Goal: Obtain resource: Obtain resource

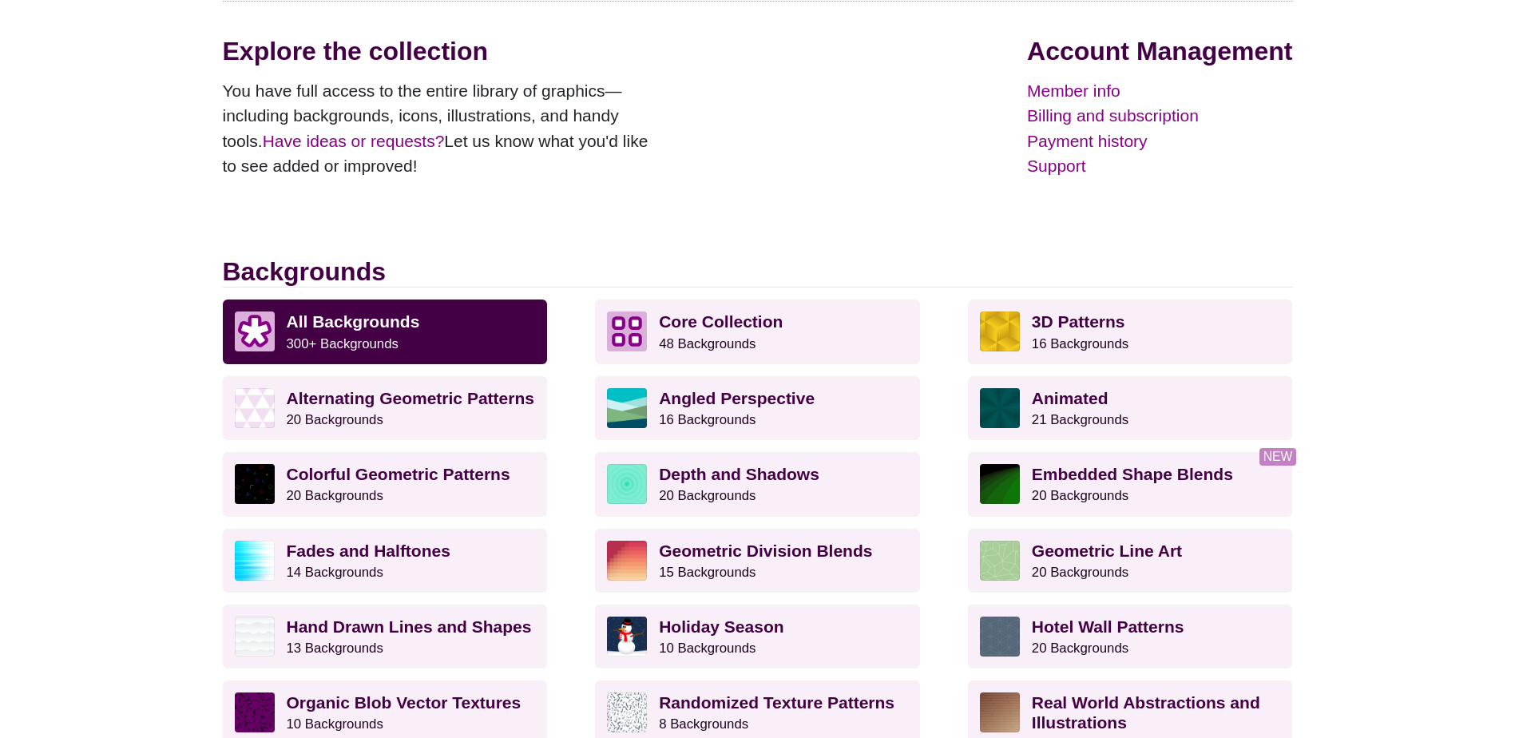
scroll to position [240, 0]
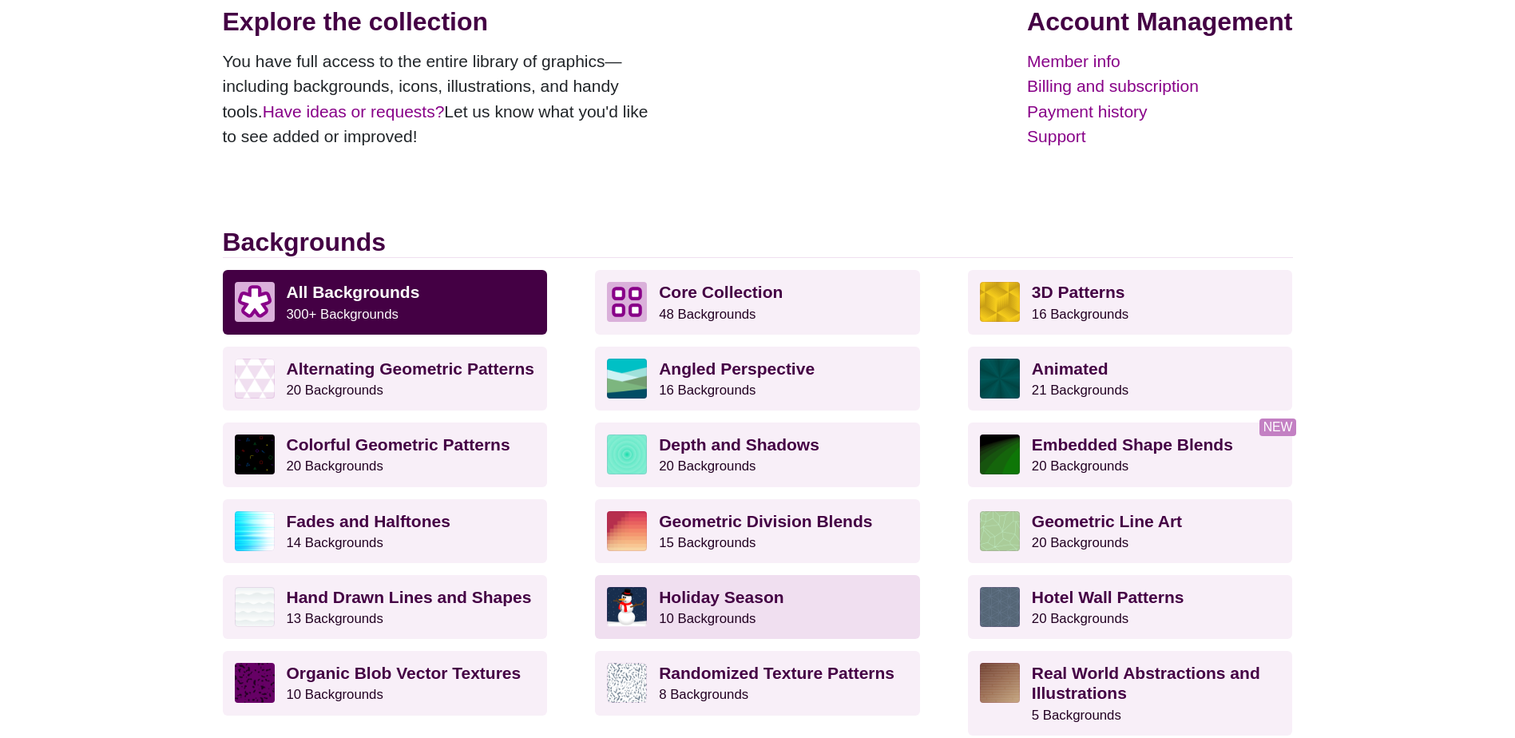
click at [855, 608] on p "Holiday Season 10 Backgrounds" at bounding box center [783, 607] width 249 height 40
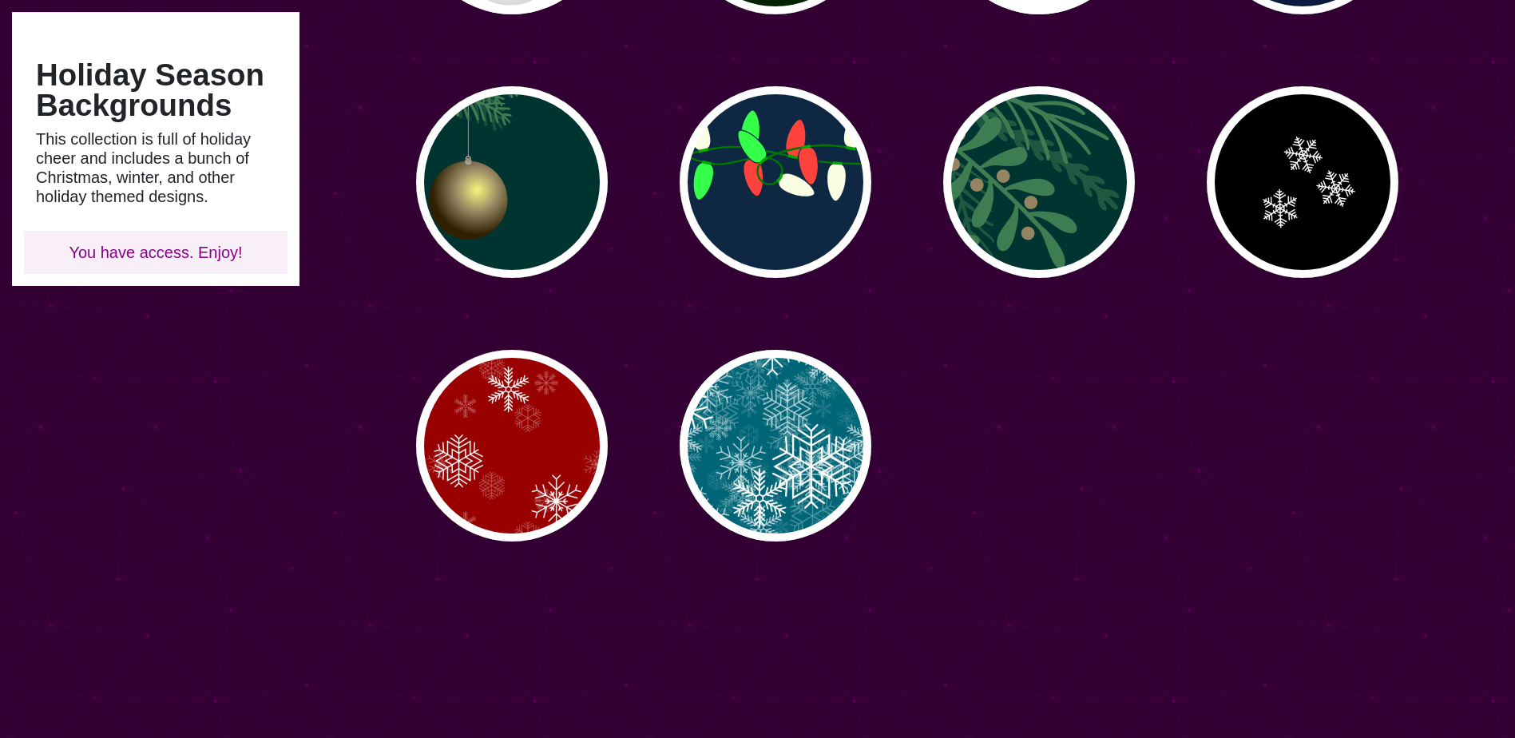
scroll to position [80, 0]
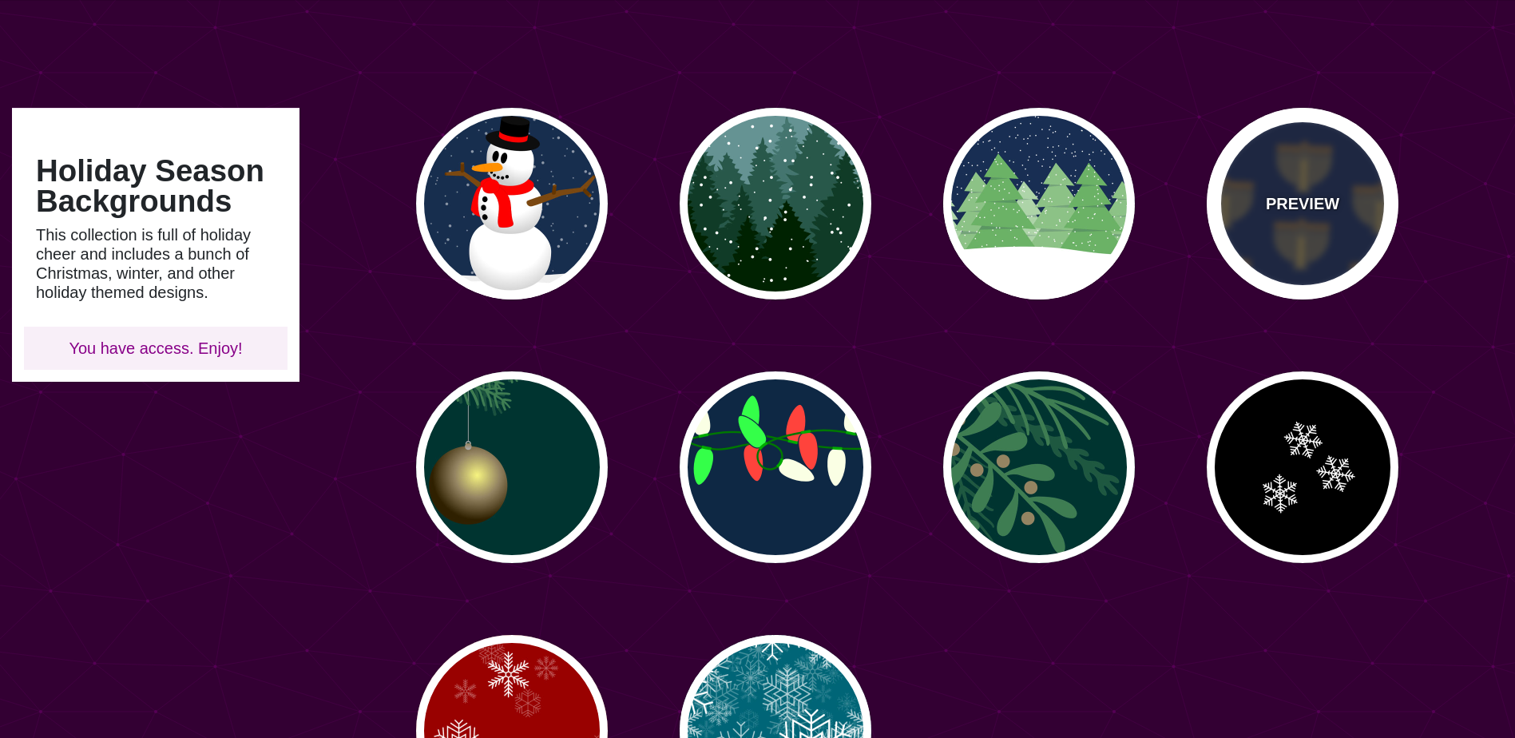
click at [1350, 232] on div "PREVIEW" at bounding box center [1303, 204] width 192 height 192
type input "#0C1A3F"
type input "#CCA43C"
type input "#FF9B00"
type input "#444444"
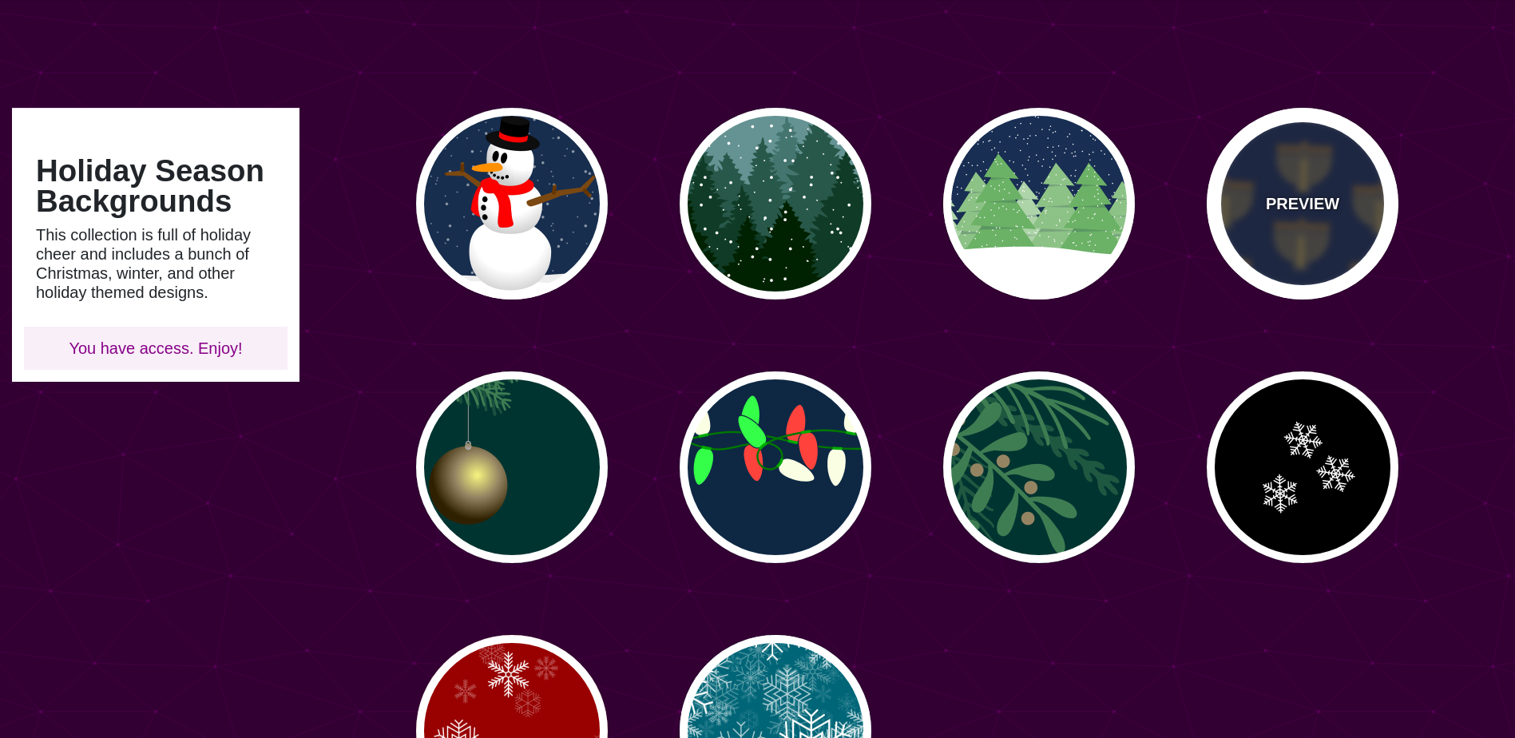
type input "#555555"
type input "#666666"
type input "0"
type input "0.2"
type input "0"
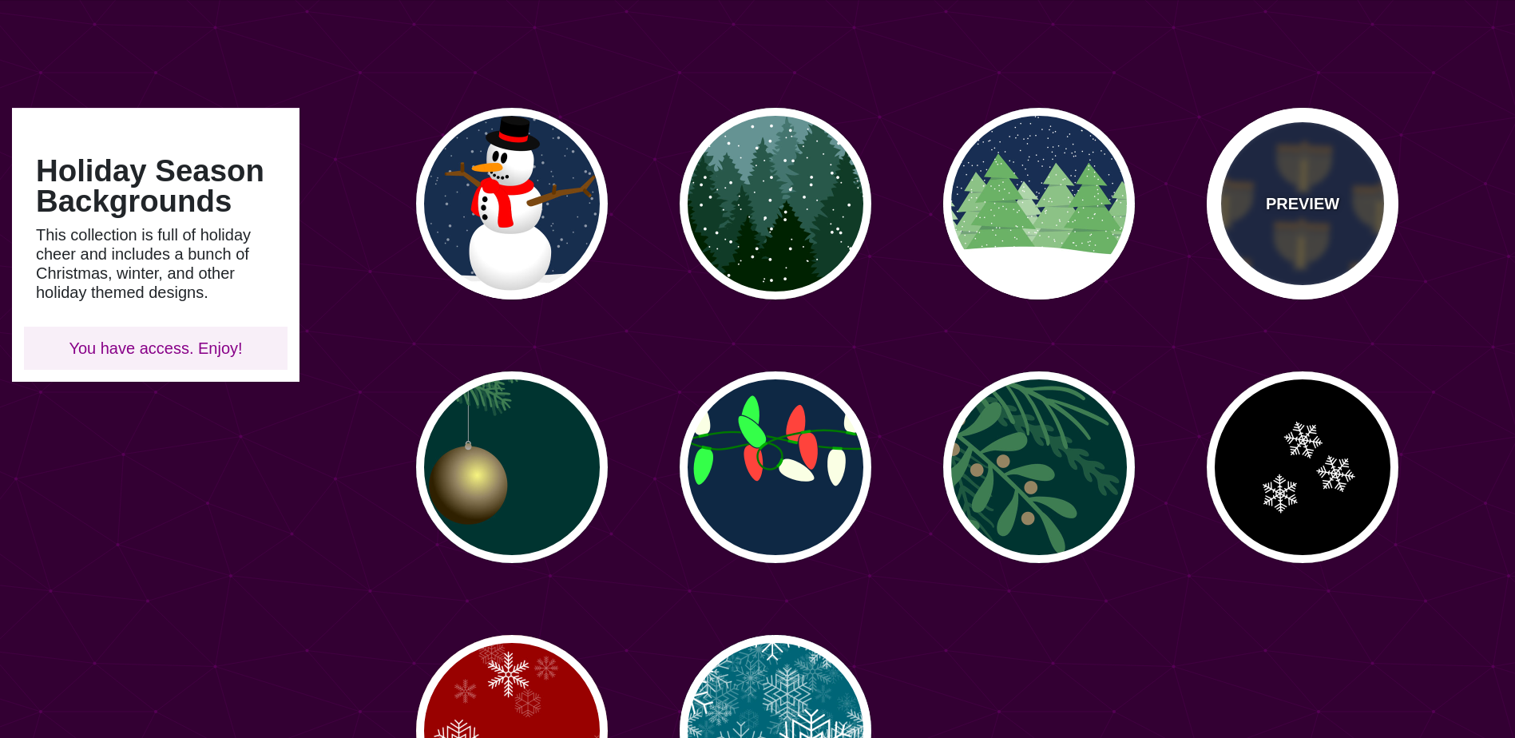
type input "3"
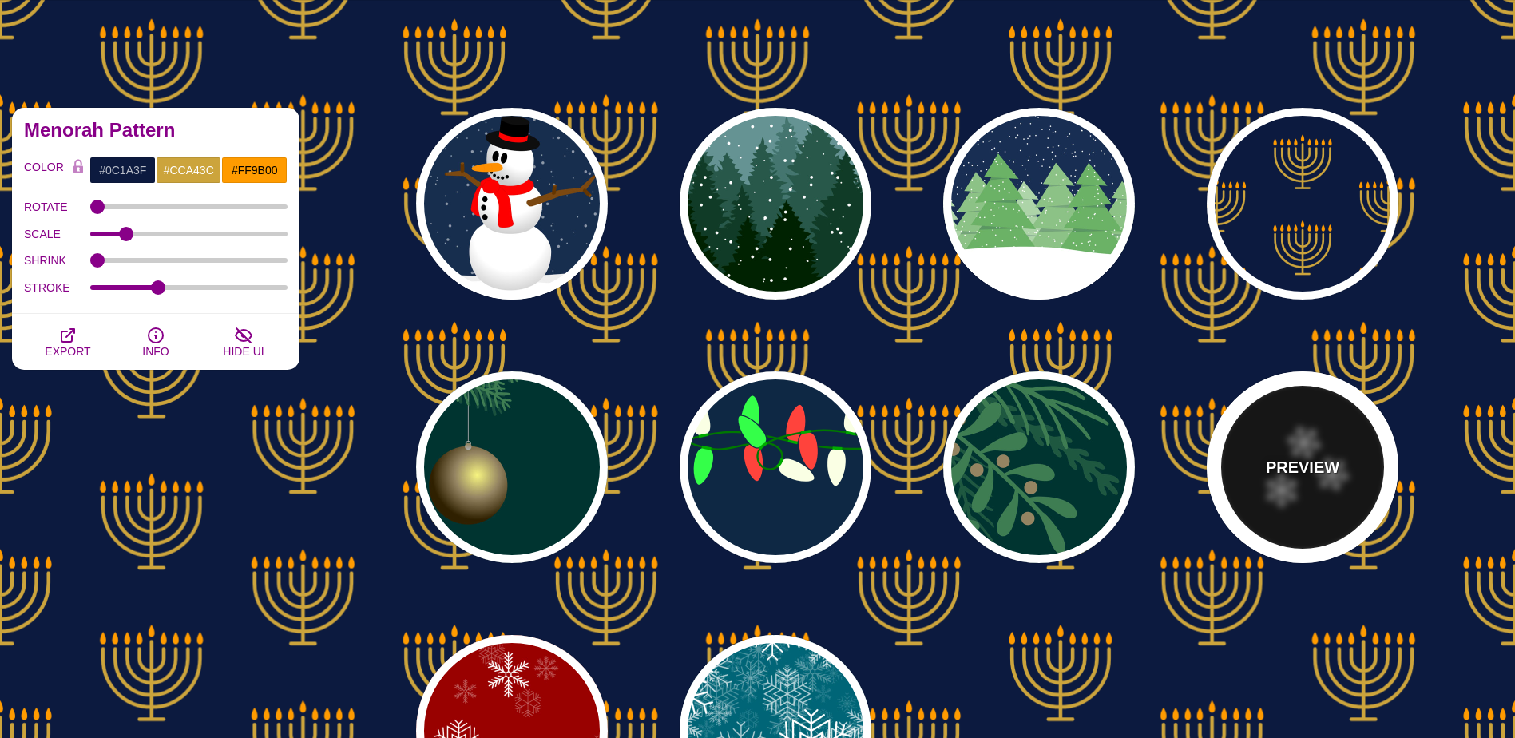
click at [1291, 458] on p "PREVIEW" at bounding box center [1302, 467] width 73 height 24
type input "#000000"
type input "#FFFFFF"
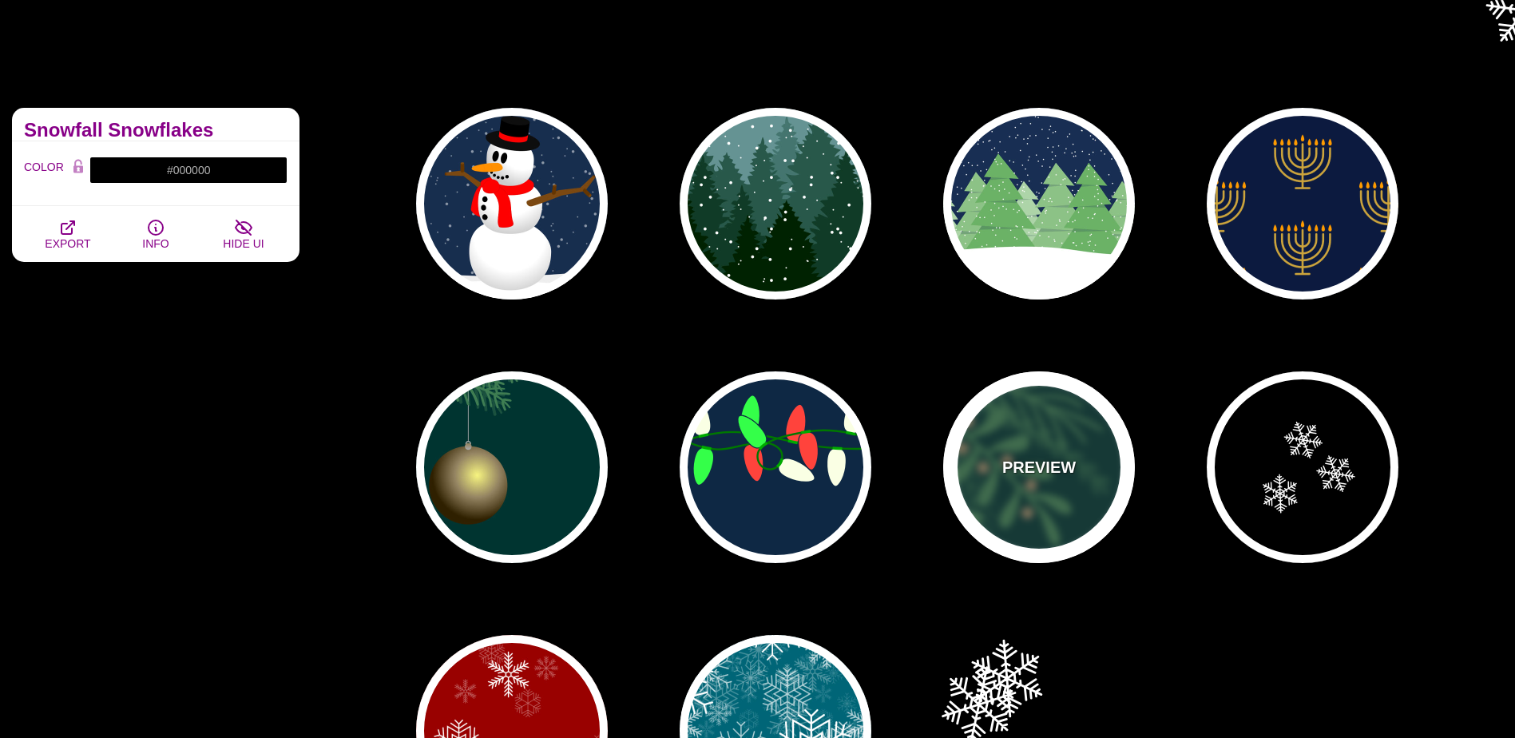
click at [1011, 433] on div "PREVIEW" at bounding box center [1039, 467] width 192 height 192
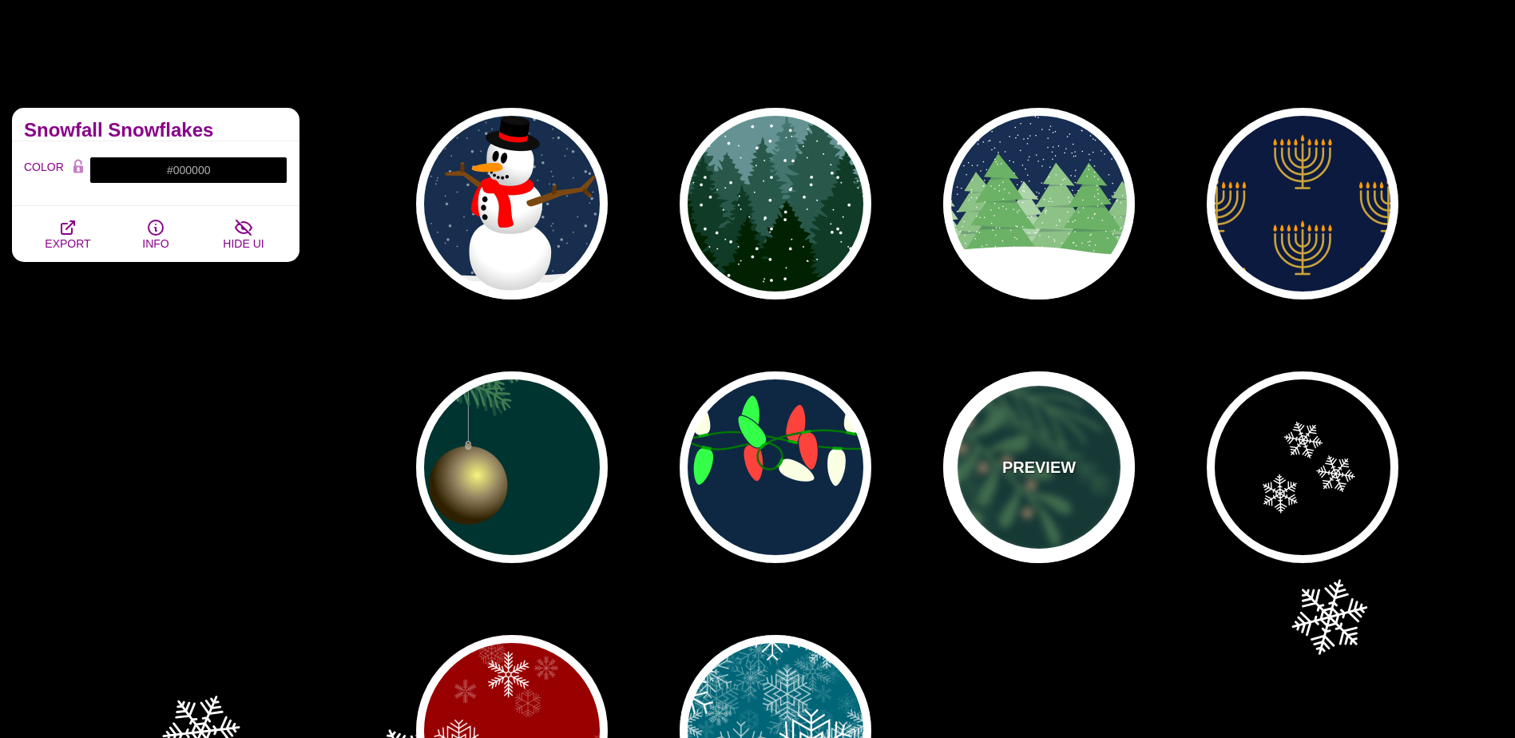
type input "#003431"
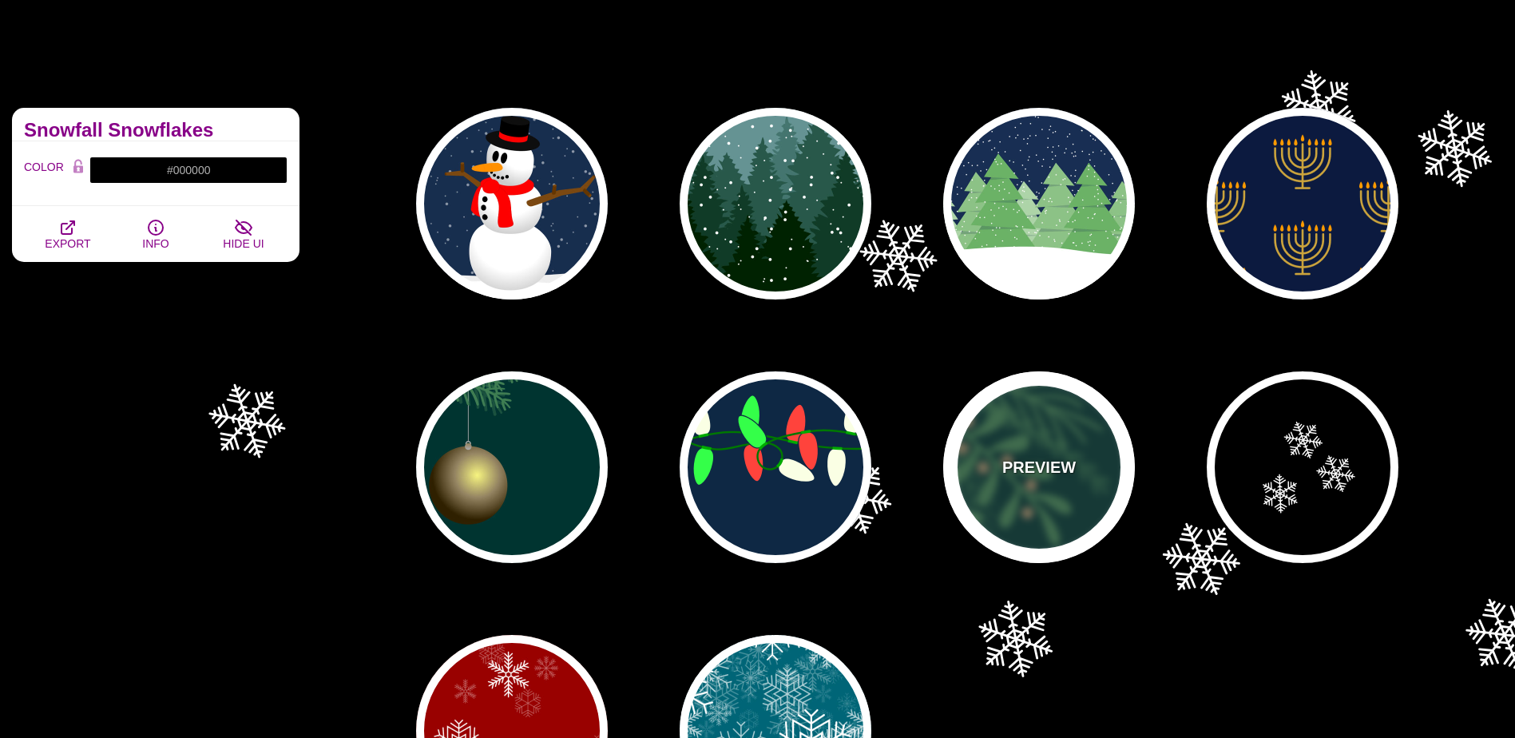
type input "#3E7C52"
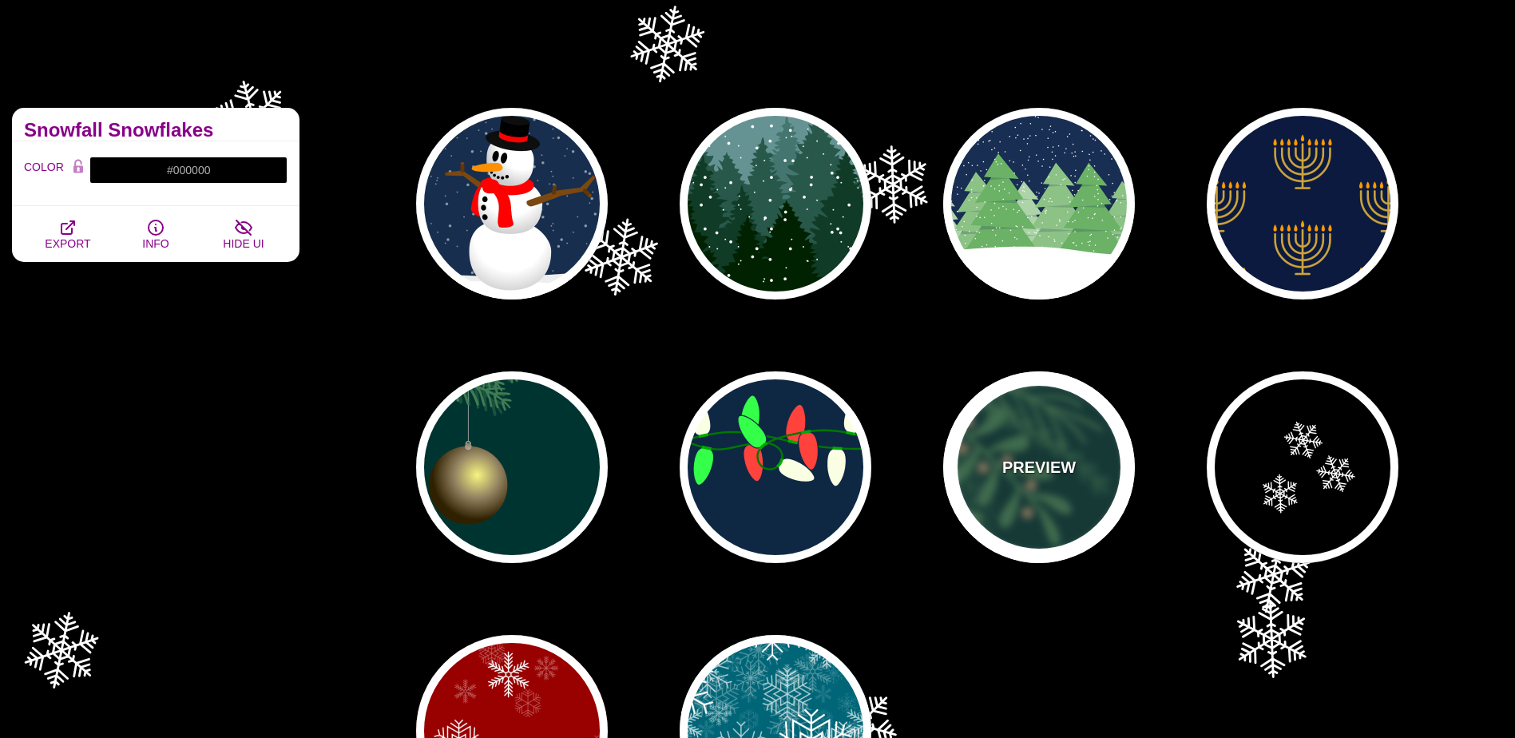
type input "#958462"
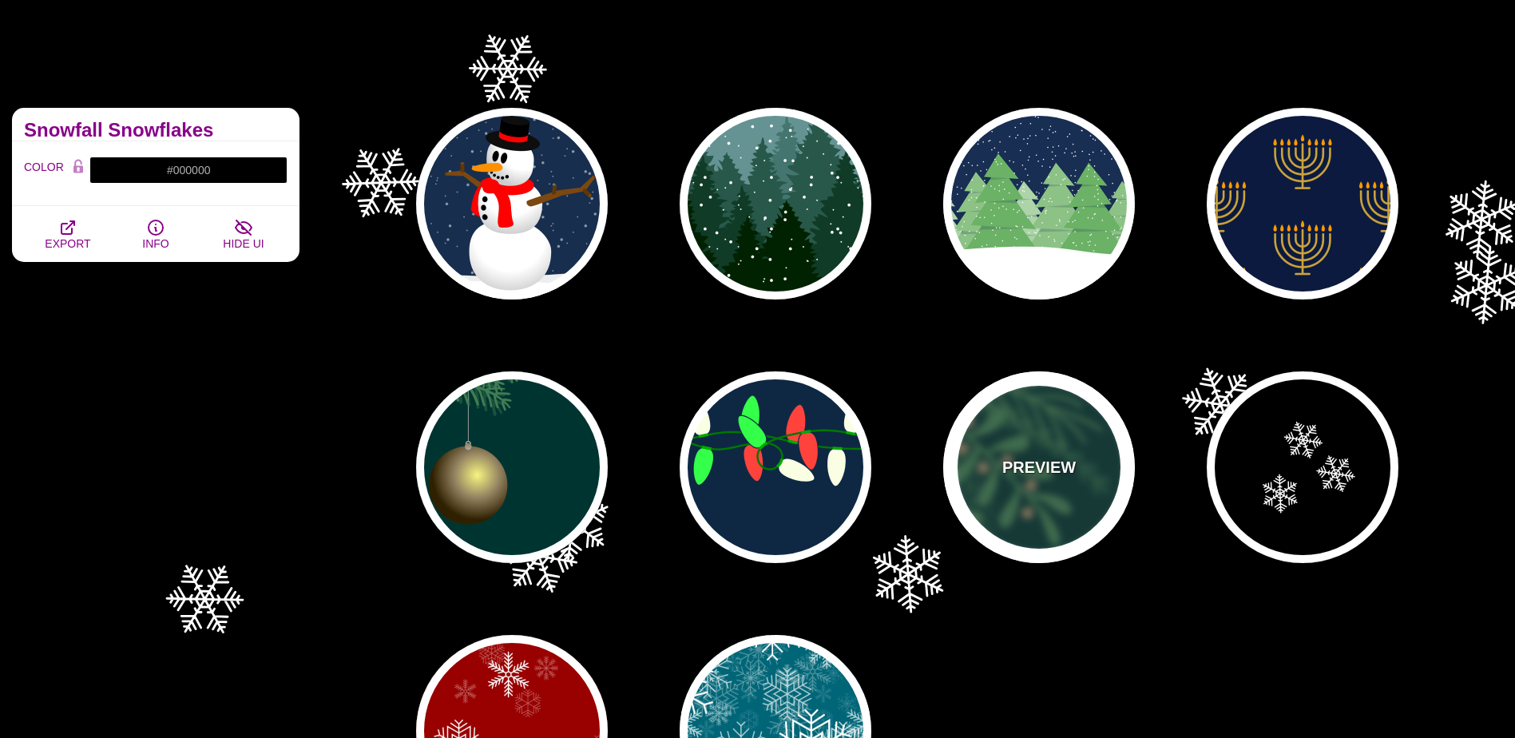
type input "0.5"
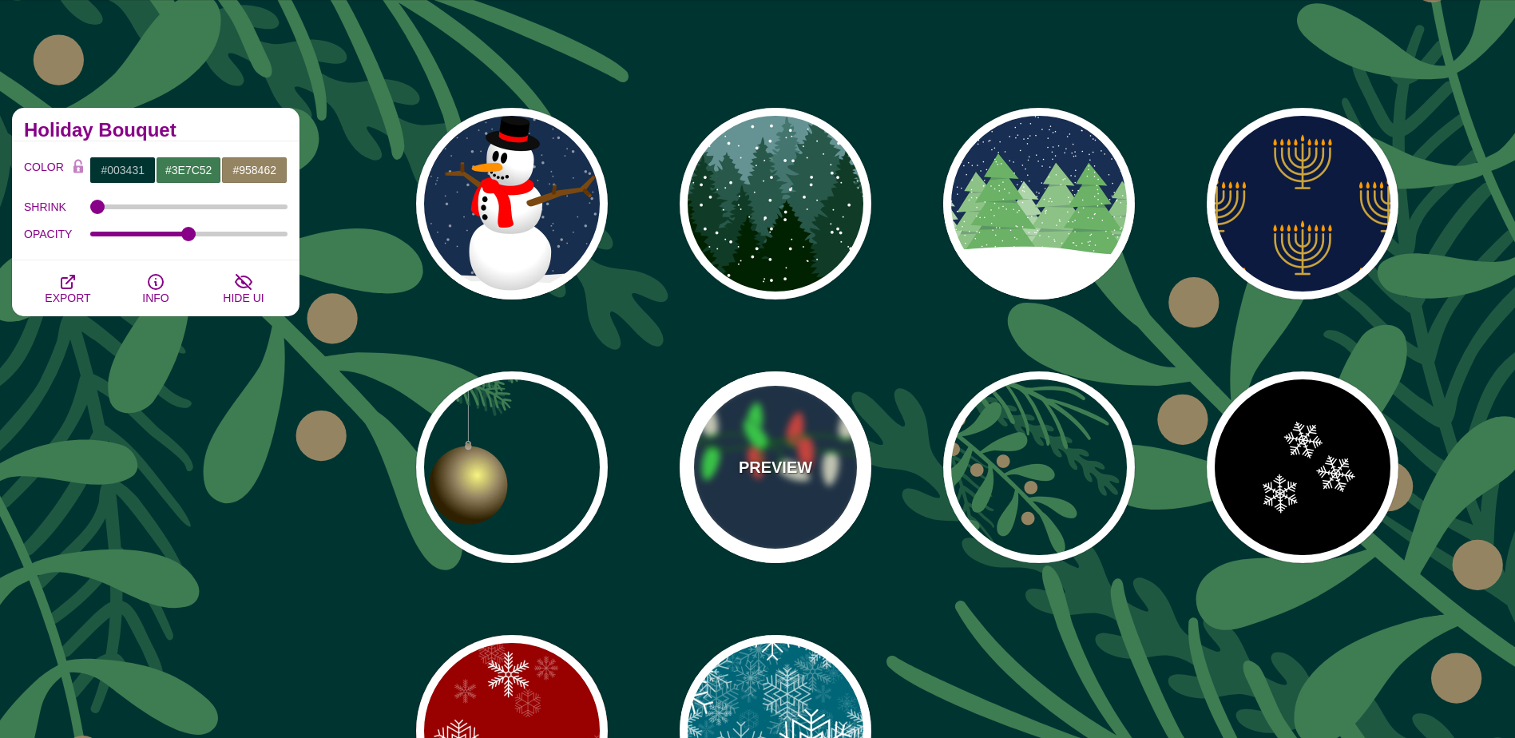
click at [829, 440] on div "PREVIEW" at bounding box center [776, 467] width 192 height 192
type input "#0E2844"
type input "#007800"
type input "#00AA00"
type input "#FAFFE4"
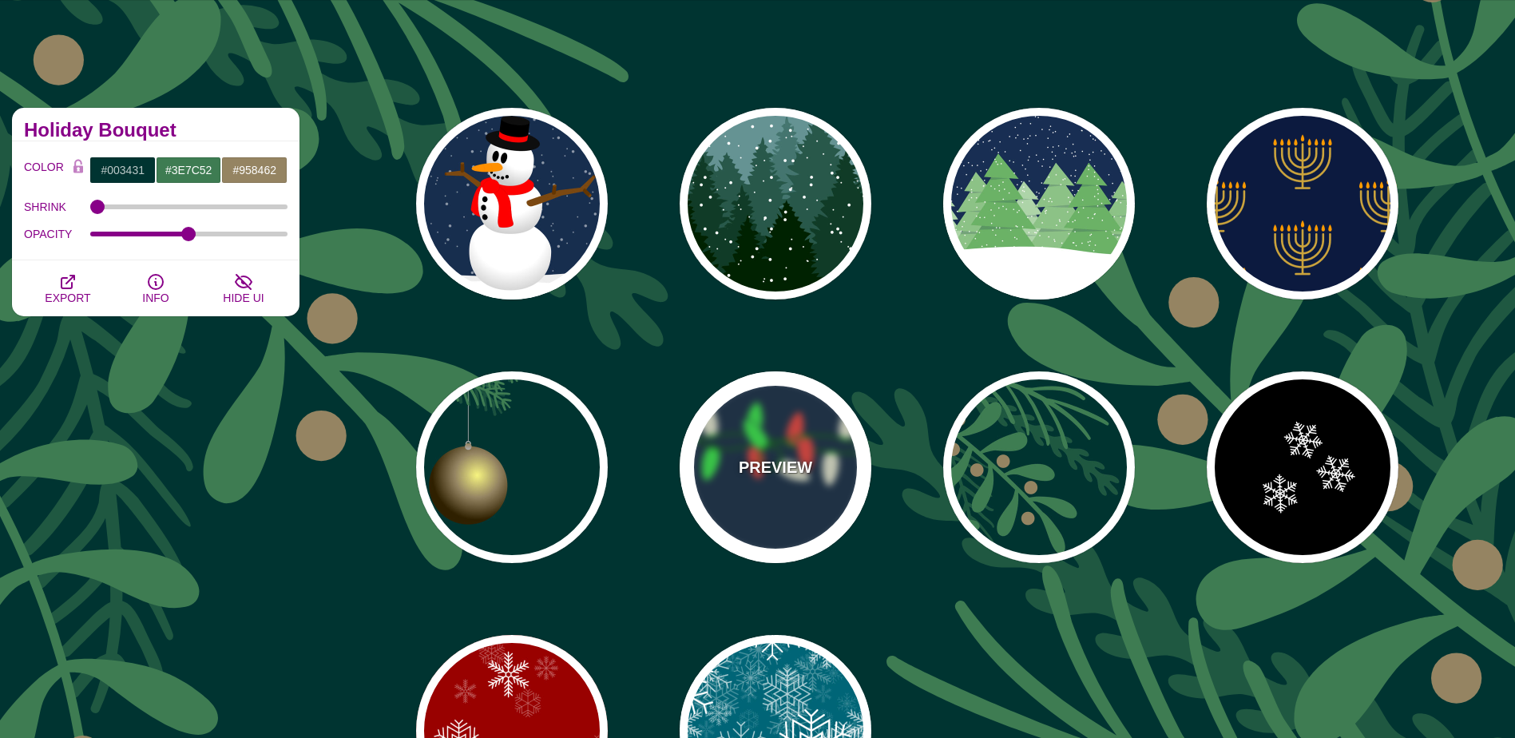
type input "#34FF49"
type input "#FF433C"
type input "2"
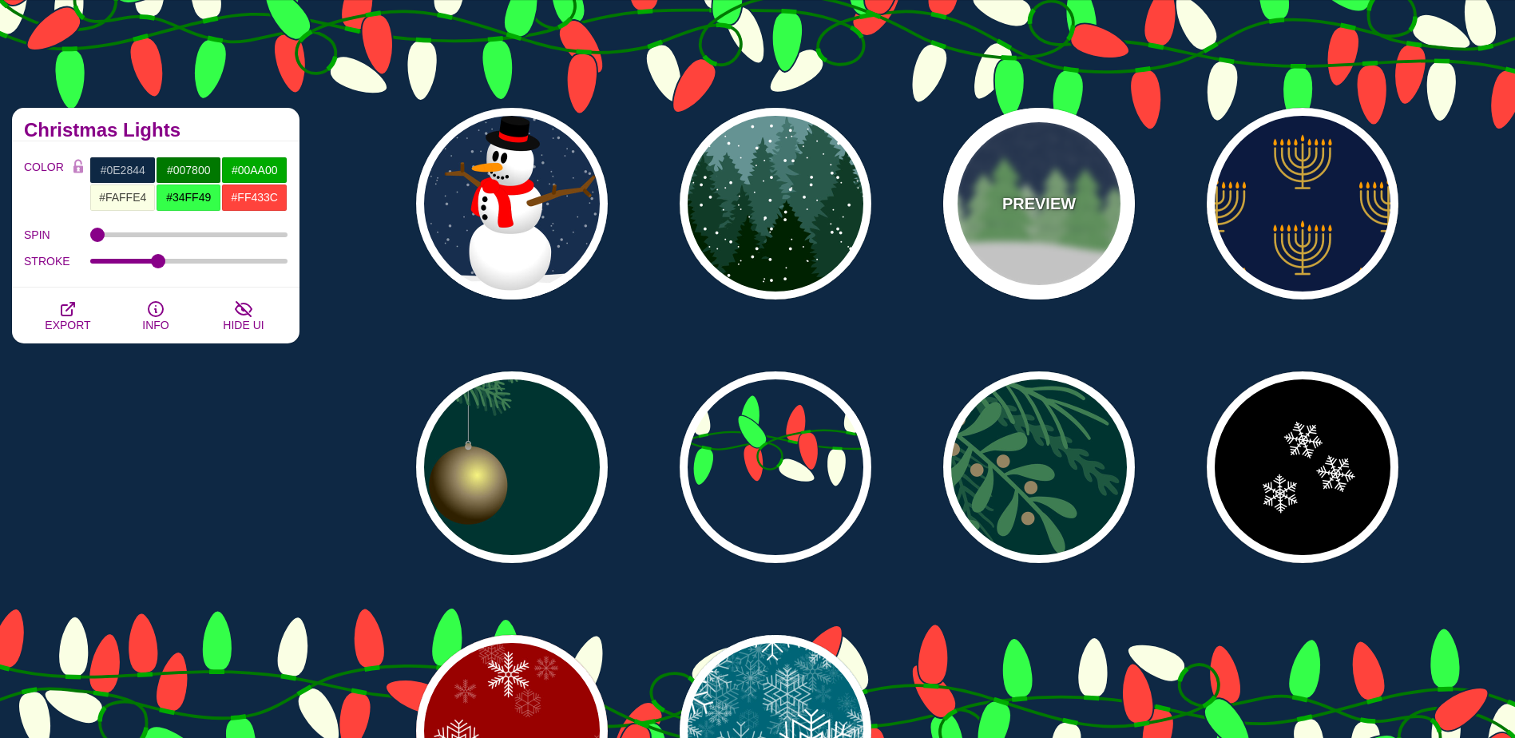
click at [1009, 219] on div "PREVIEW" at bounding box center [1039, 204] width 192 height 192
type input "#182E52"
type input "#6BB166"
type input "#FFFFFF"
type input "0"
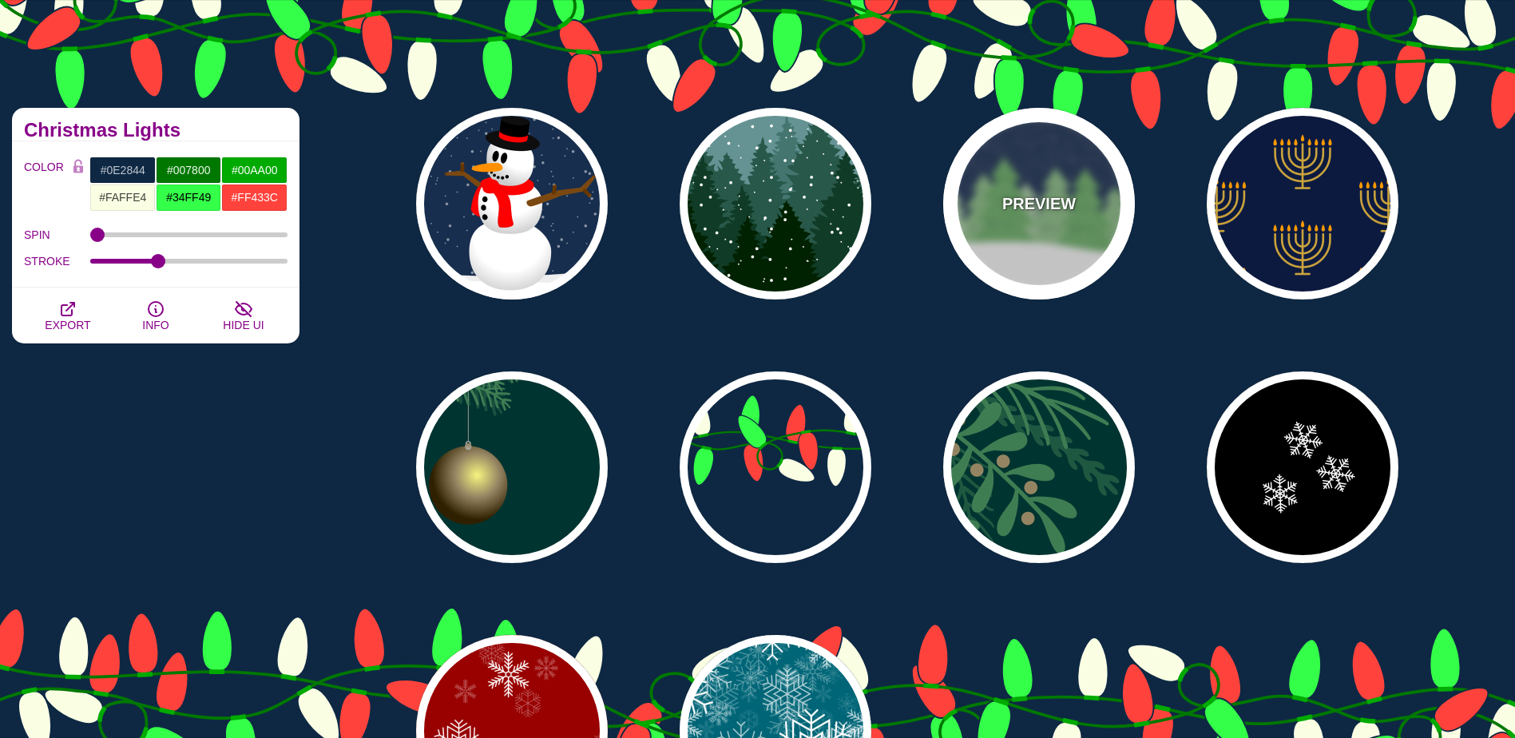
type input "15"
type input "0"
type input "0.2"
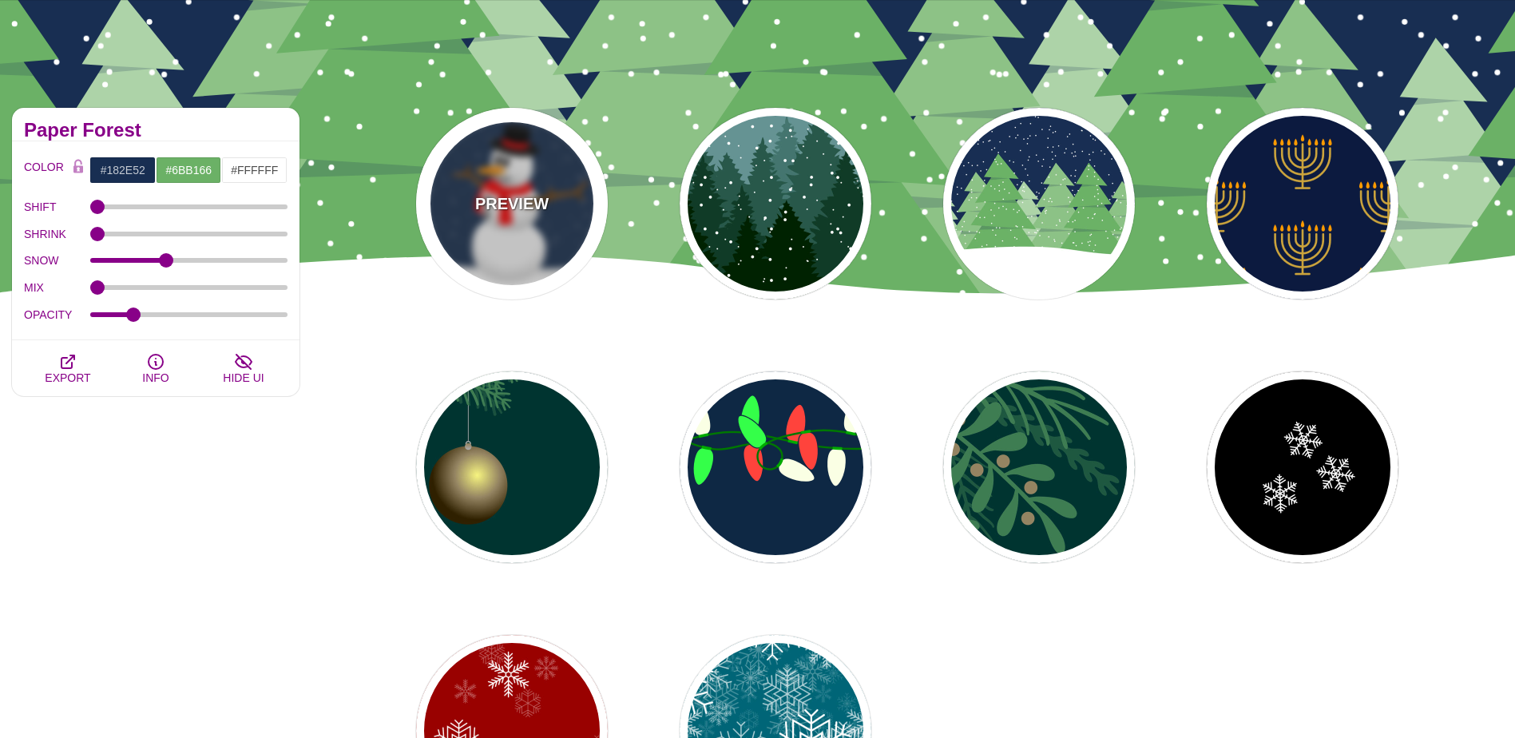
click at [536, 225] on div "PREVIEW" at bounding box center [512, 204] width 192 height 192
type input "#182E4E"
type input "#FF0000"
type input "#7A4810"
type input "20"
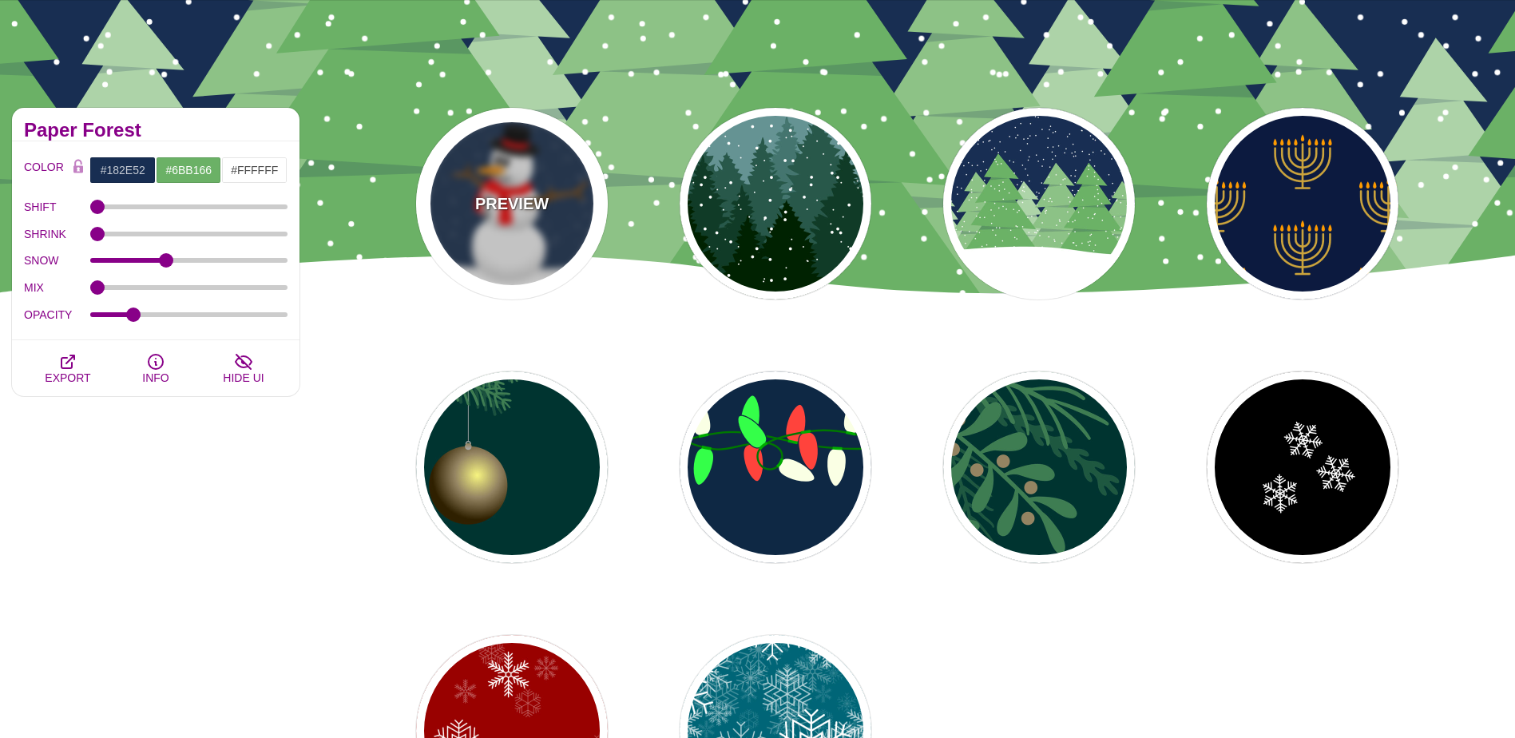
type input "10"
type input "0"
type input "0.25"
type input "0.5"
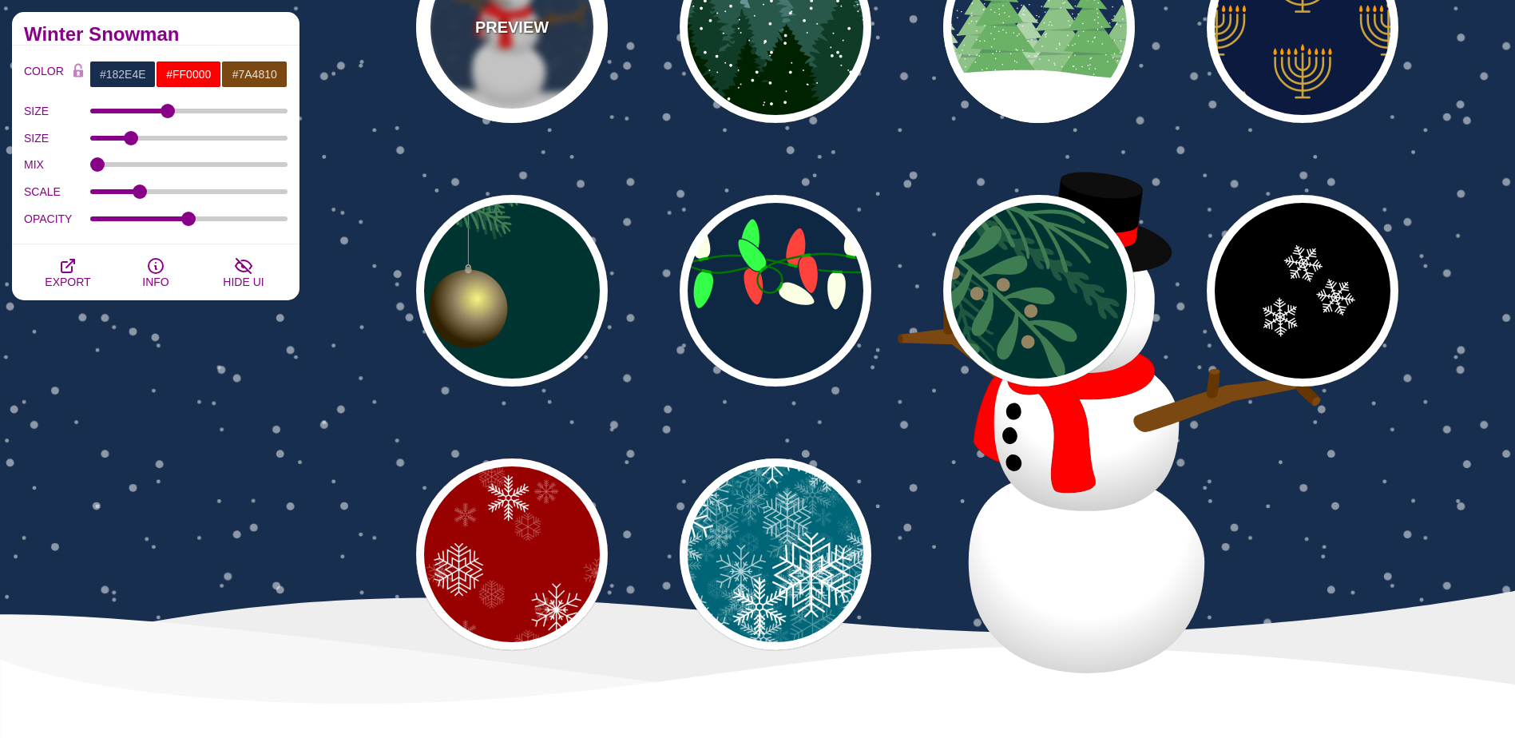
scroll to position [160, 0]
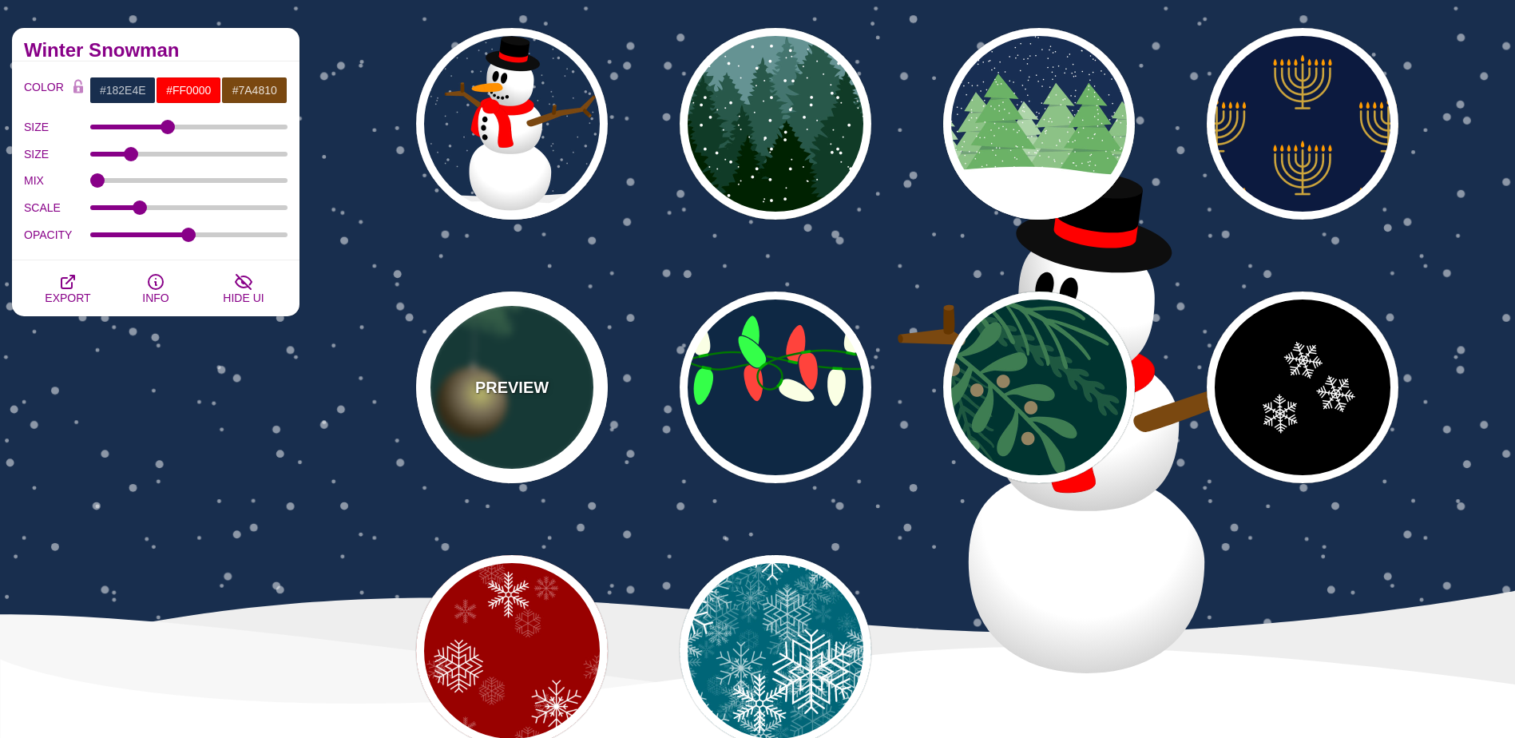
click at [564, 403] on div "PREVIEW" at bounding box center [512, 387] width 192 height 192
type input "#003431"
type input "#3E7C52"
type input "#AAAAAA"
type input "#2F2100"
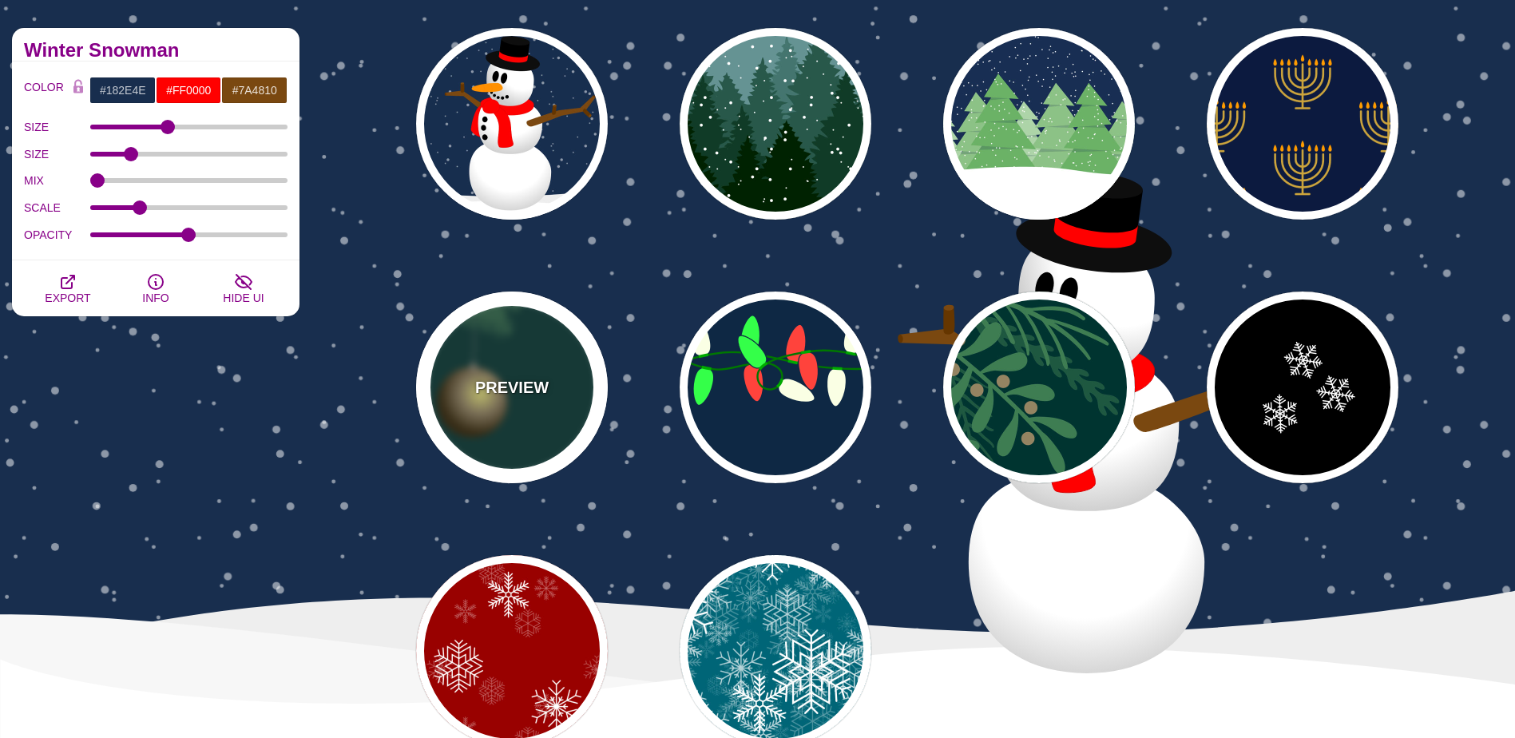
type input "#958462"
type input "#F6F580"
type input "0"
type input "3"
type input "0.4"
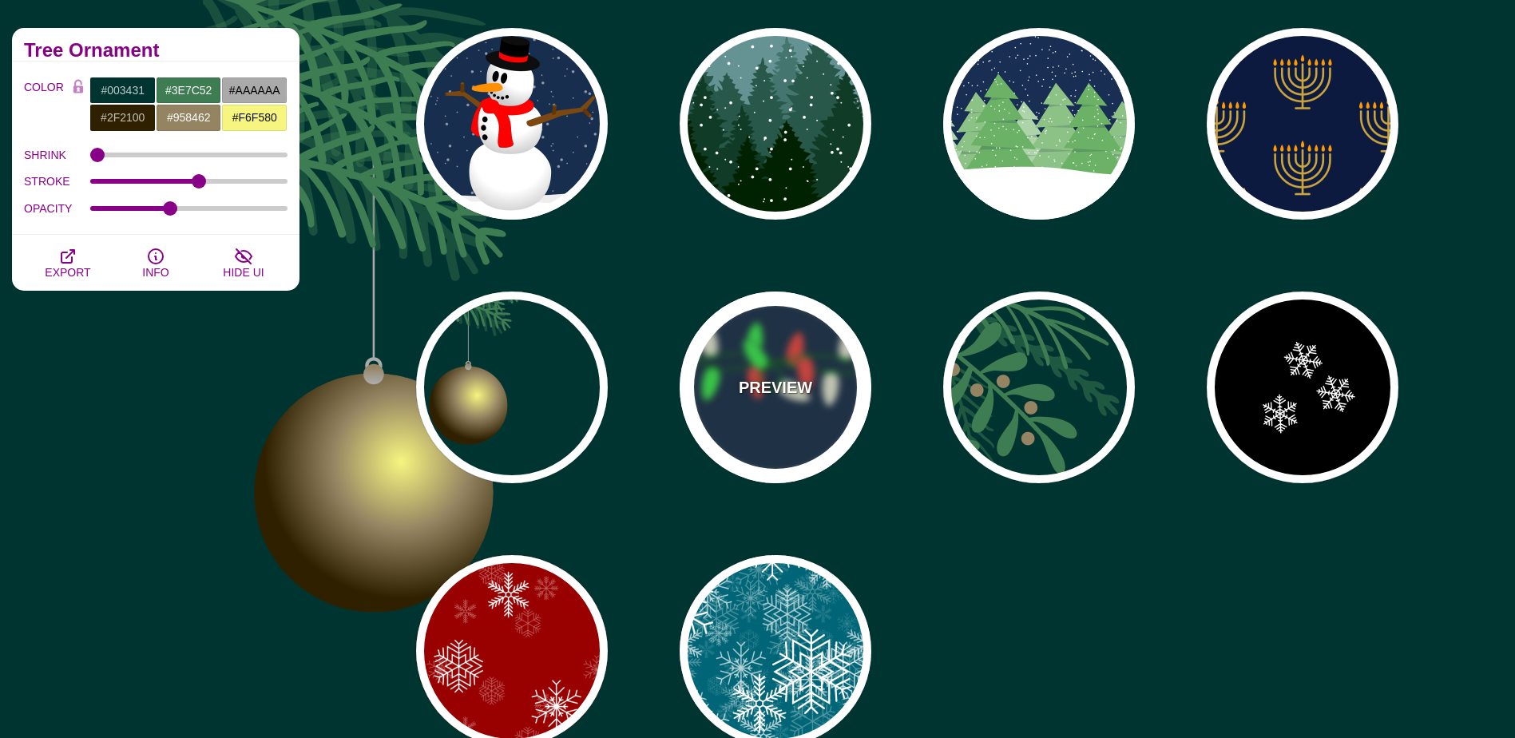
click at [804, 400] on div "PREVIEW" at bounding box center [776, 387] width 192 height 192
type input "#0E2844"
type input "#007800"
type input "#00AA00"
type input "#FAFFE4"
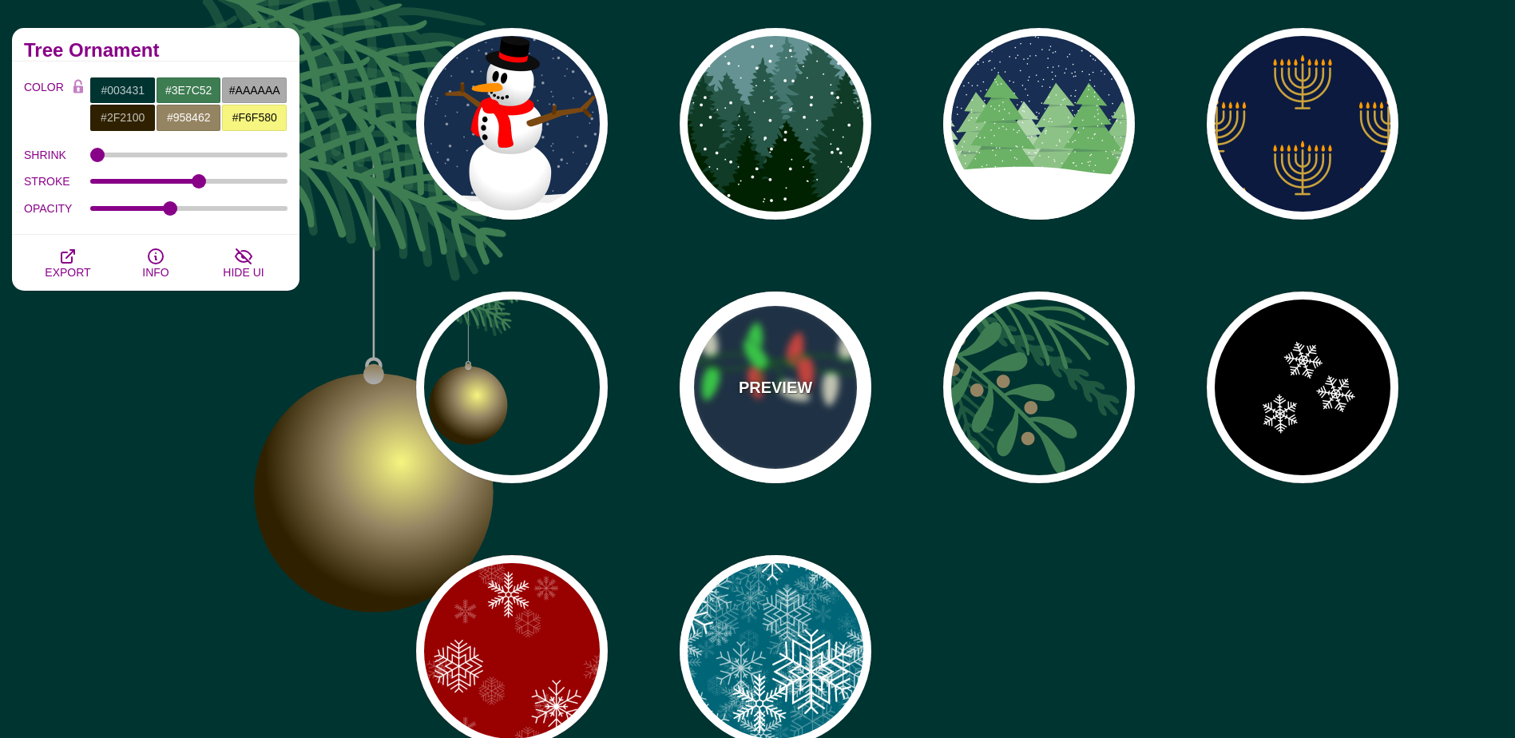
type input "#34FF49"
type input "#FF433C"
type input "2"
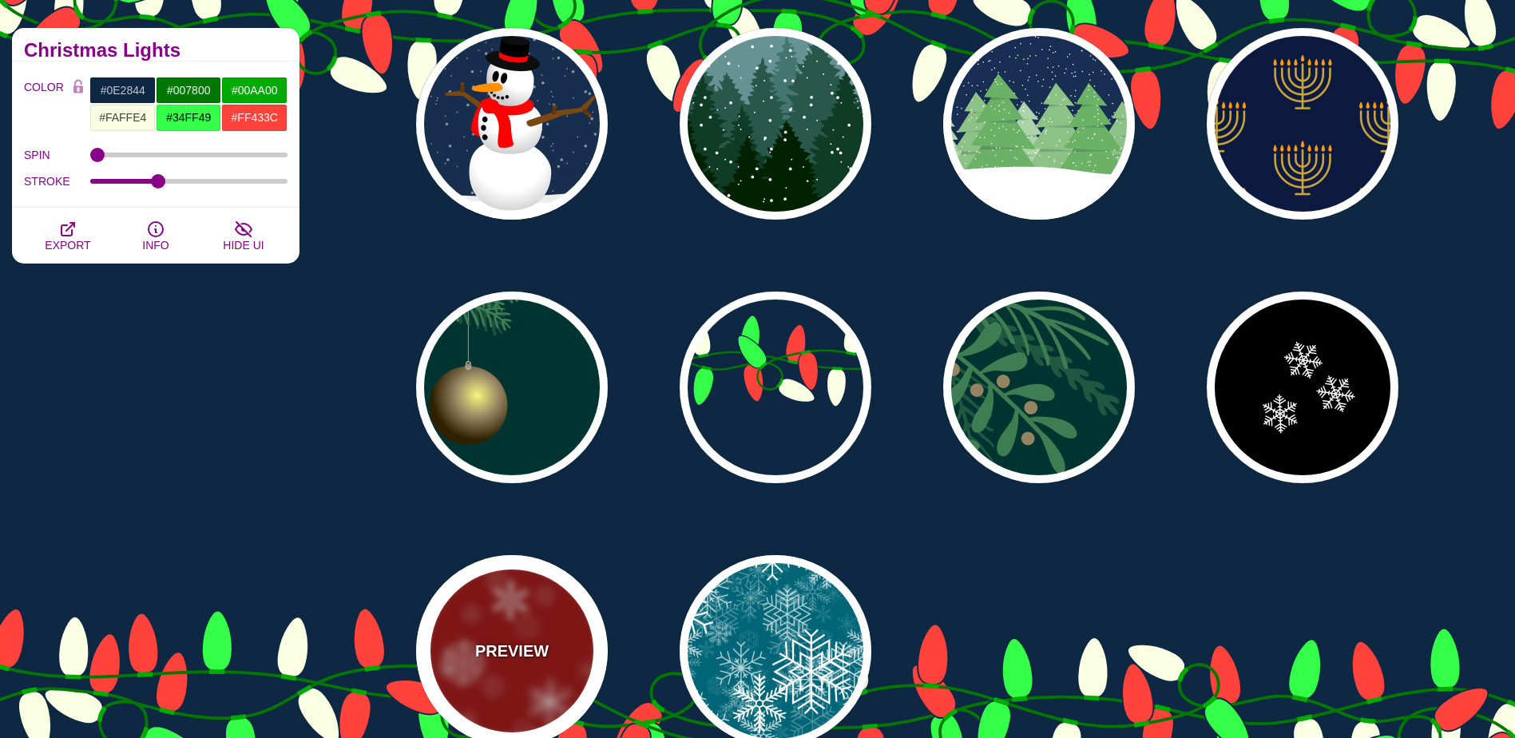
click at [571, 658] on div "PREVIEW" at bounding box center [512, 651] width 192 height 192
type input "#990000"
type input "#FFFFFF"
type input "1"
type input "3"
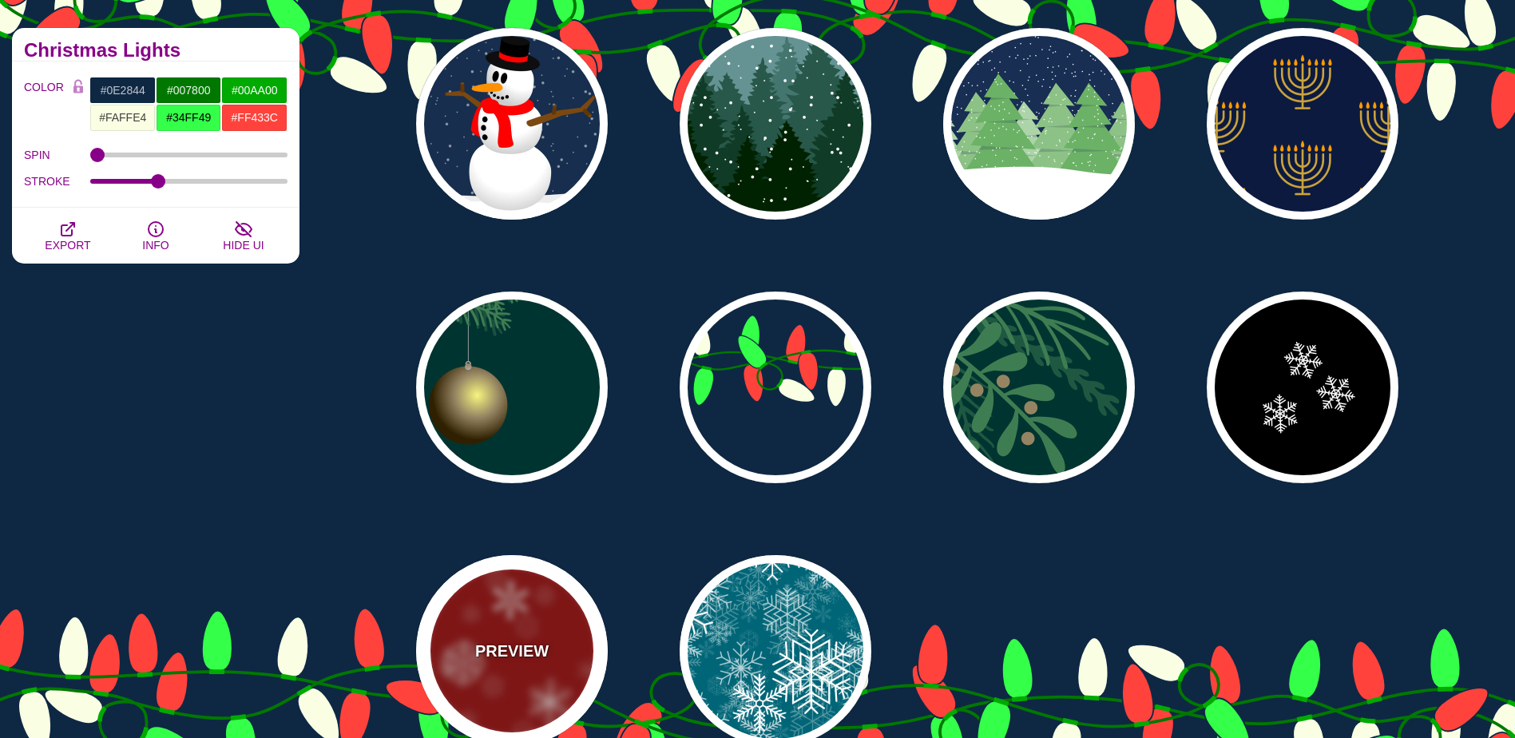
type input "0.4"
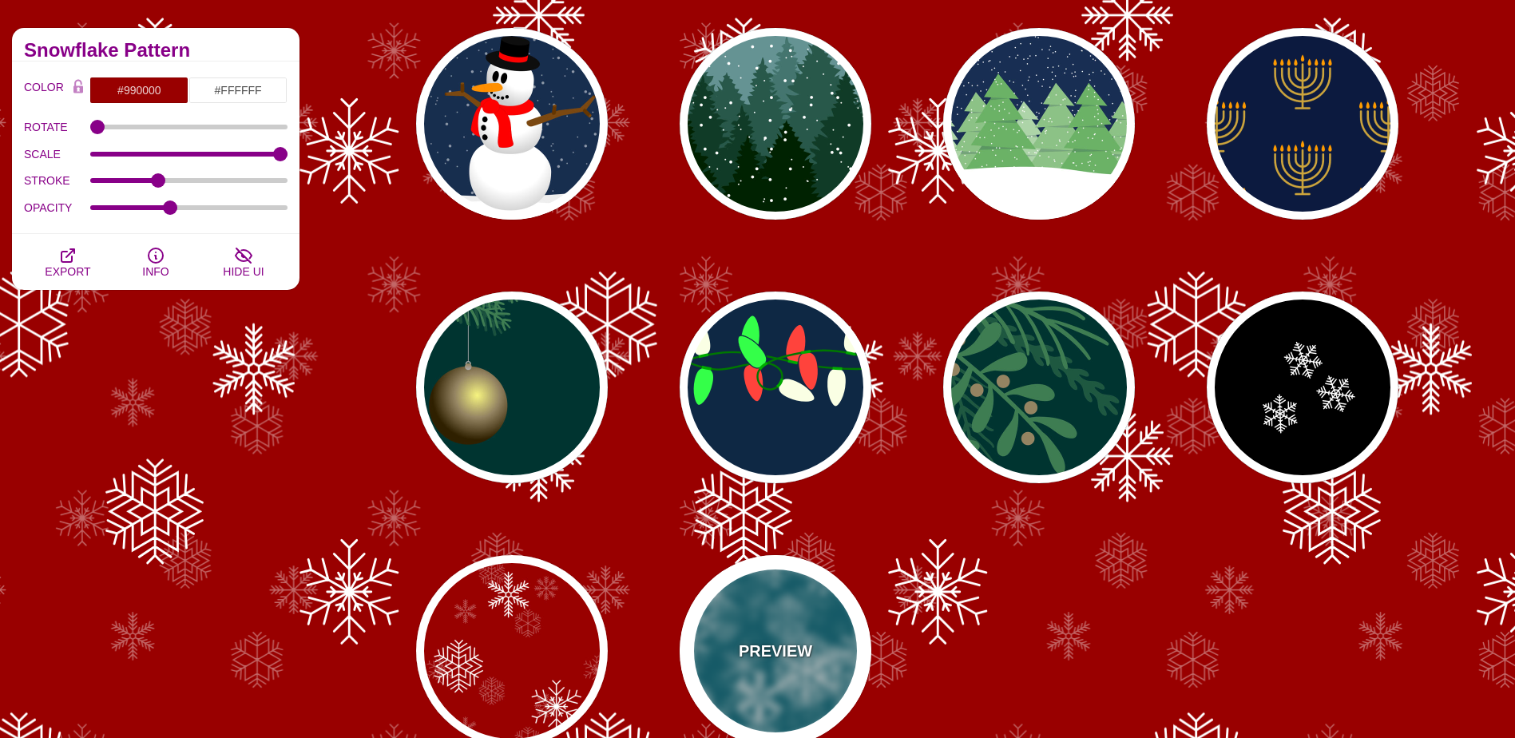
click at [792, 654] on p "PREVIEW" at bounding box center [775, 651] width 73 height 24
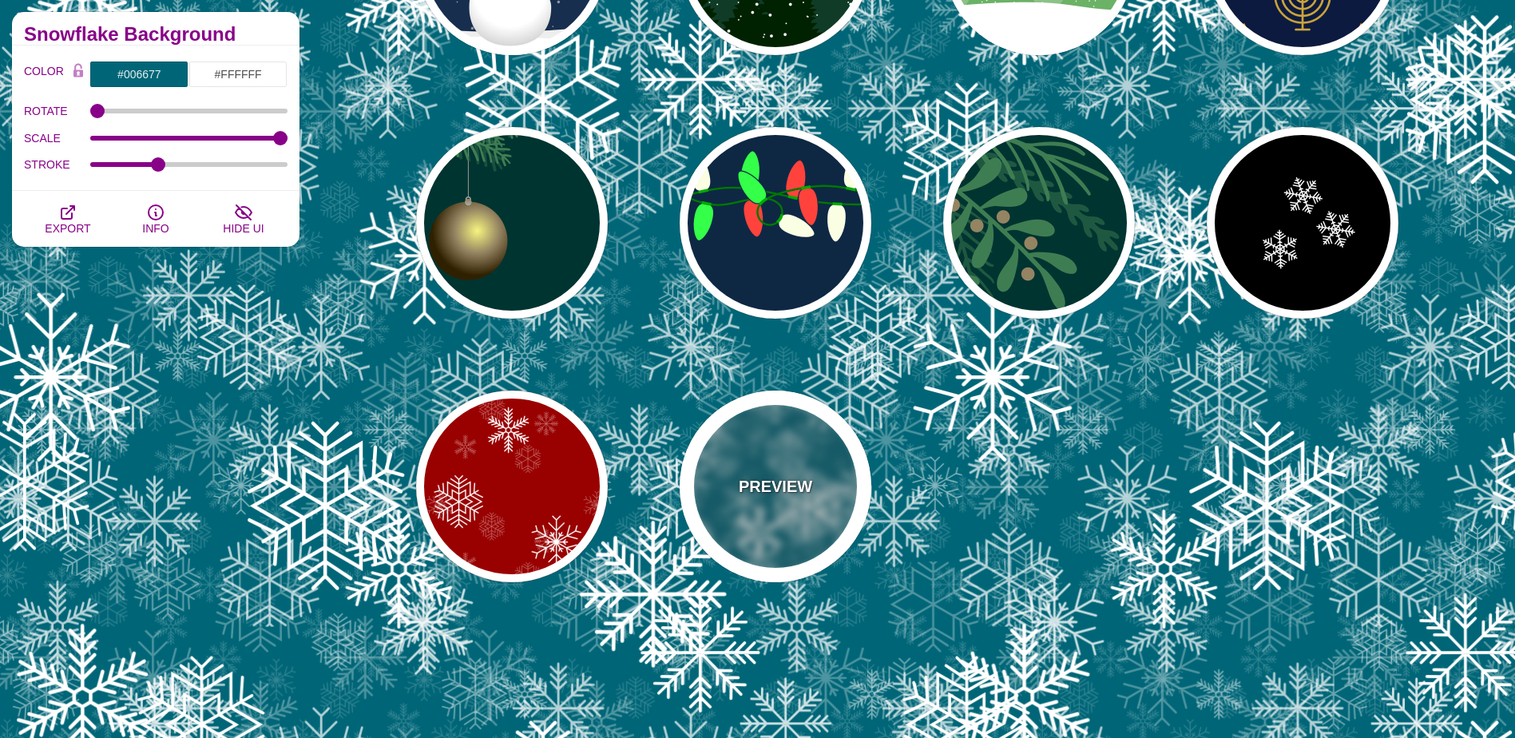
scroll to position [0, 0]
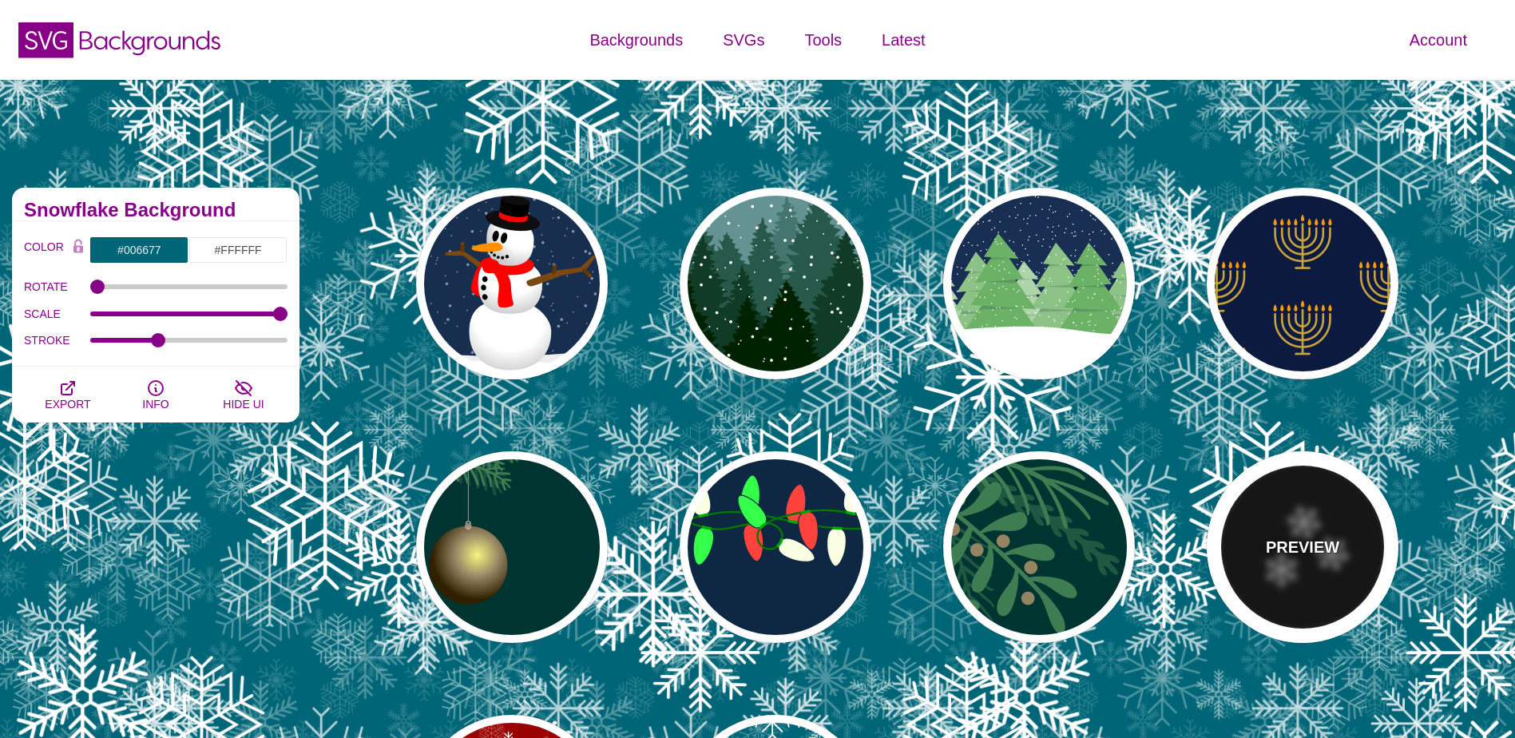
click at [1329, 566] on div "PREVIEW" at bounding box center [1303, 547] width 192 height 192
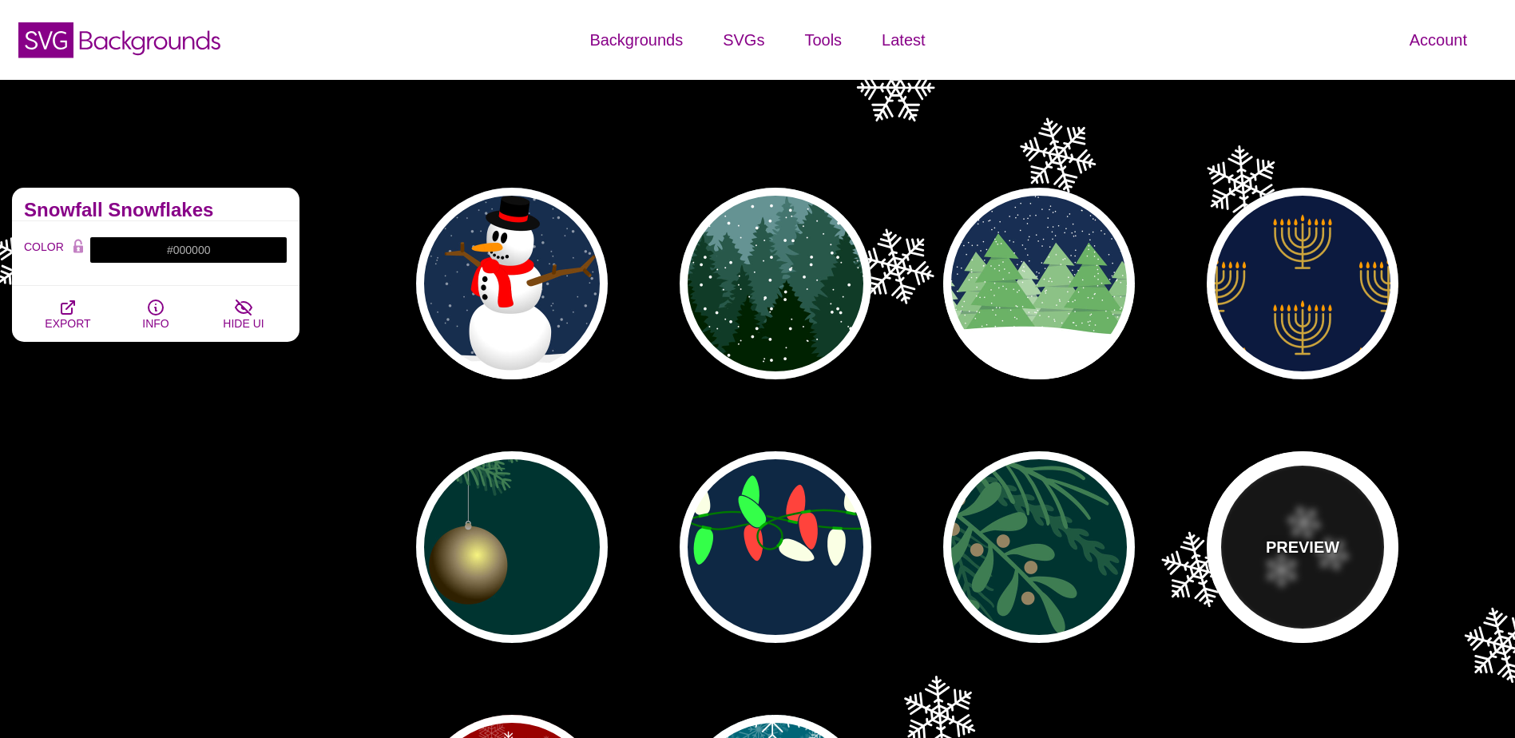
scroll to position [80, 0]
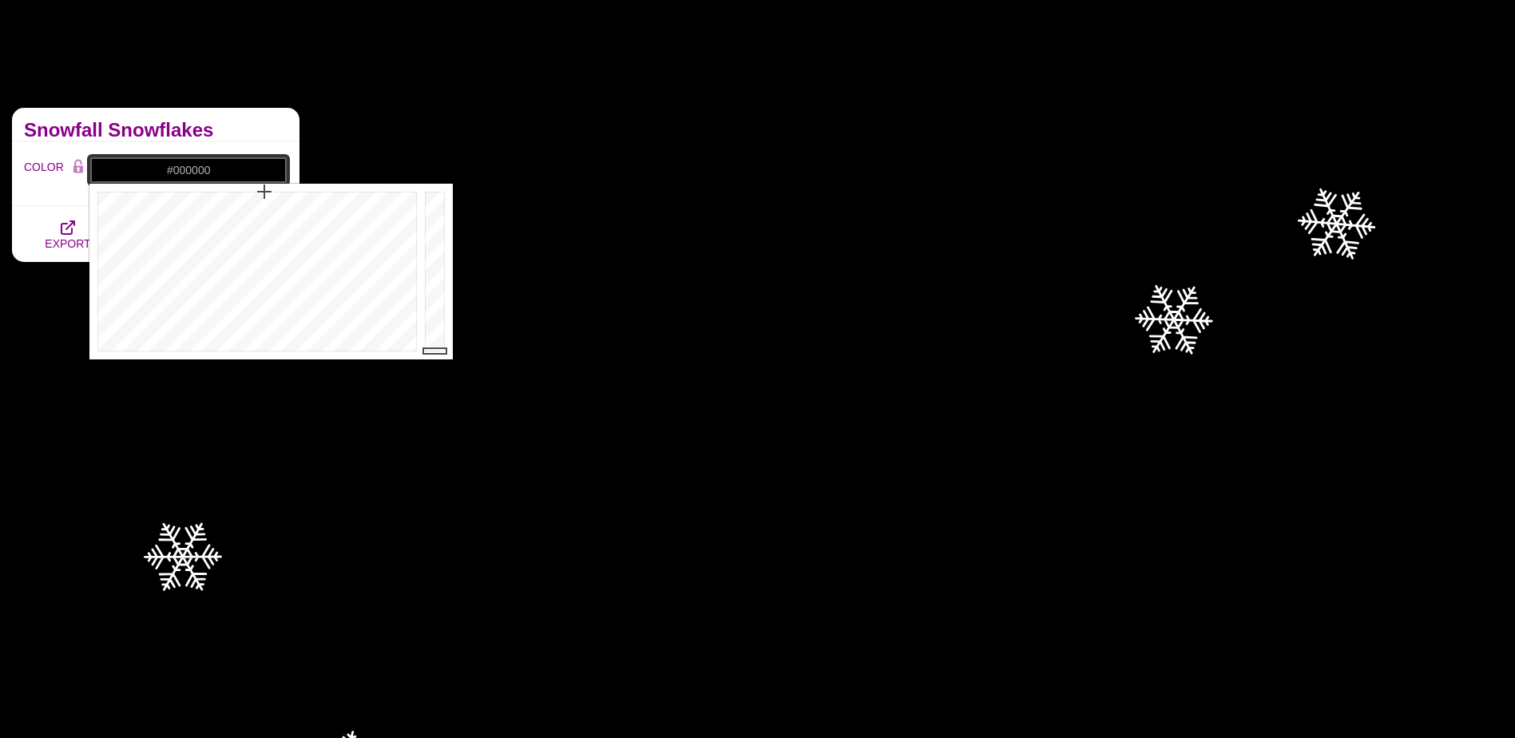
drag, startPoint x: 175, startPoint y: 168, endPoint x: 250, endPoint y: 182, distance: 76.4
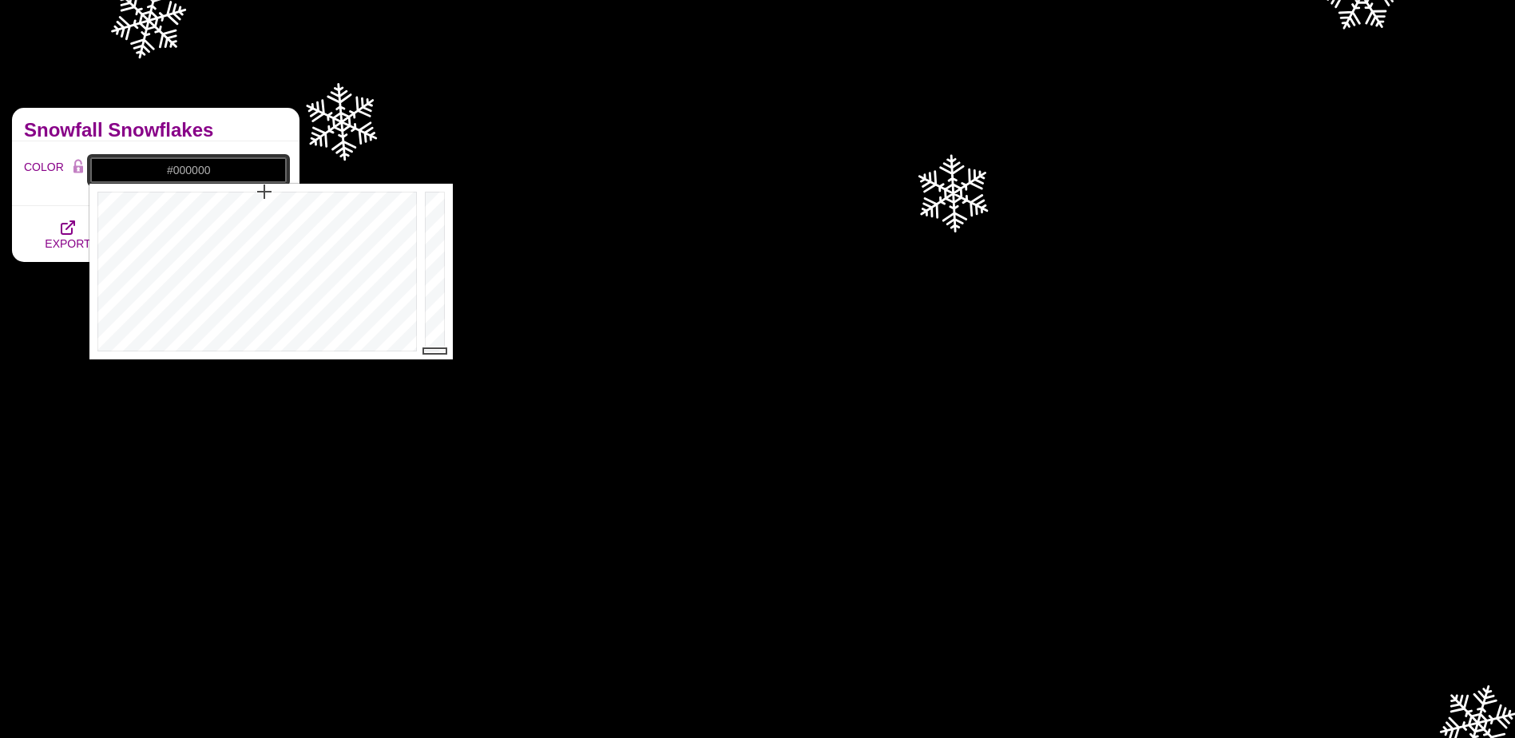
click at [250, 182] on input "#000000" at bounding box center [188, 170] width 198 height 27
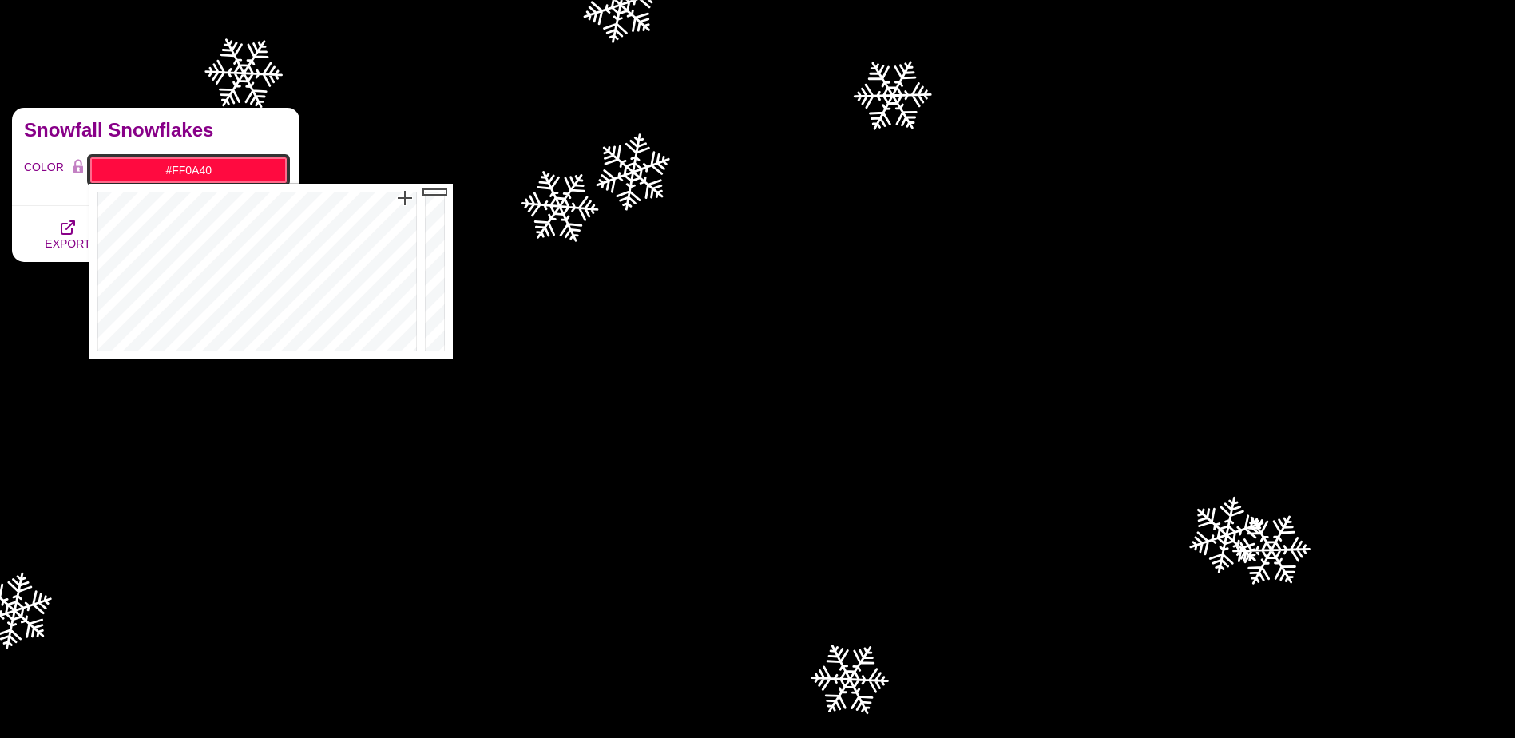
click at [405, 198] on div at bounding box center [254, 272] width 331 height 176
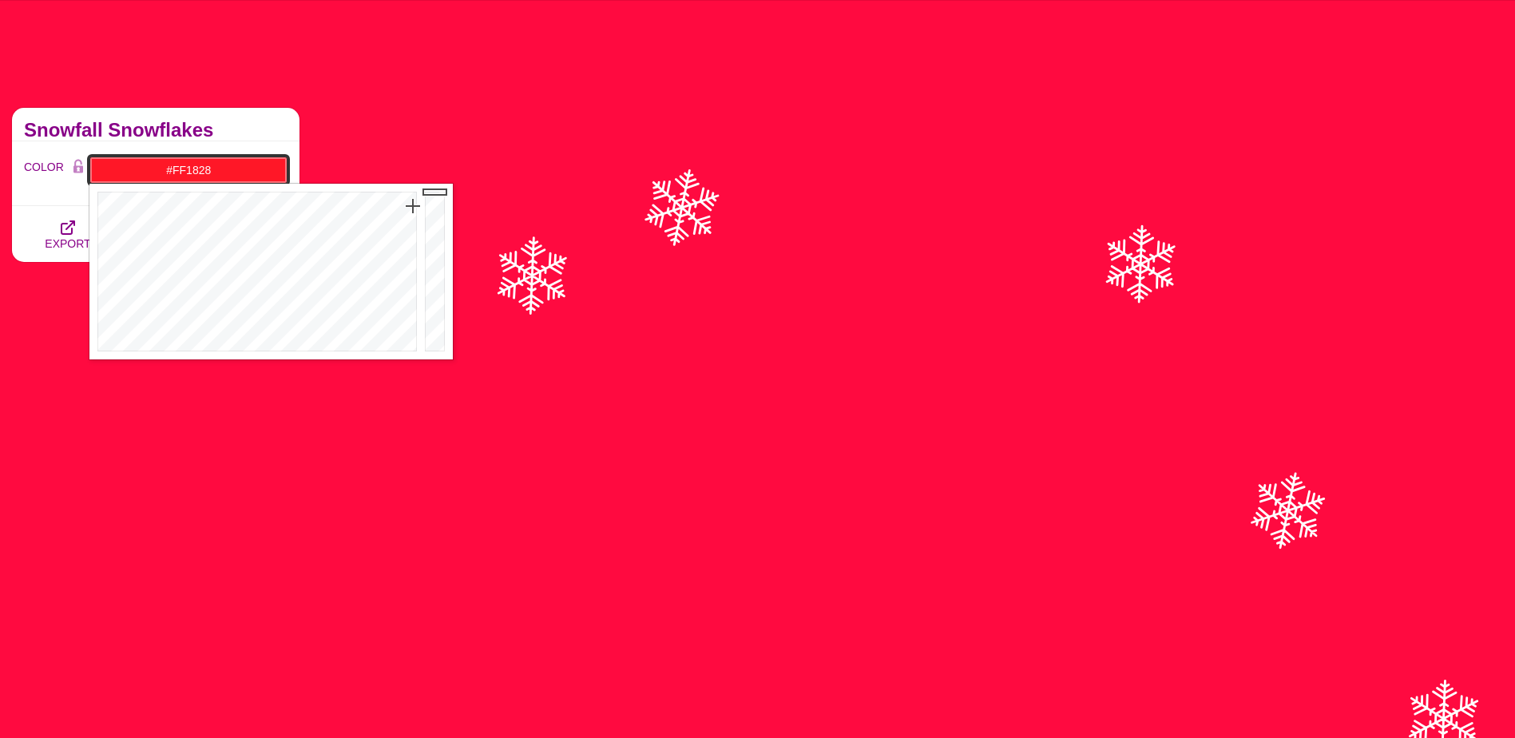
drag, startPoint x: 405, startPoint y: 198, endPoint x: 407, endPoint y: 207, distance: 9.1
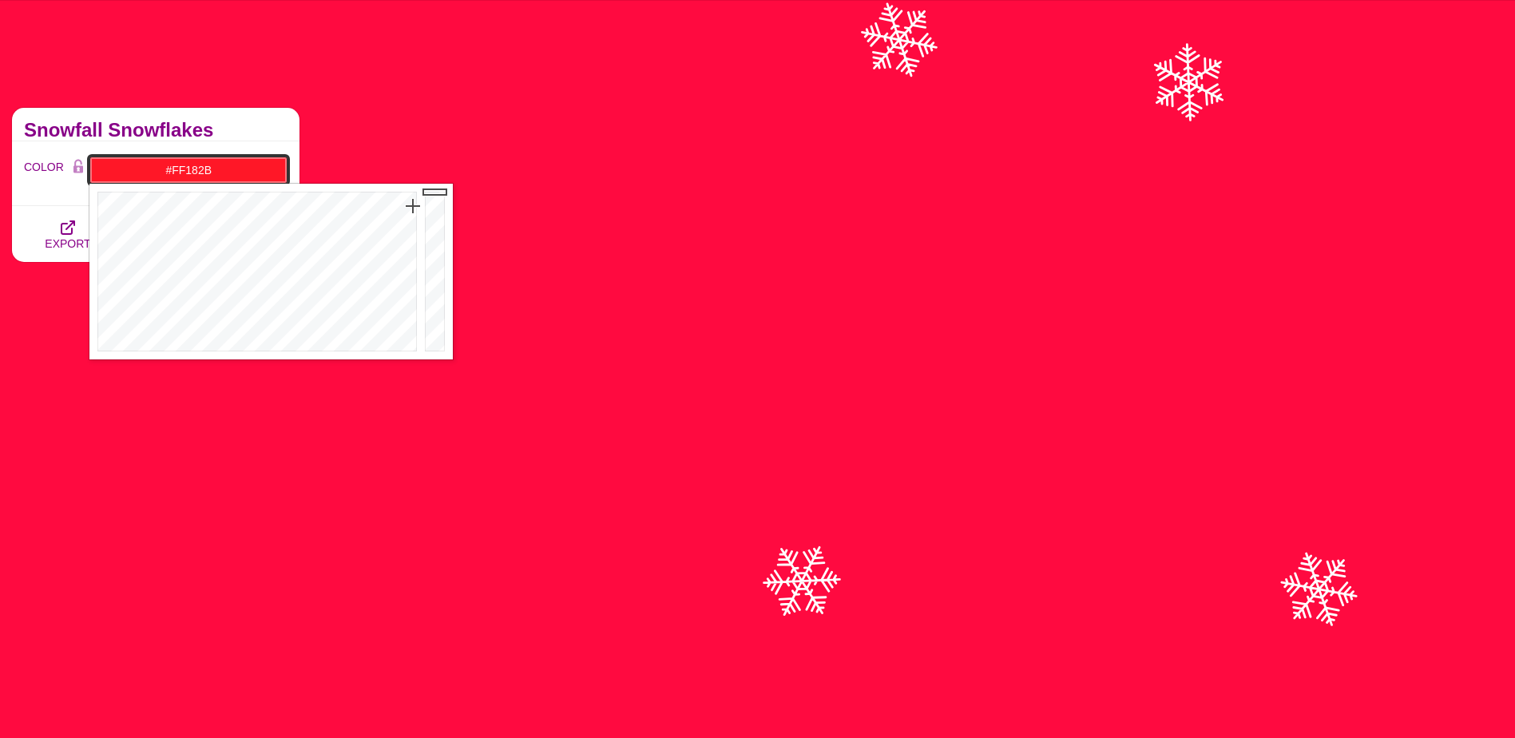
click at [412, 207] on div at bounding box center [254, 272] width 331 height 176
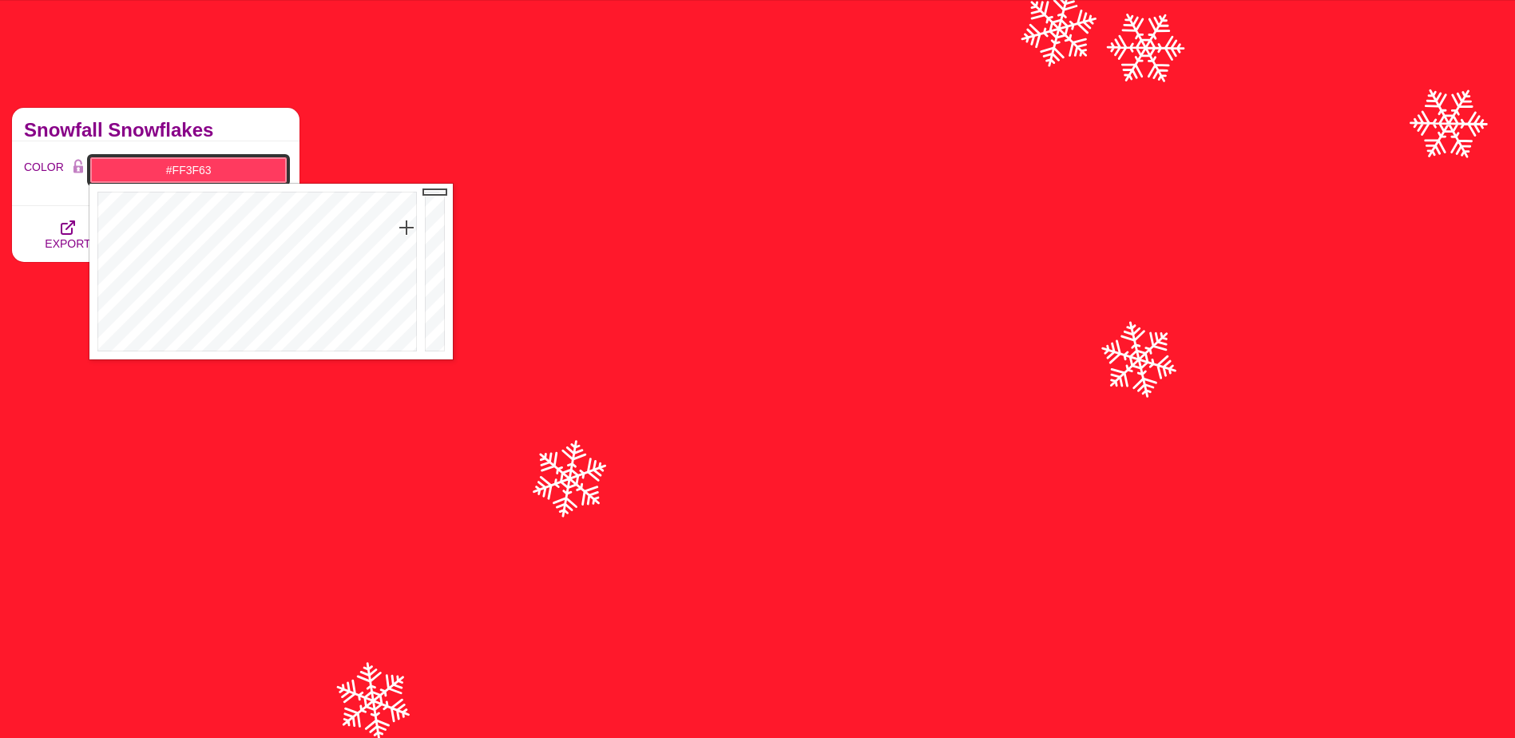
drag, startPoint x: 406, startPoint y: 207, endPoint x: 406, endPoint y: 231, distance: 24.0
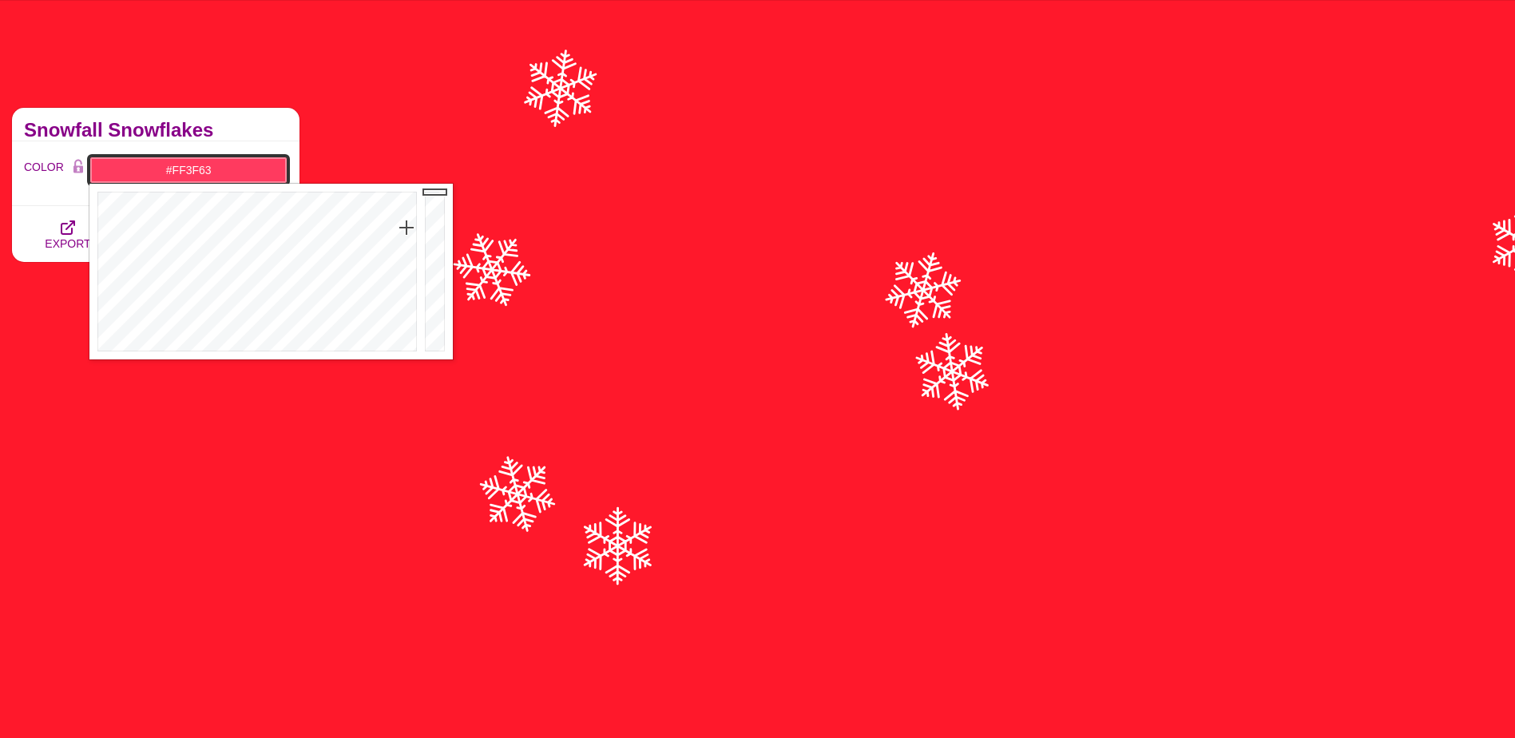
click at [406, 231] on div at bounding box center [254, 272] width 331 height 176
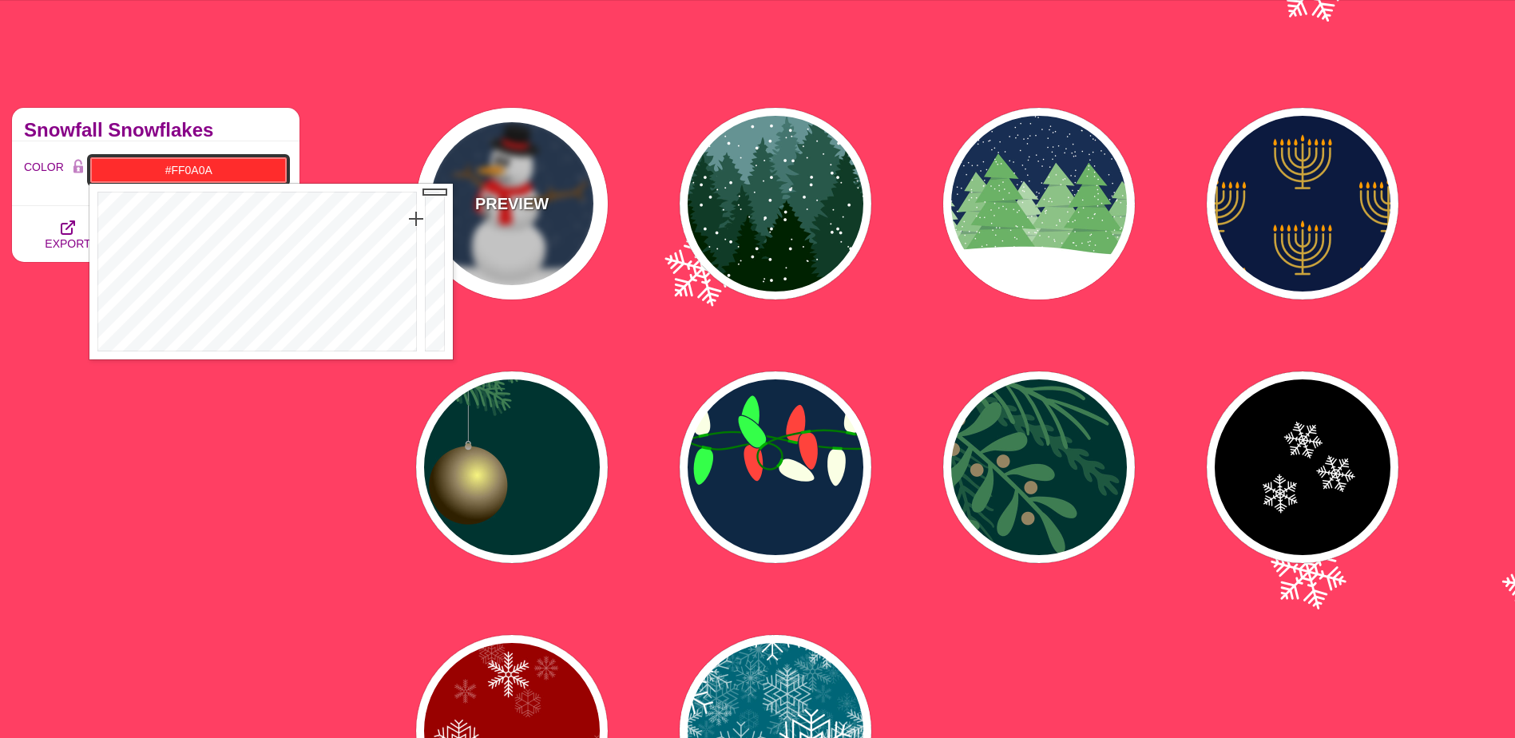
type input "#FF0000"
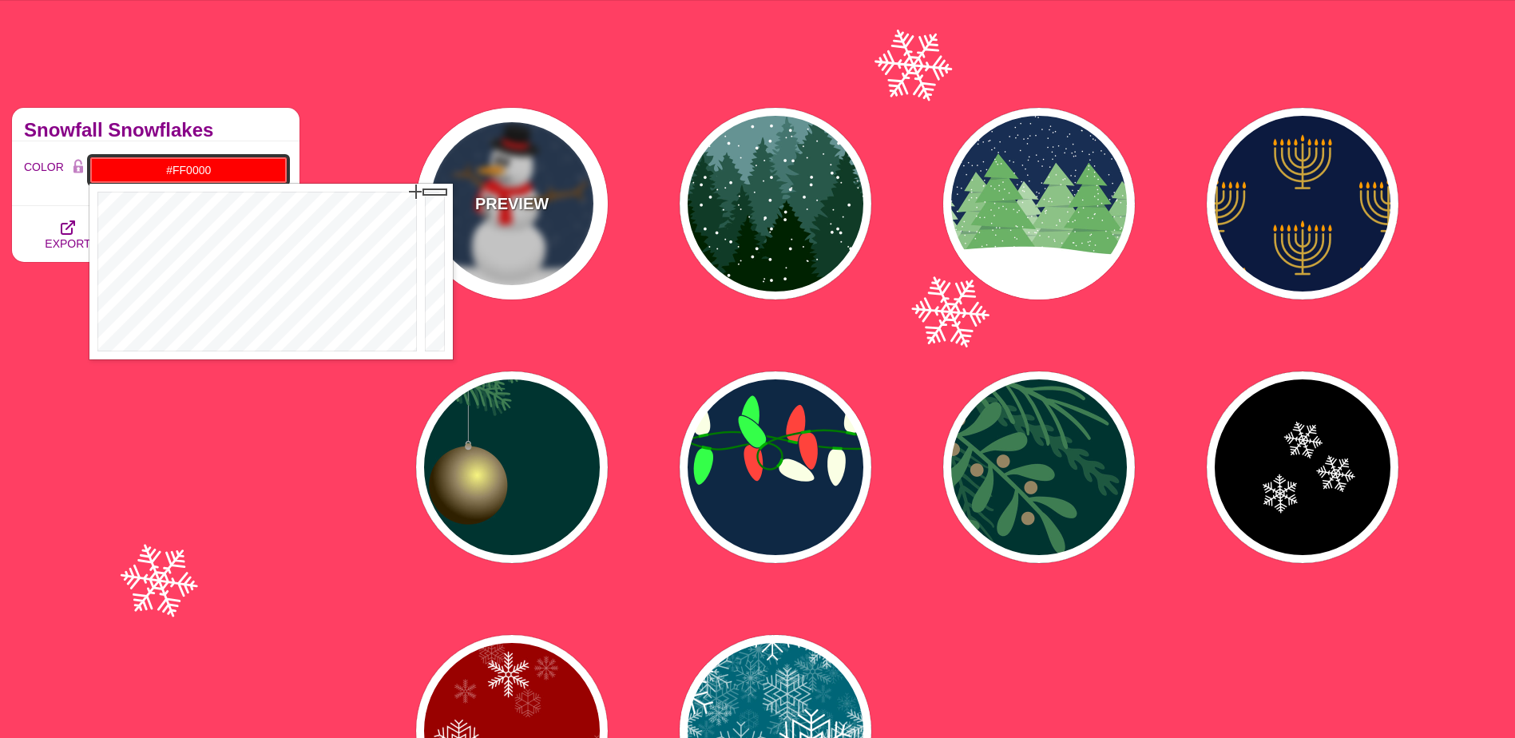
drag, startPoint x: 406, startPoint y: 220, endPoint x: 471, endPoint y: 178, distance: 78.0
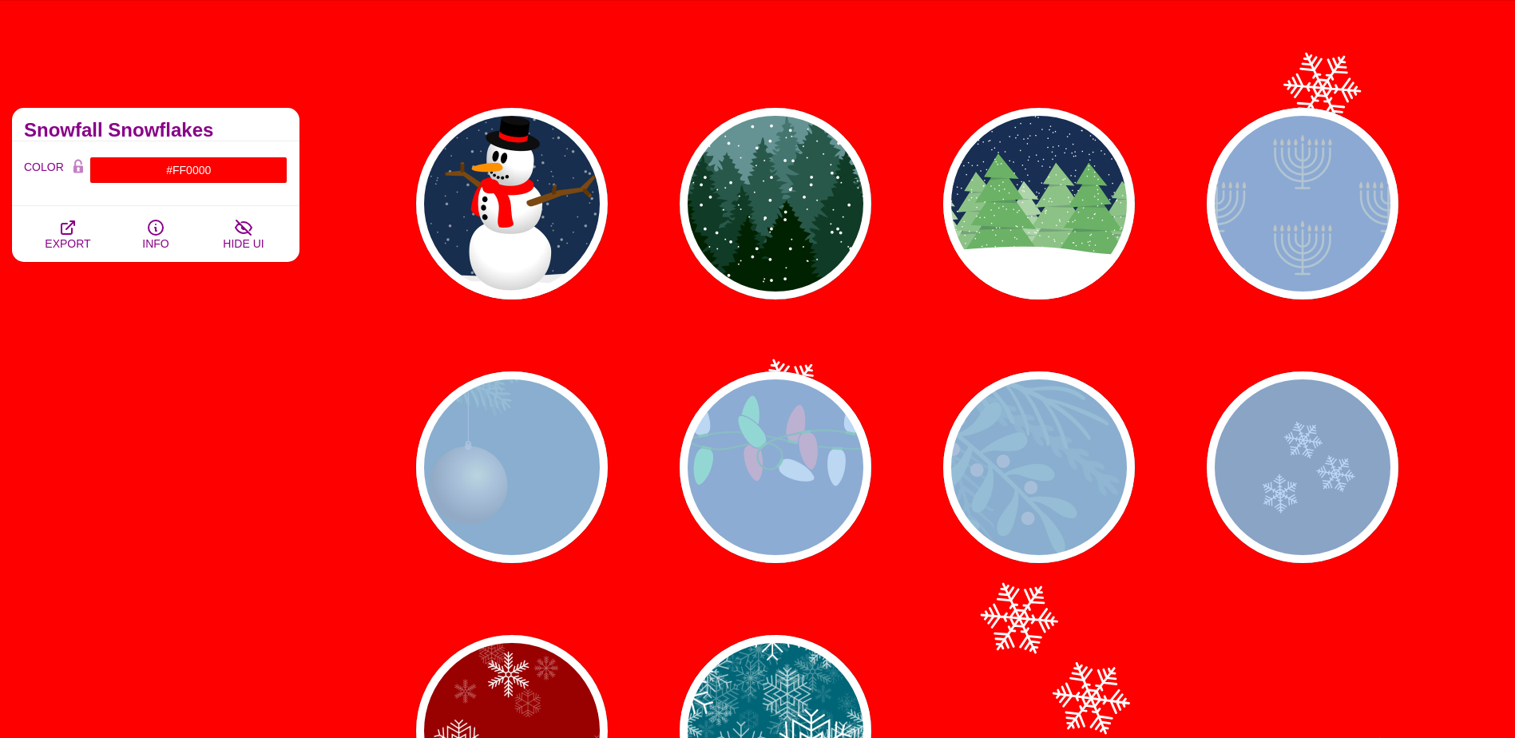
drag, startPoint x: 1513, startPoint y: 172, endPoint x: 1513, endPoint y: 363, distance: 190.9
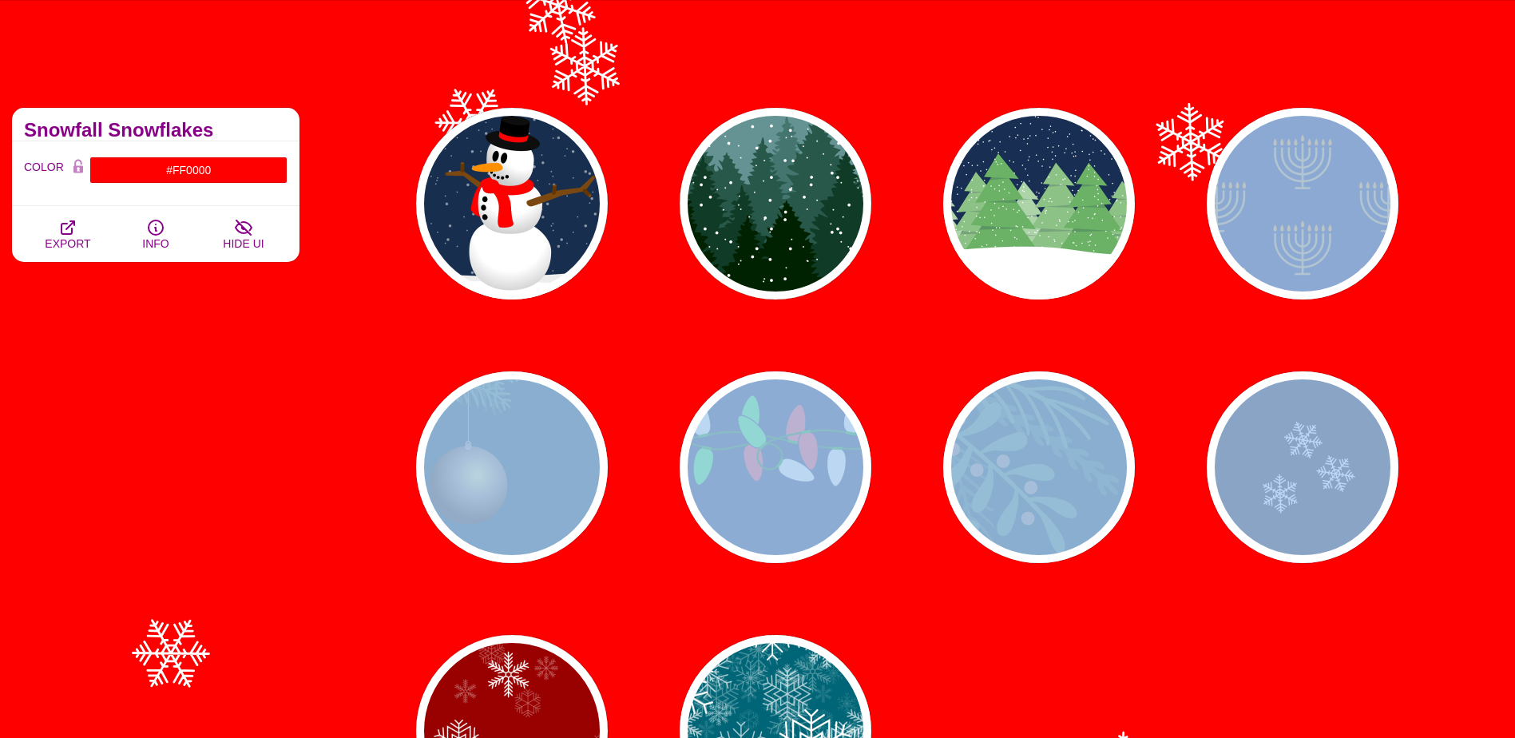
click at [1513, 363] on div "PREVIEW PREVIEW PREVIEW PREVIEW PREVIEW PREVIEW PREVIEW PREVIEW PREVIEW PREVIEW" at bounding box center [913, 467] width 1204 height 743
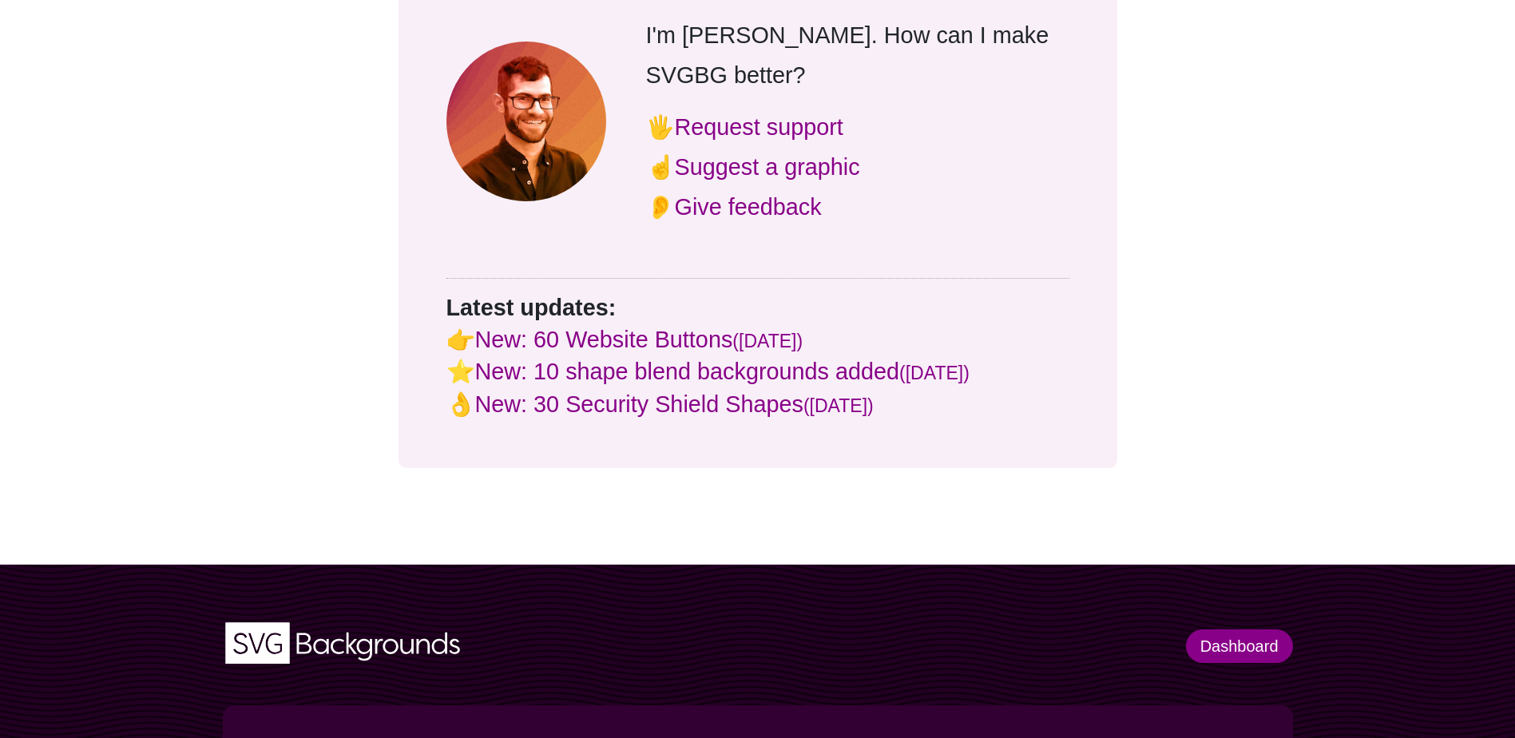
scroll to position [0, 0]
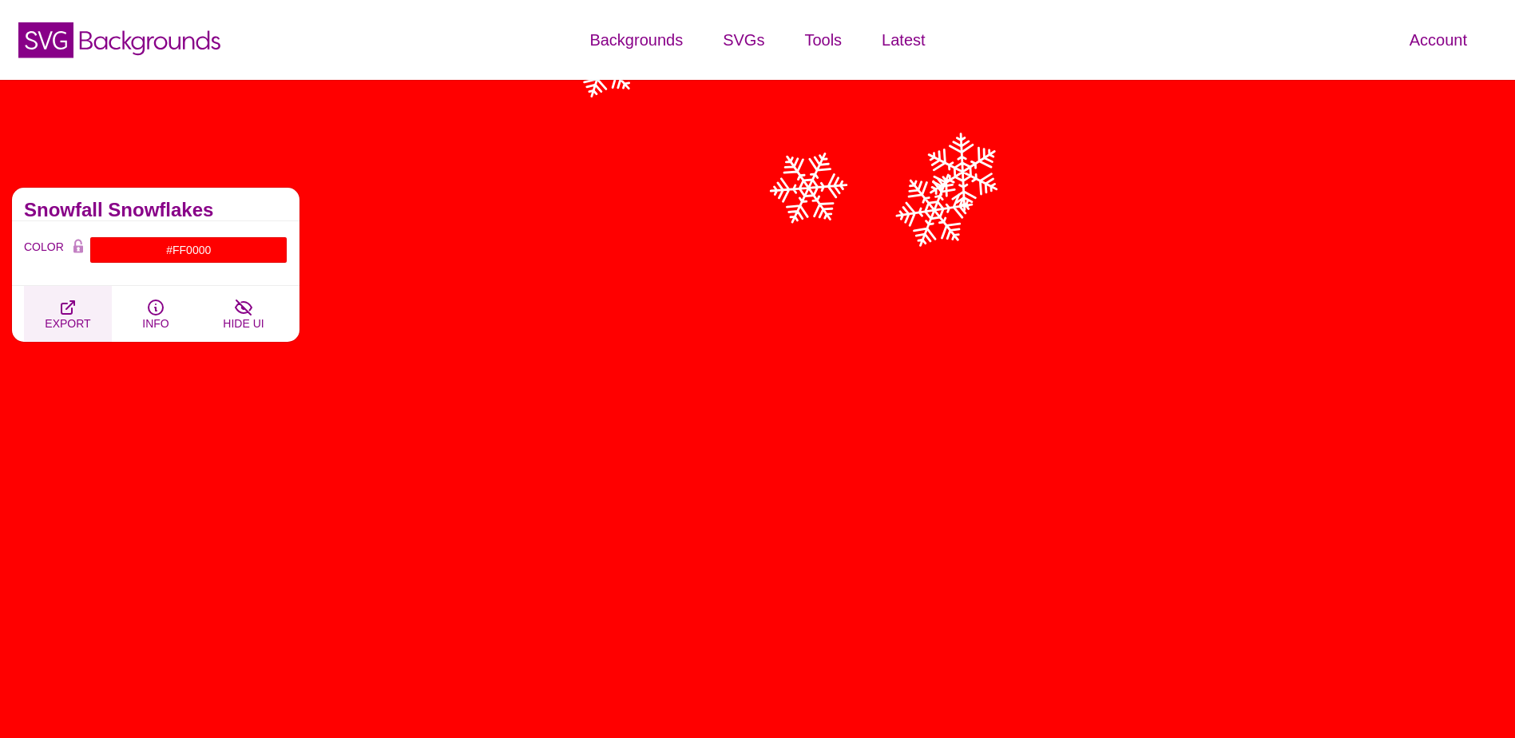
click at [69, 303] on icon "button" at bounding box center [67, 307] width 19 height 19
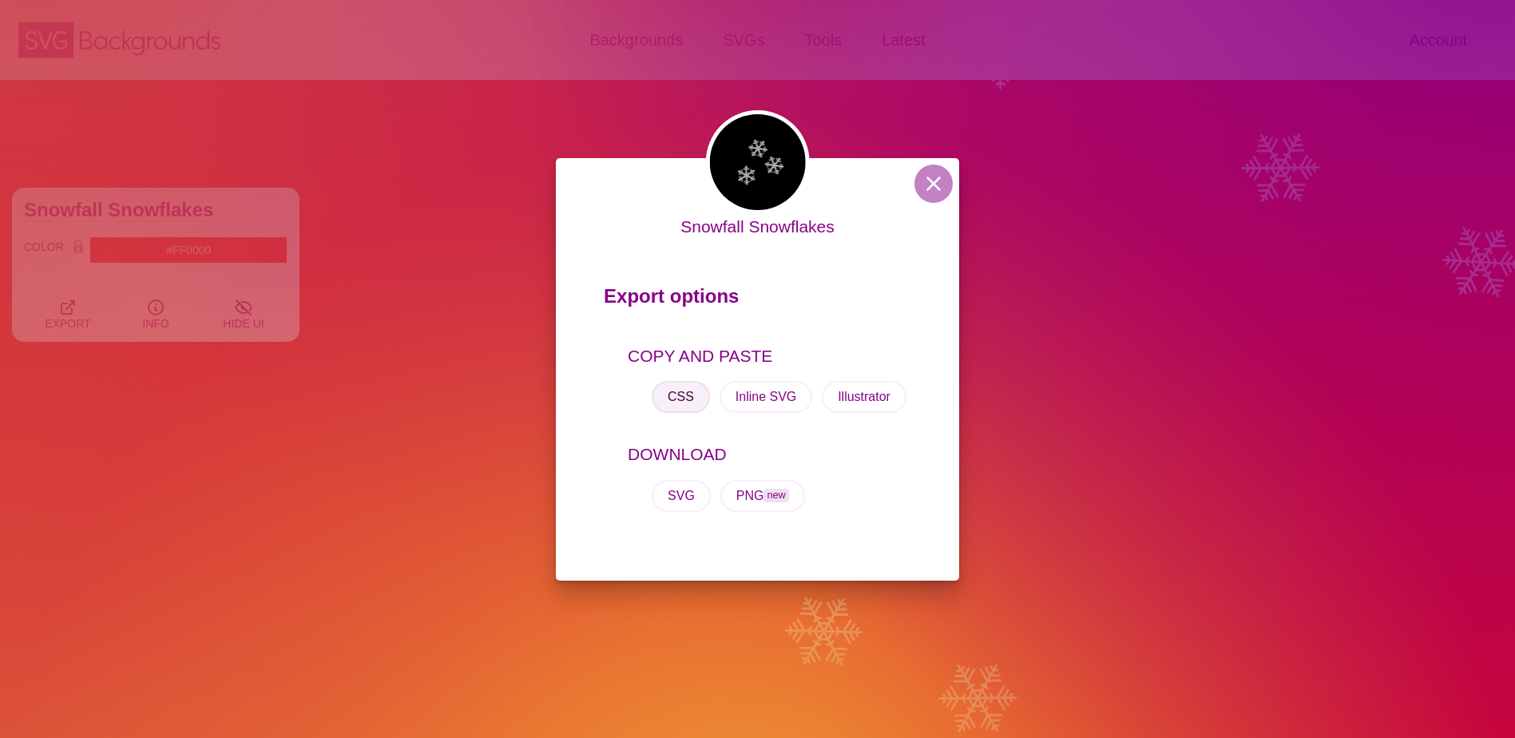
click at [680, 405] on button "CSS" at bounding box center [681, 397] width 58 height 32
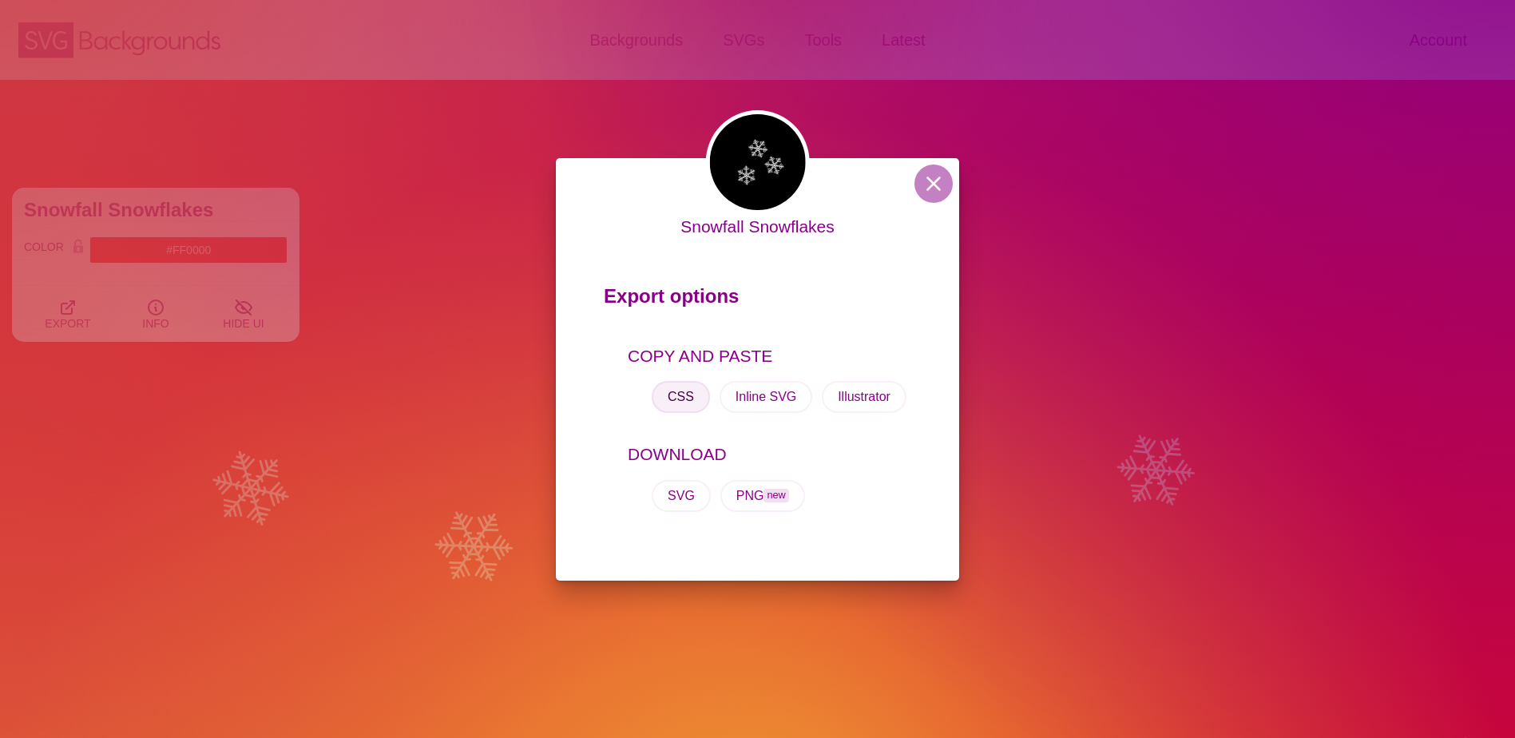
click at [684, 388] on button "CSS" at bounding box center [681, 397] width 58 height 32
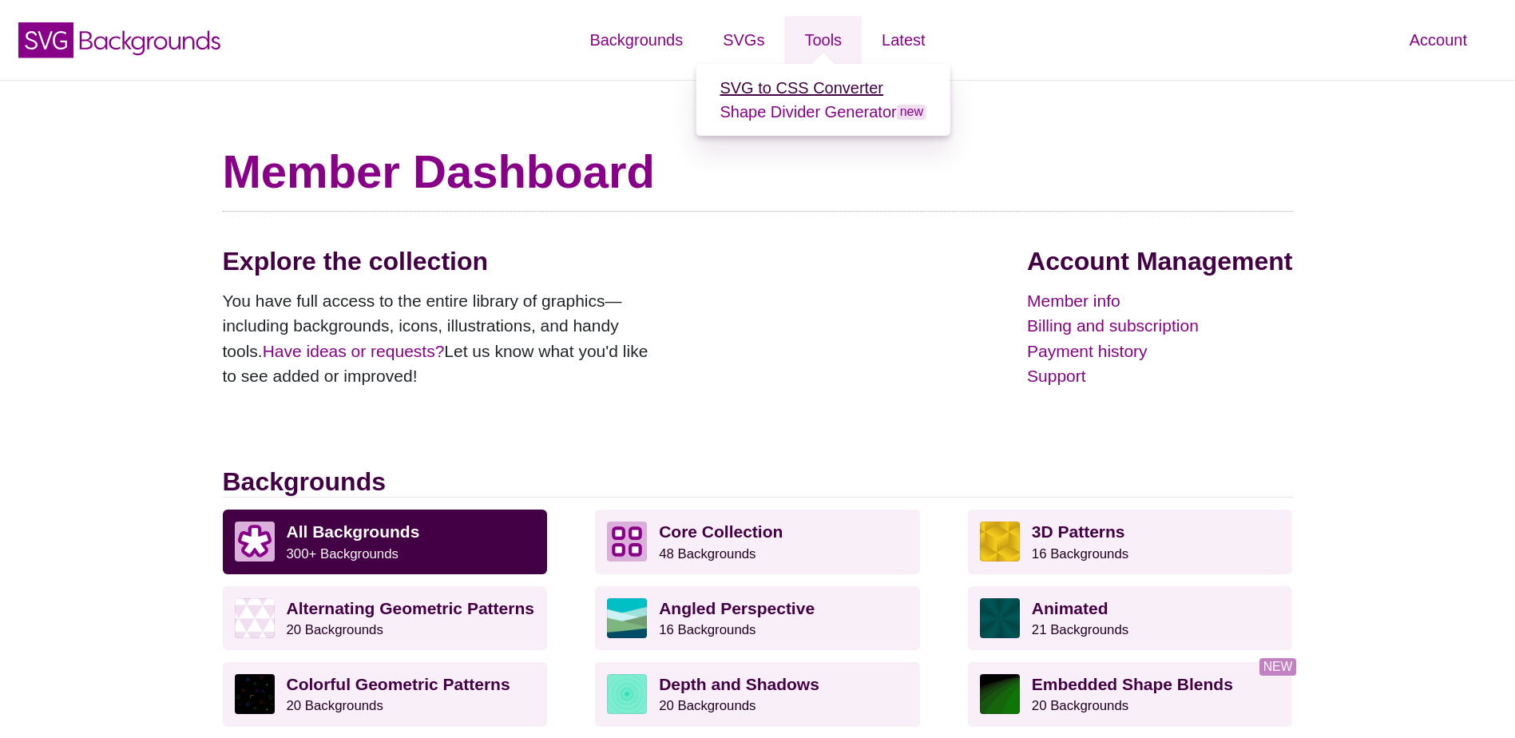
click at [786, 91] on link "SVG to CSS Converter" at bounding box center [802, 88] width 164 height 18
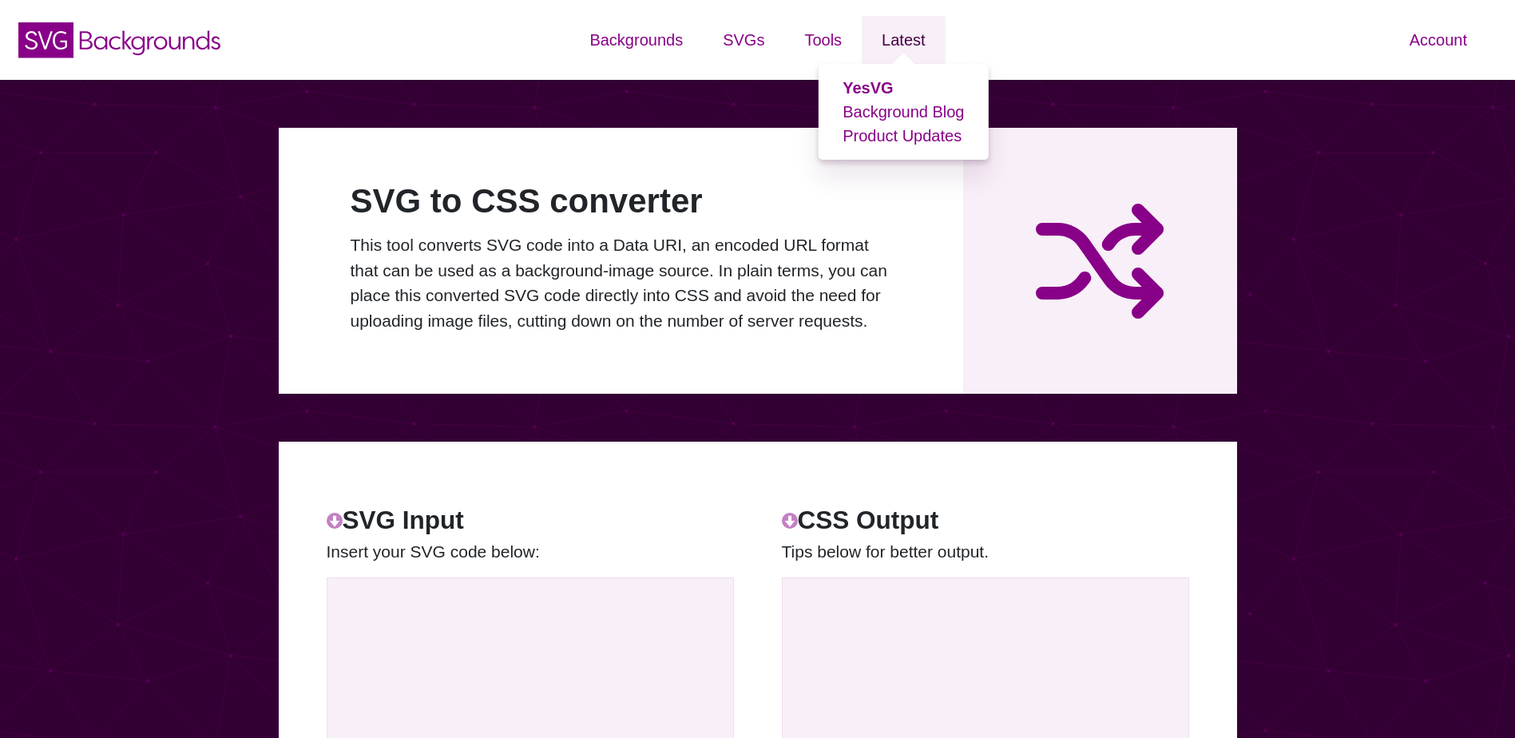
click at [889, 47] on link "Latest" at bounding box center [903, 40] width 83 height 48
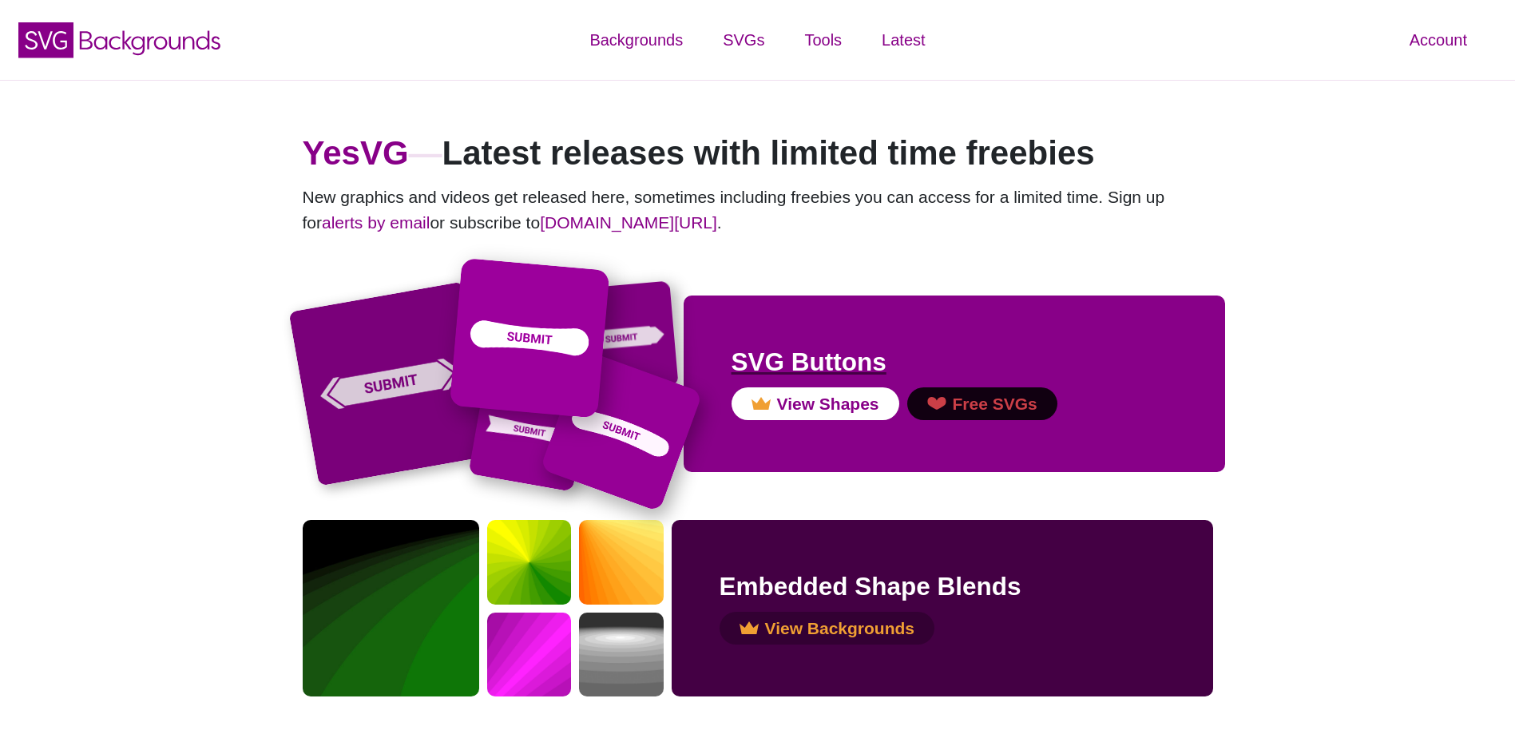
click at [901, 358] on h2 "SVG Buttons" at bounding box center [955, 362] width 446 height 38
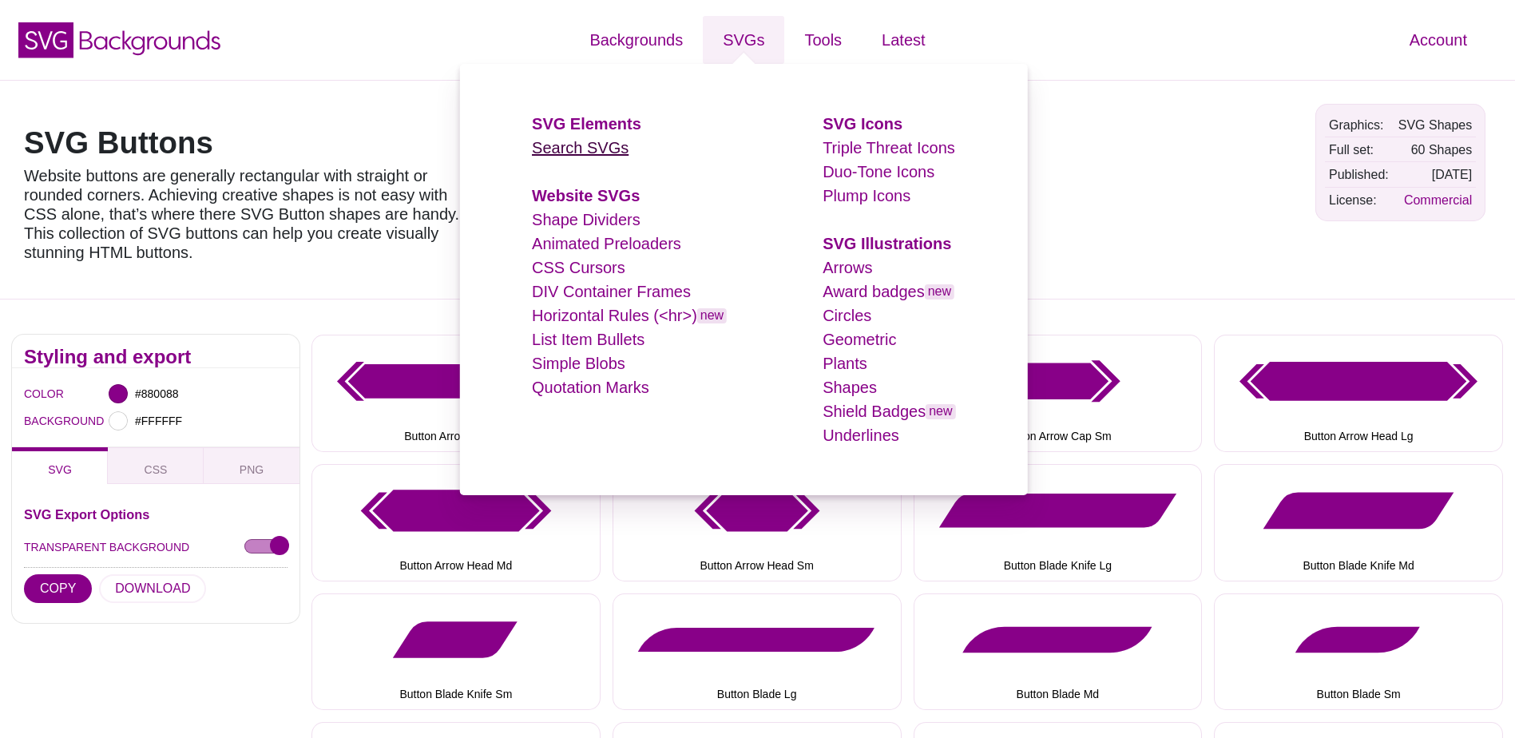
click at [587, 150] on link "Search SVGs" at bounding box center [580, 148] width 97 height 18
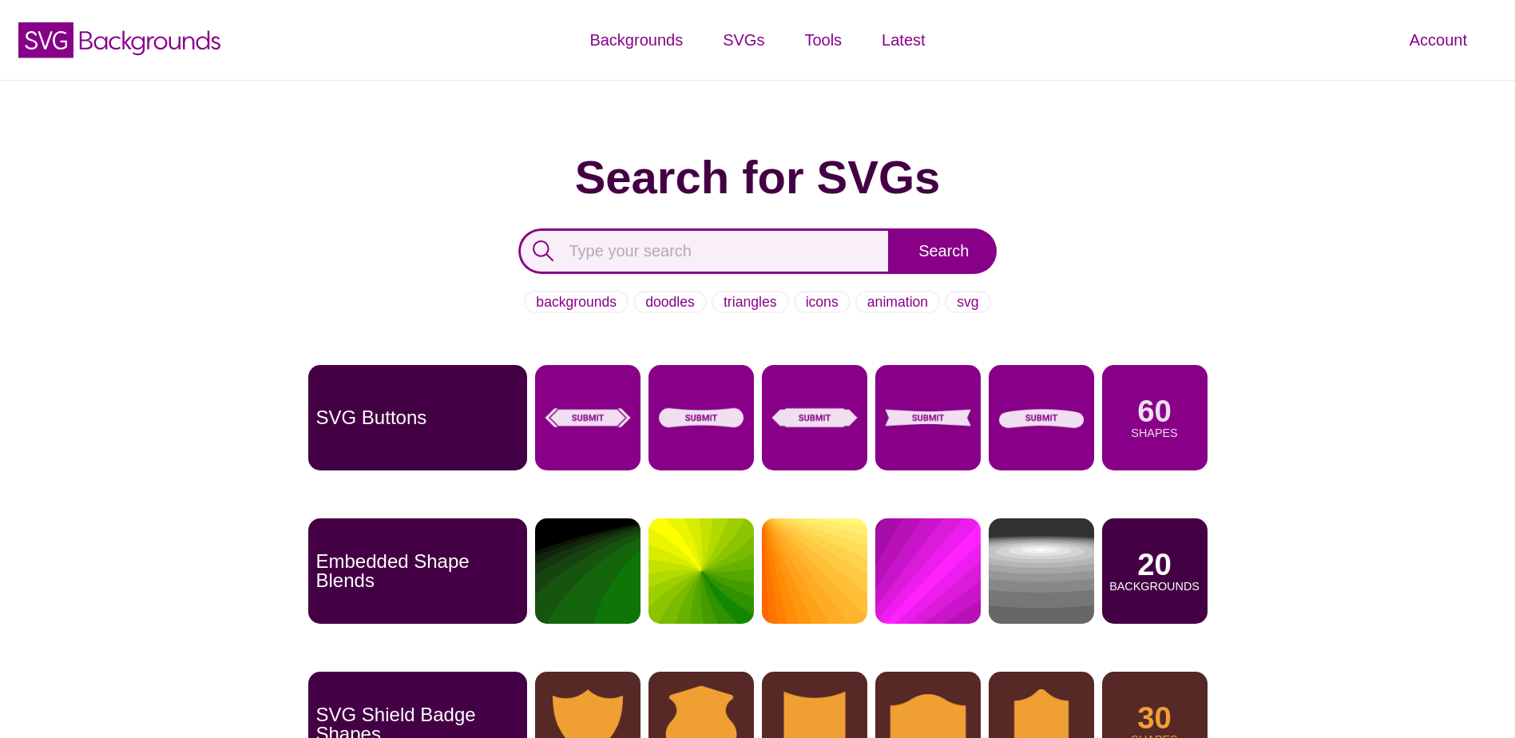
click at [739, 245] on input "text" at bounding box center [704, 251] width 373 height 46
type input "christmas"
click at [890, 228] on input "Search" at bounding box center [943, 251] width 106 height 46
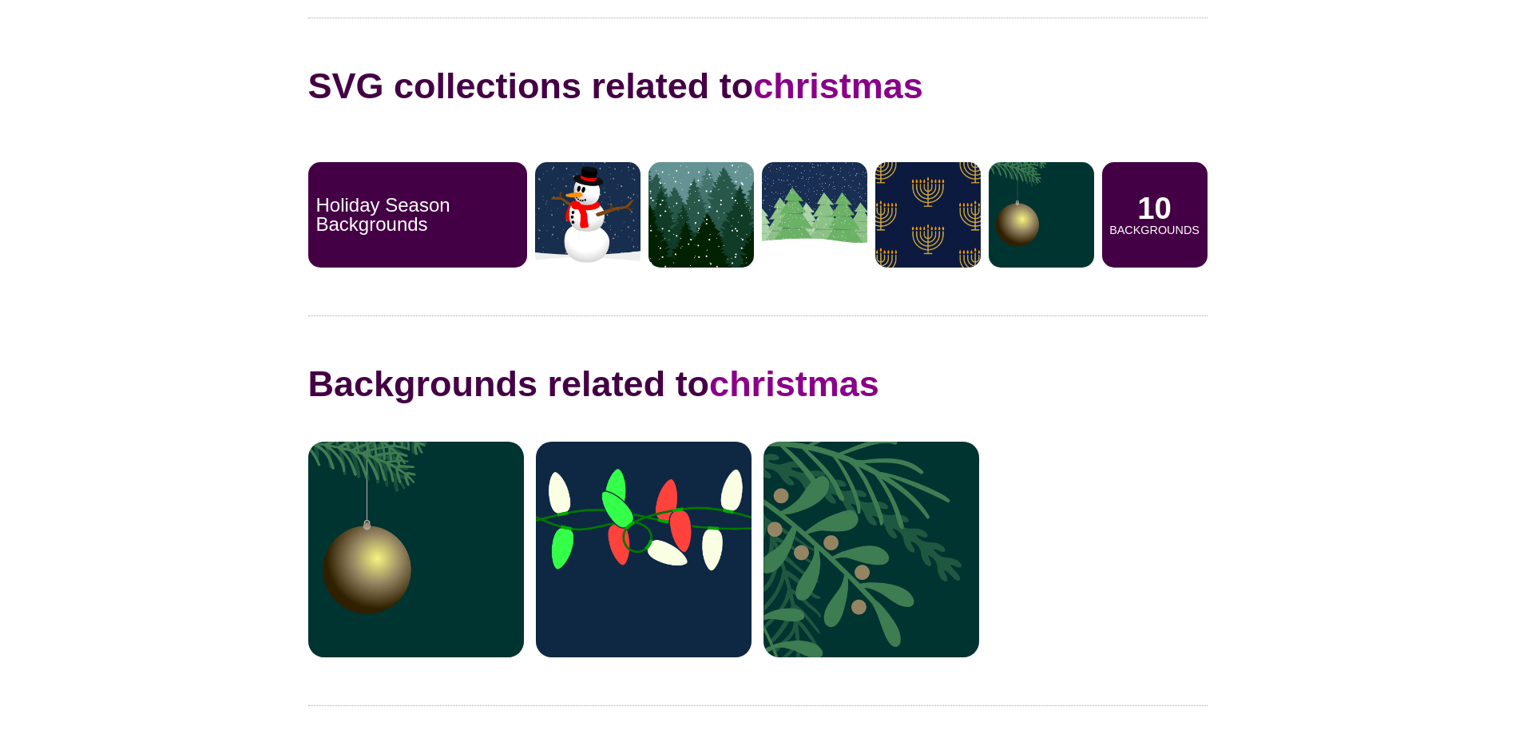
scroll to position [399, 0]
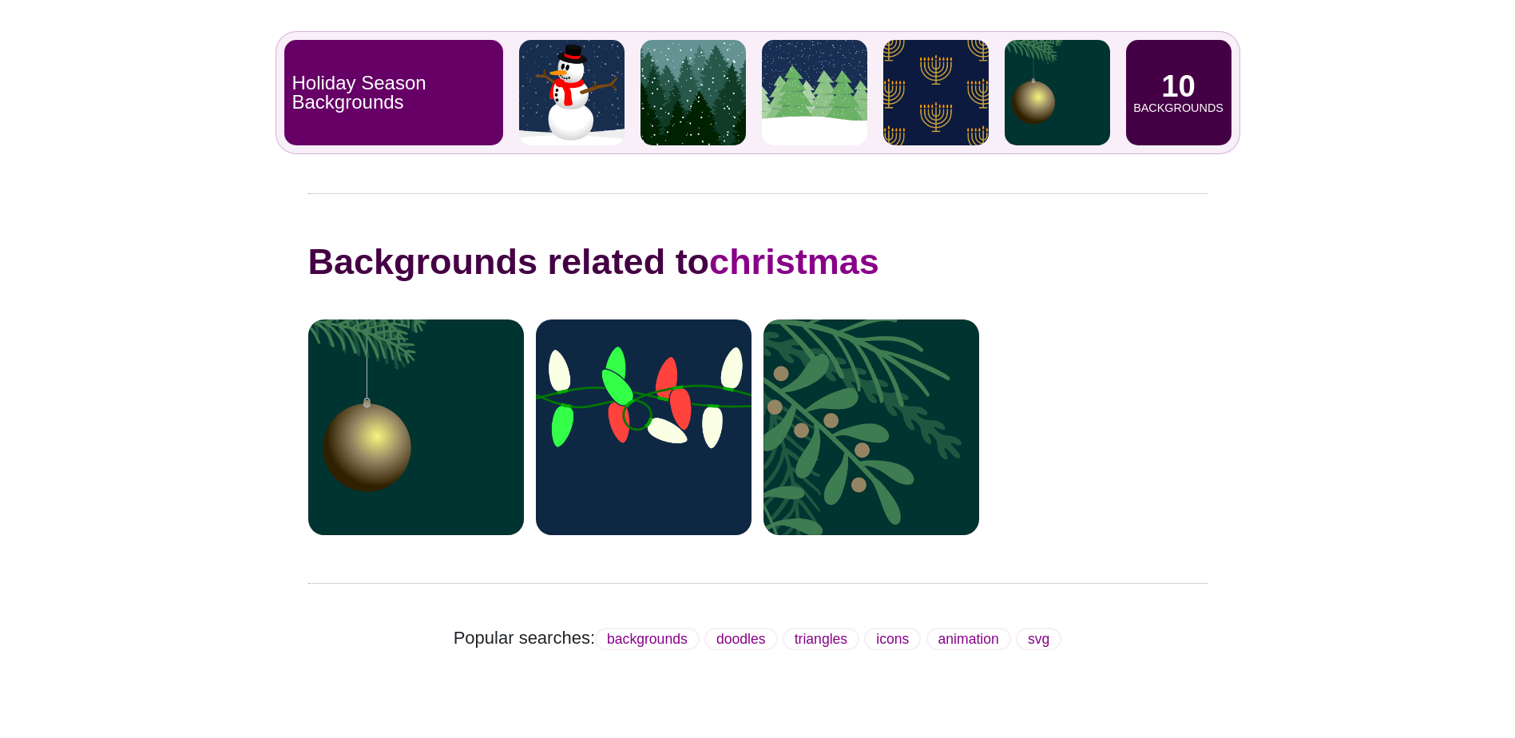
click at [1145, 129] on div "10 Backgrounds" at bounding box center [1178, 92] width 105 height 105
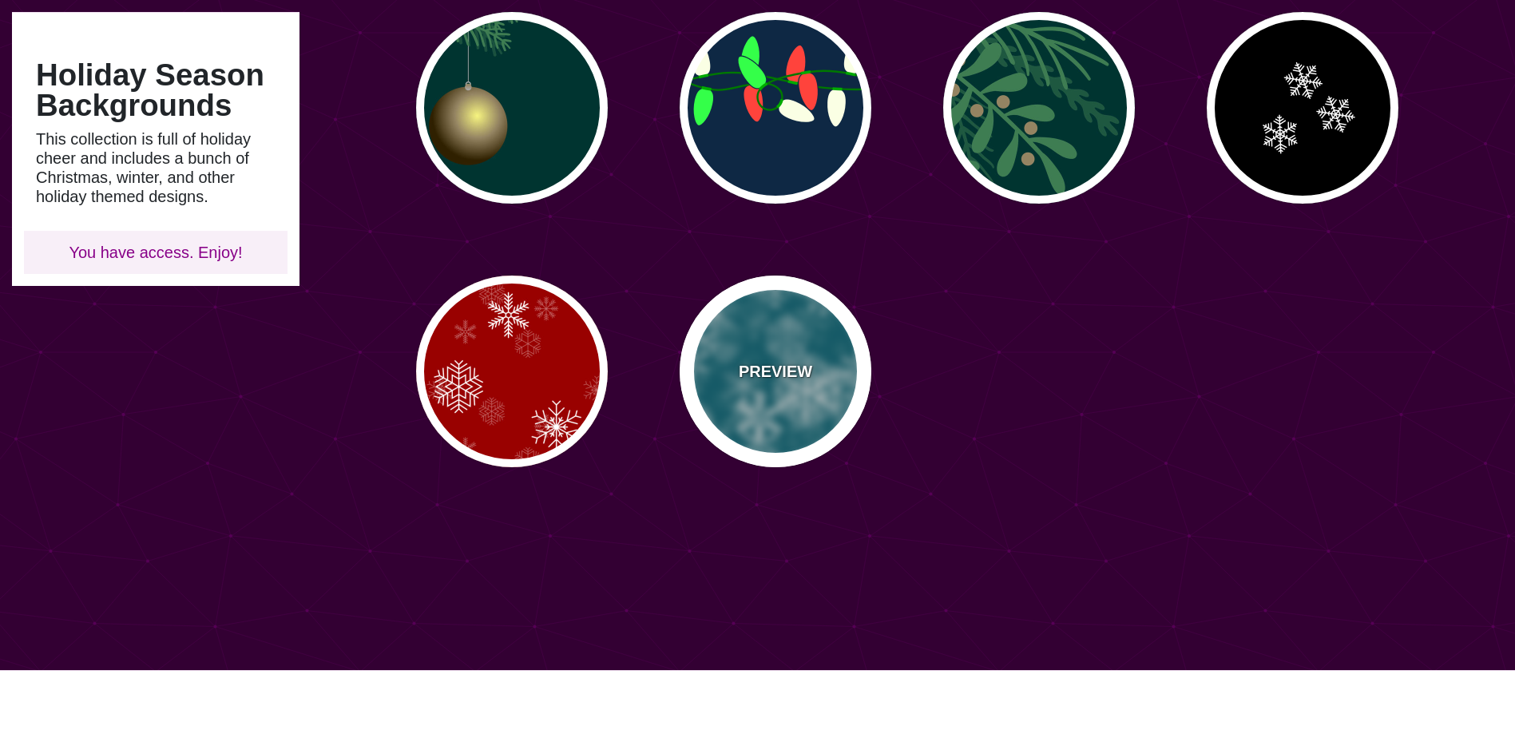
scroll to position [399, 0]
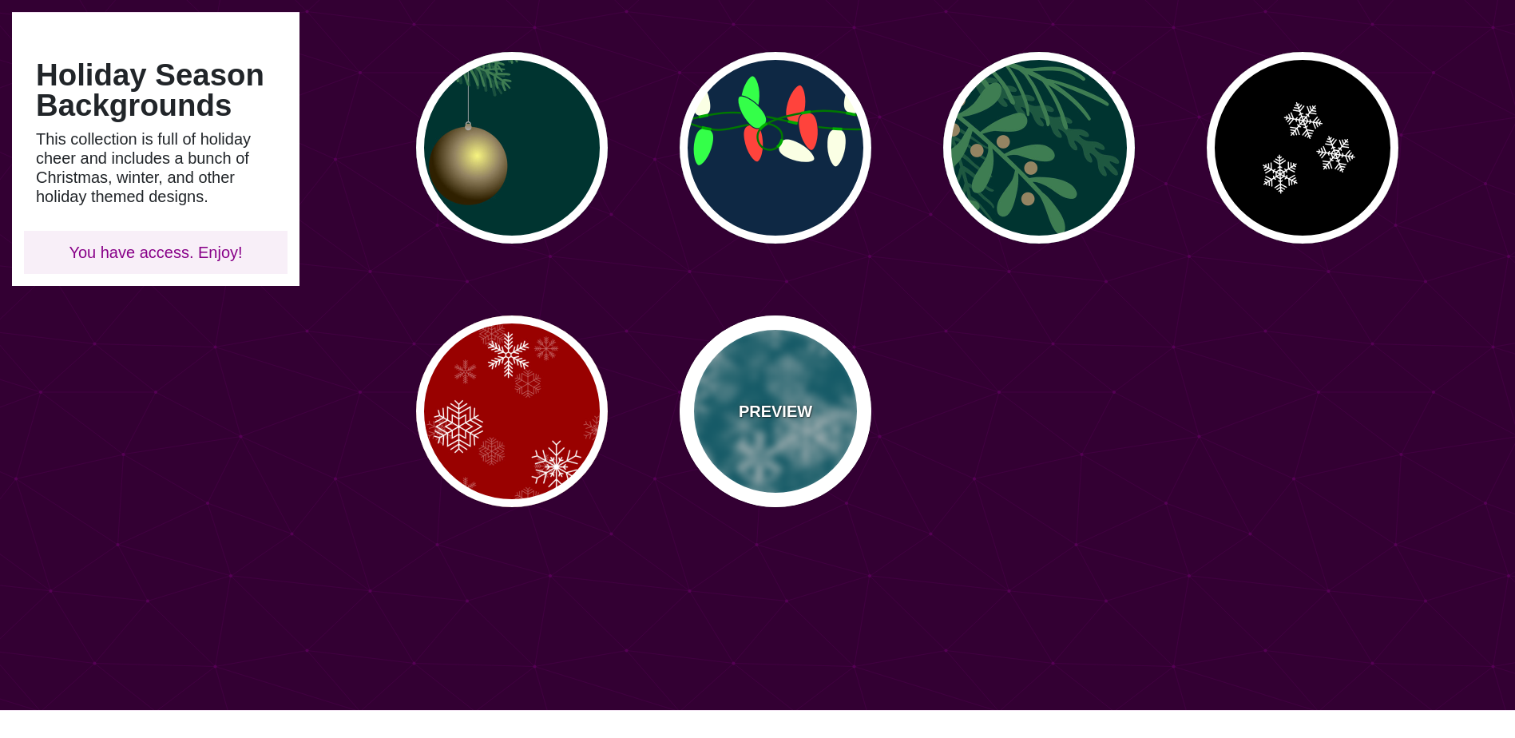
click at [842, 426] on div "PREVIEW" at bounding box center [776, 411] width 192 height 192
type input "#006677"
type input "0"
type input "3"
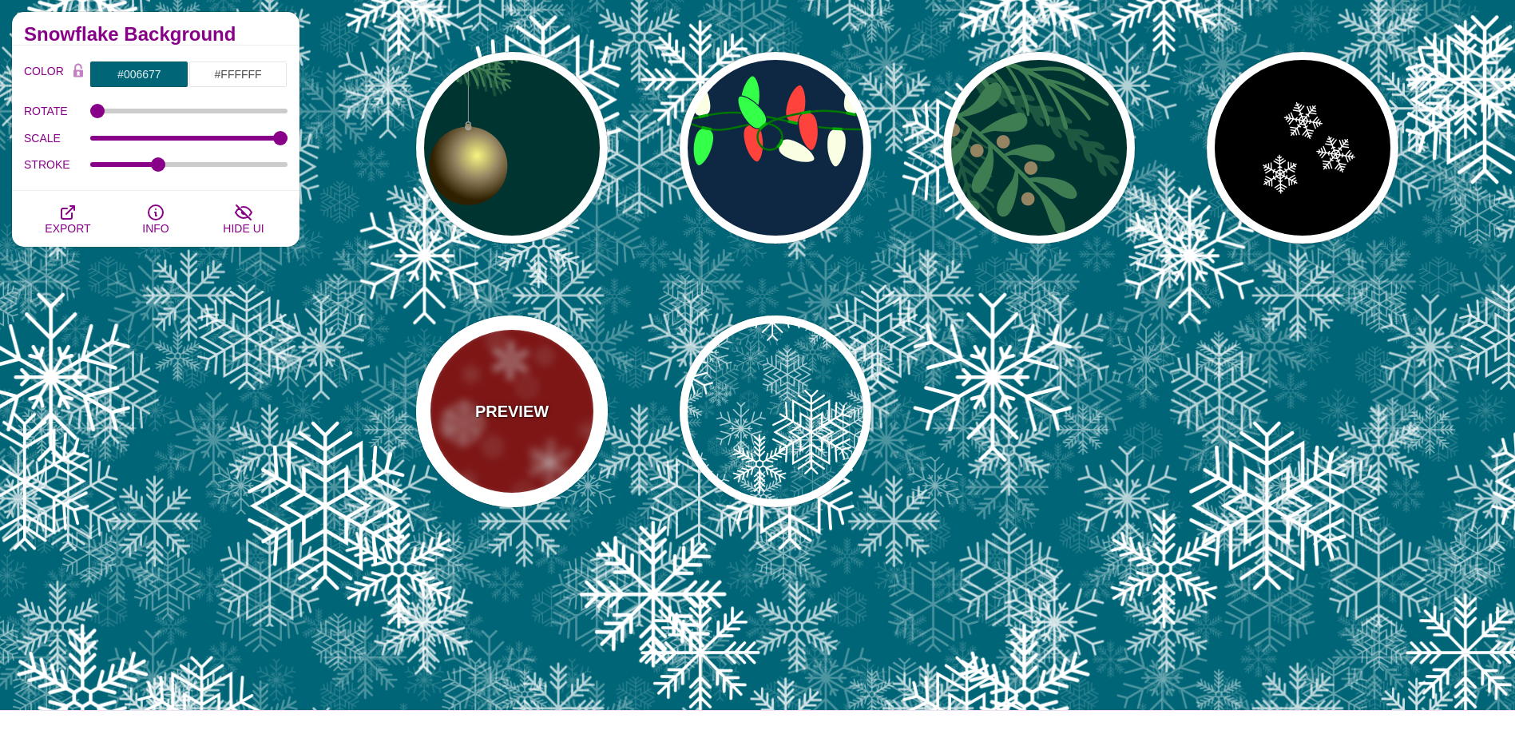
click at [498, 445] on div "PREVIEW" at bounding box center [512, 411] width 192 height 192
type input "#990000"
type input "0.4"
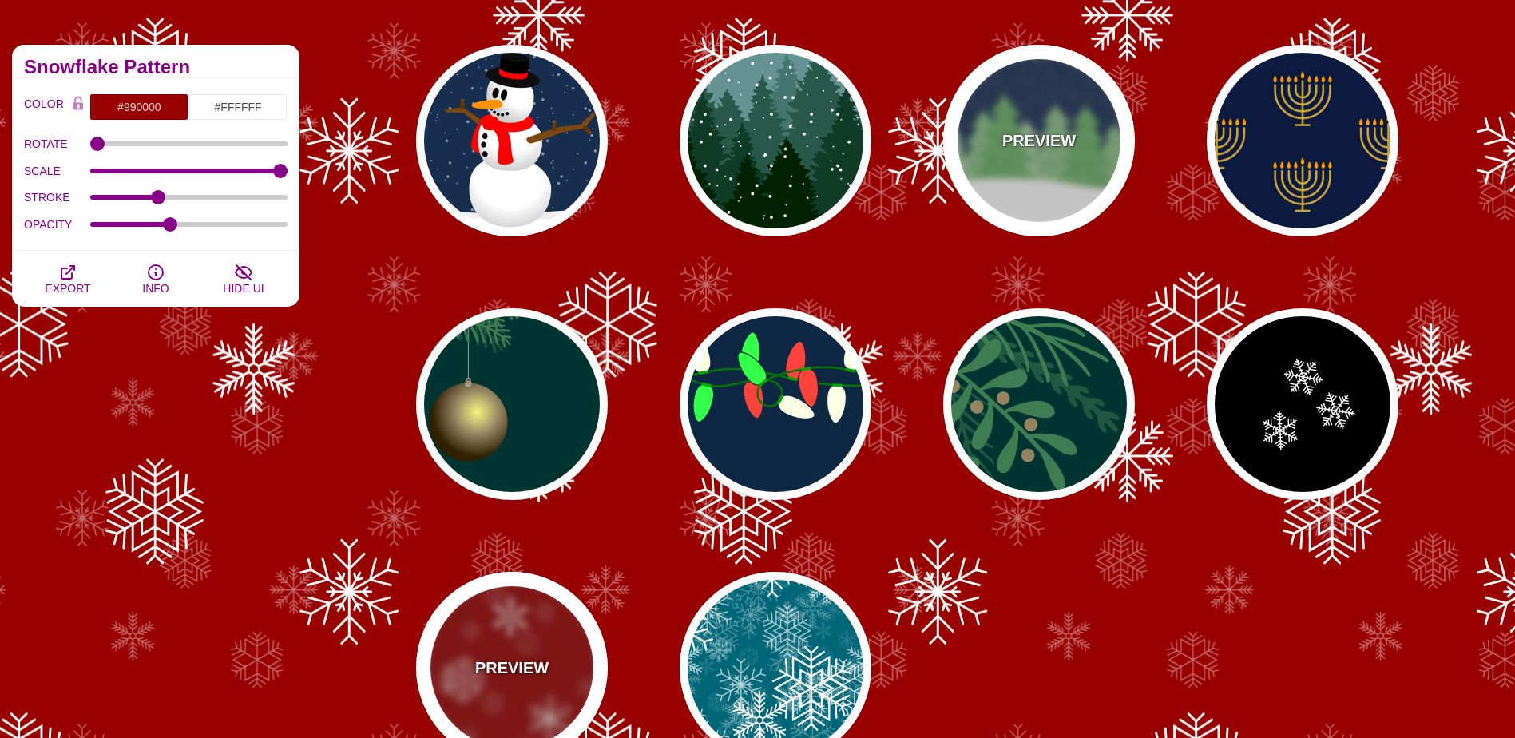
scroll to position [0, 0]
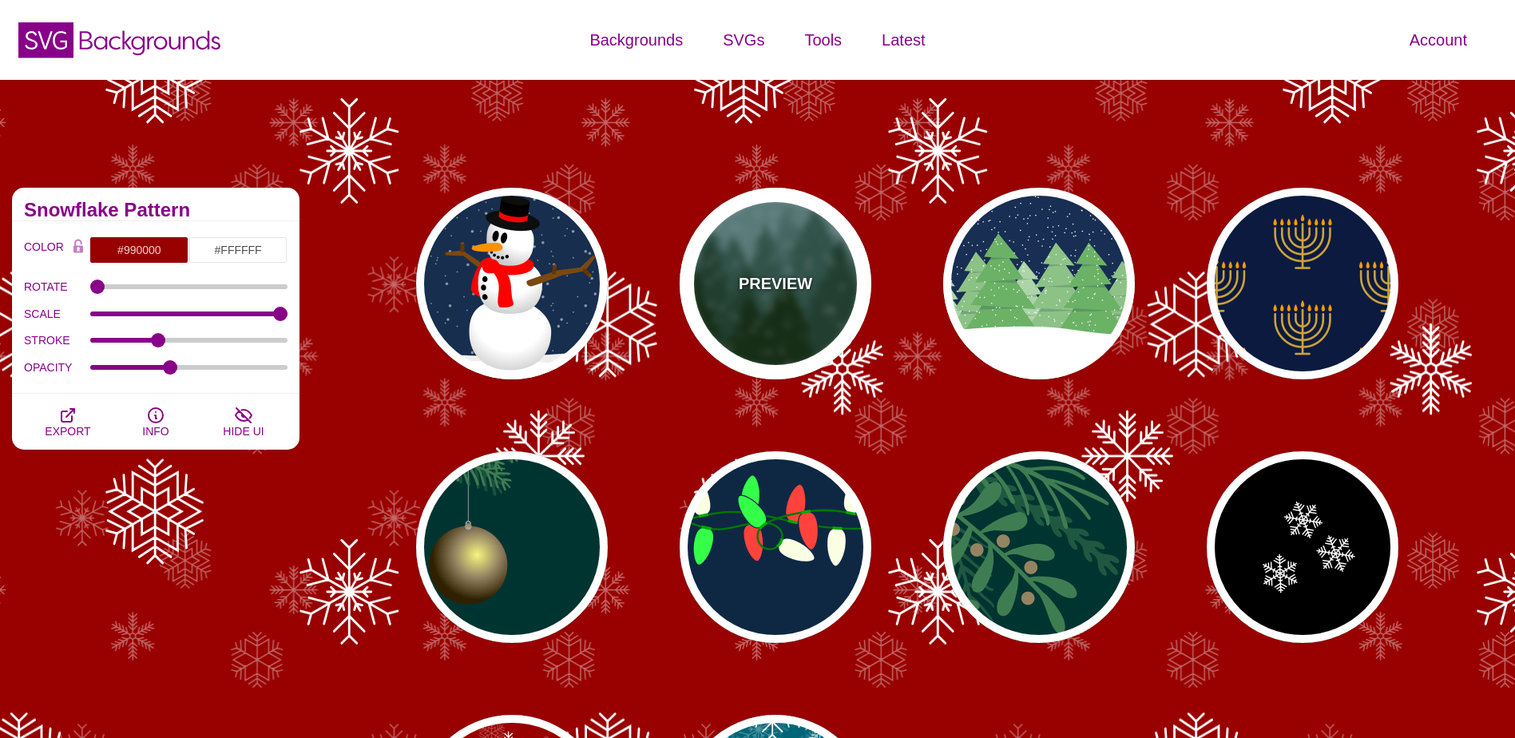
click at [764, 323] on div "PREVIEW" at bounding box center [776, 284] width 192 height 192
type input "#659393"
type input "#002200"
type input "#FFFFFF"
type input "20"
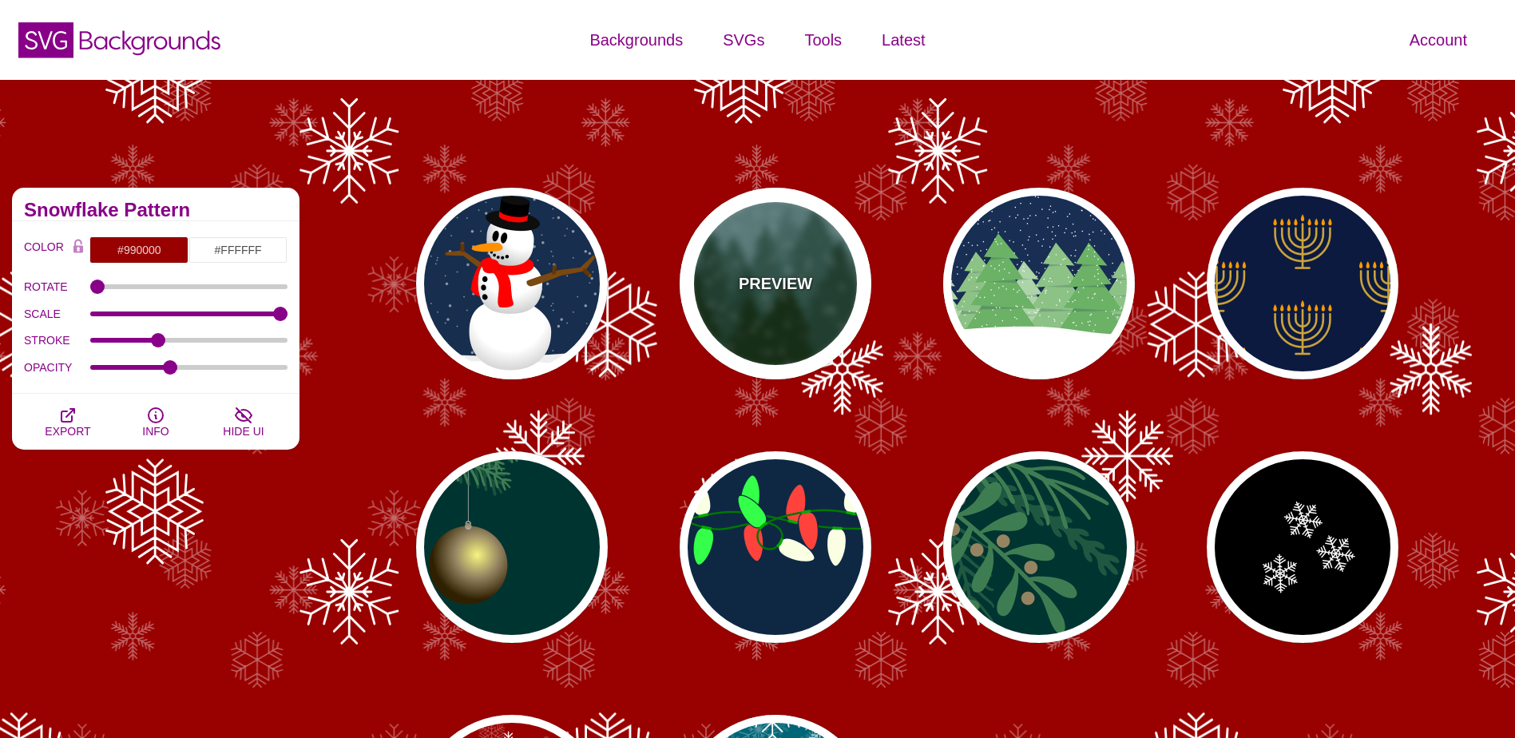
type input "10"
type input "0"
type input "0.25"
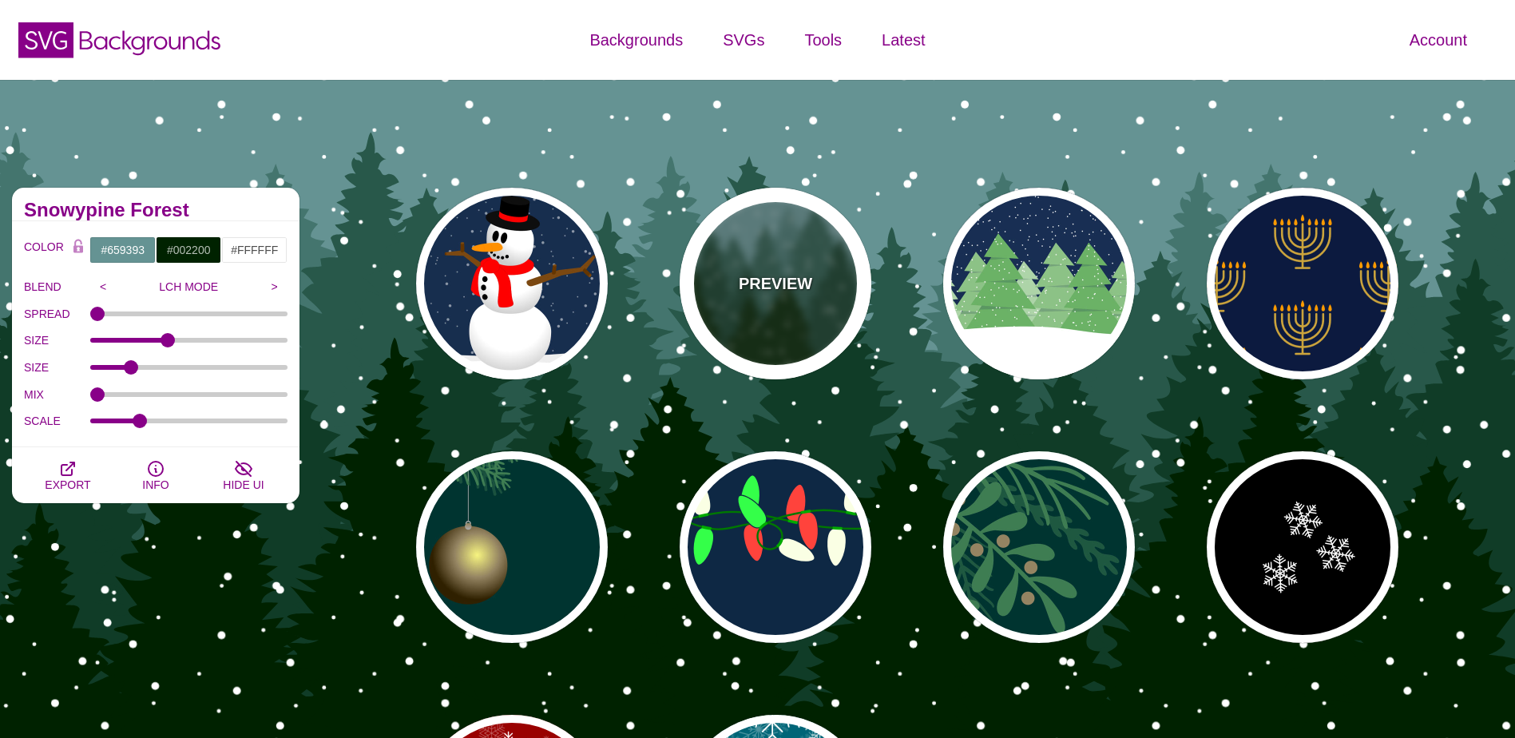
click at [827, 296] on div "PREVIEW" at bounding box center [776, 284] width 192 height 192
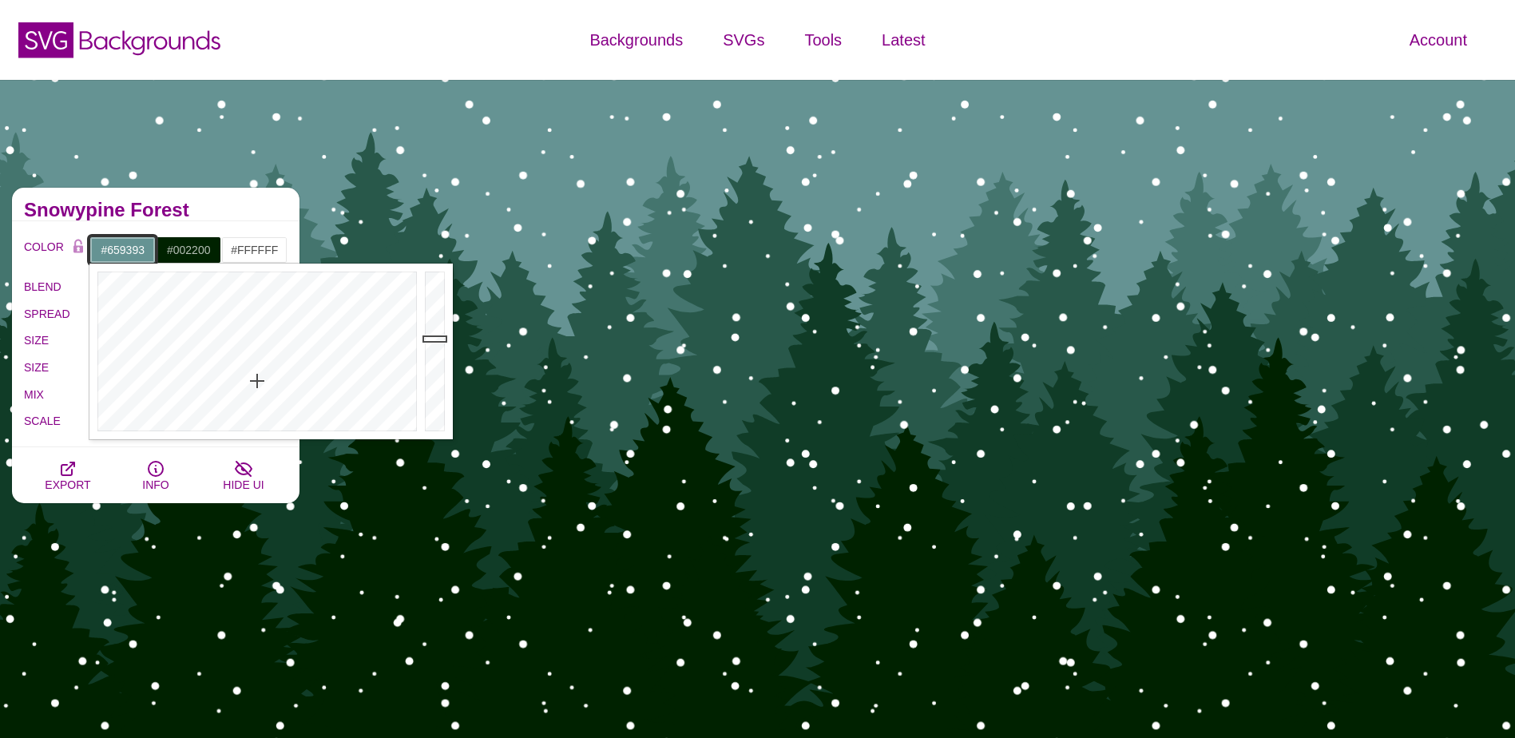
click at [131, 254] on input "#659393" at bounding box center [122, 249] width 66 height 27
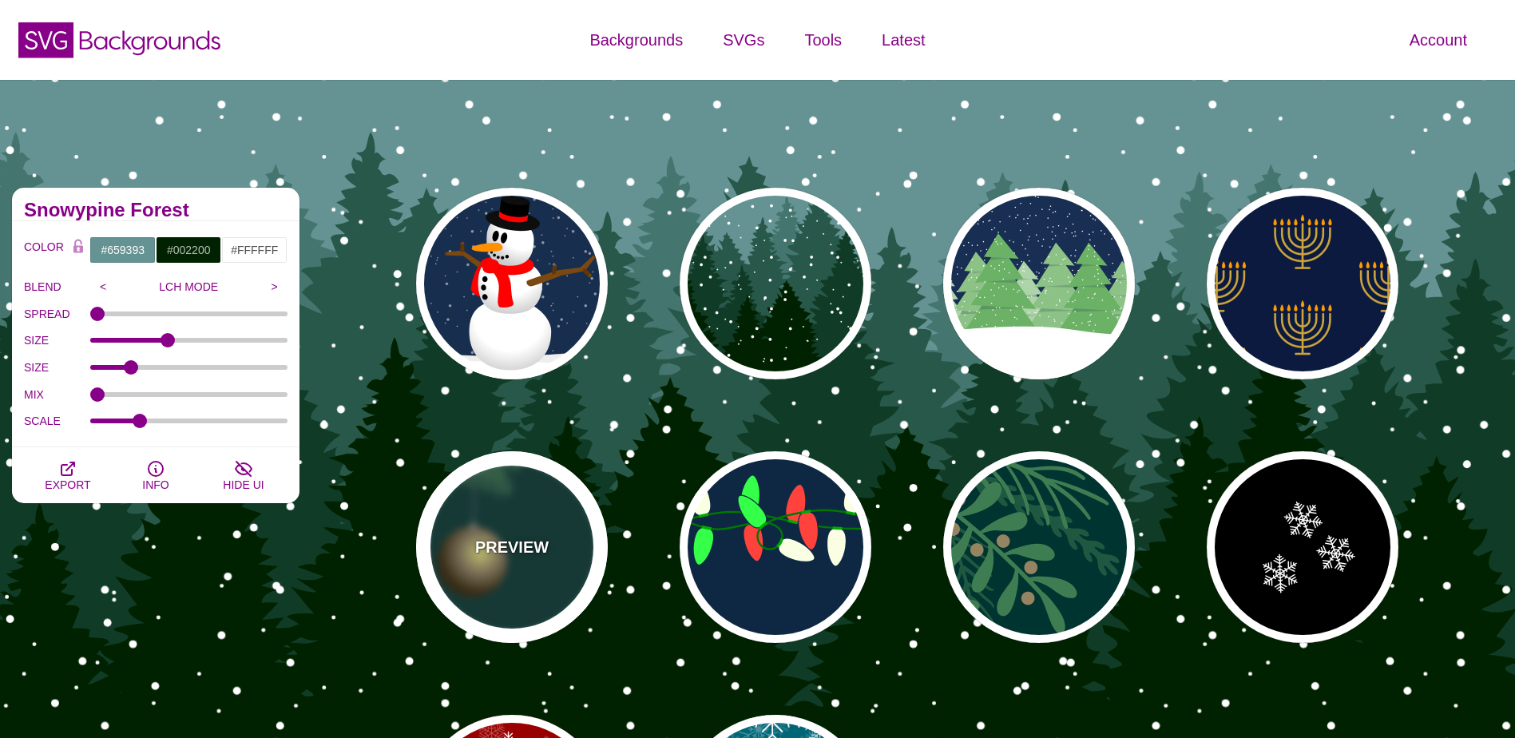
click at [482, 566] on div "PREVIEW" at bounding box center [512, 547] width 192 height 192
type input "#003431"
type input "#3E7C52"
type input "#AAAAAA"
type input "#2F2100"
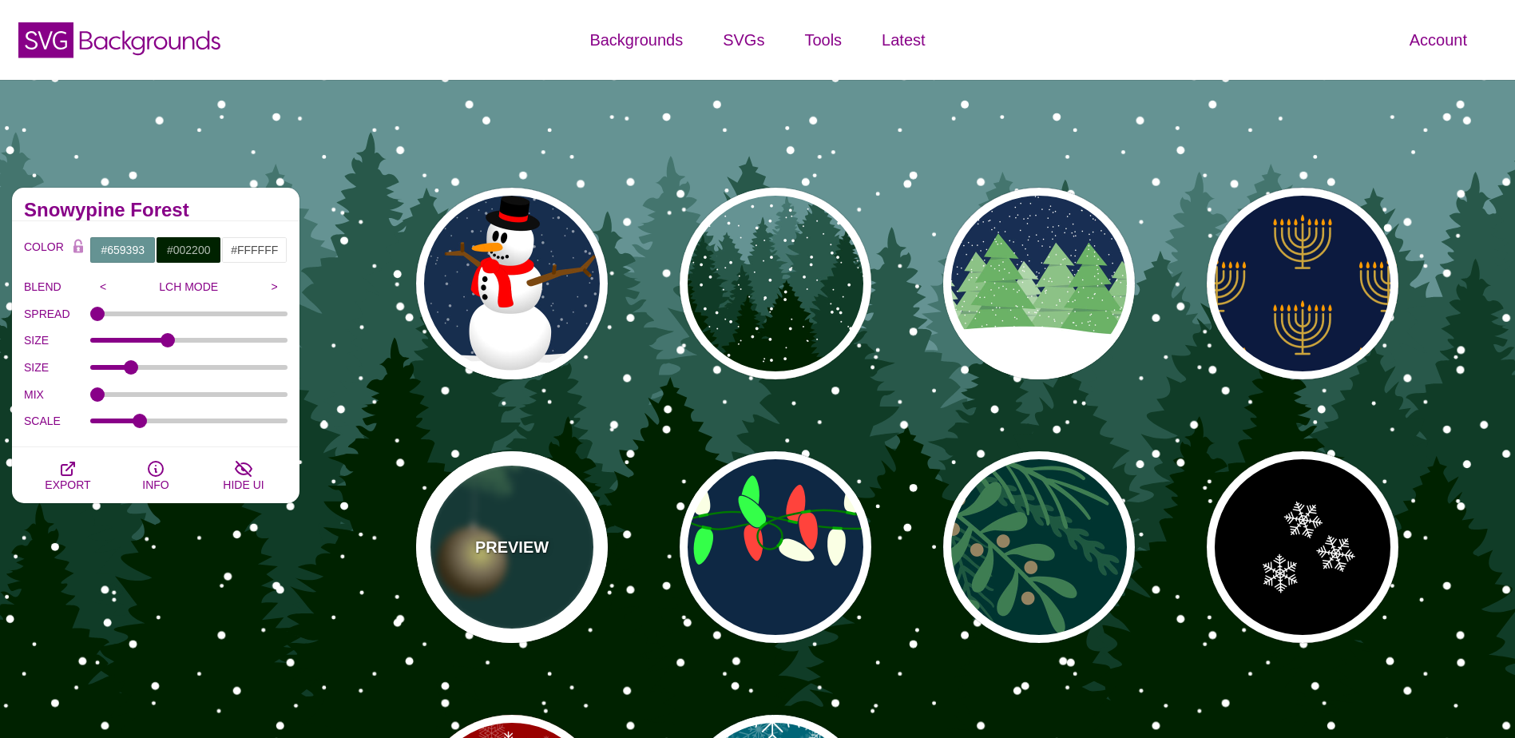
type input "#958462"
type input "#F6F580"
type input "3"
type input "0.4"
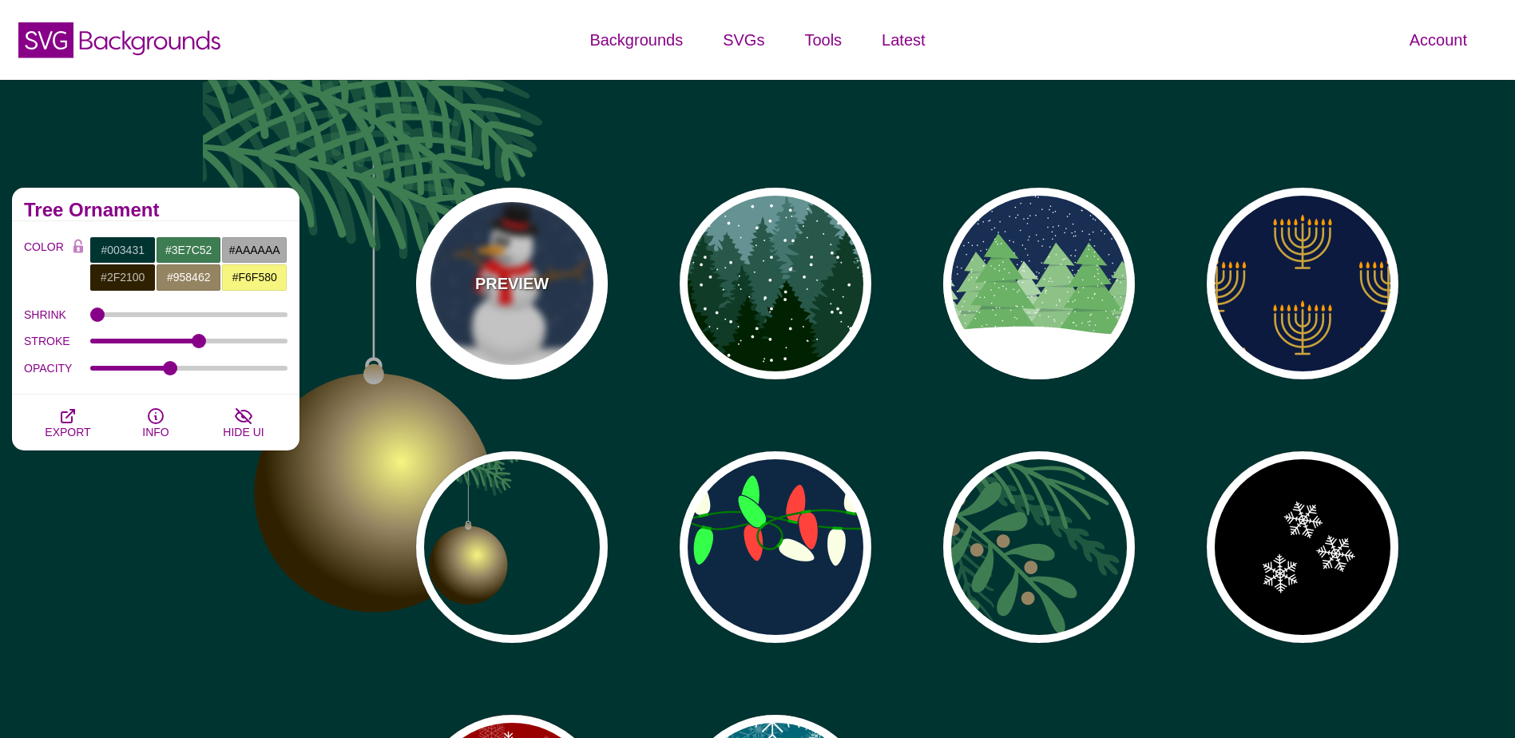
click at [551, 277] on div "PREVIEW" at bounding box center [512, 284] width 192 height 192
type input "#182E4E"
type input "#FF0000"
type input "#7A4810"
type input "20"
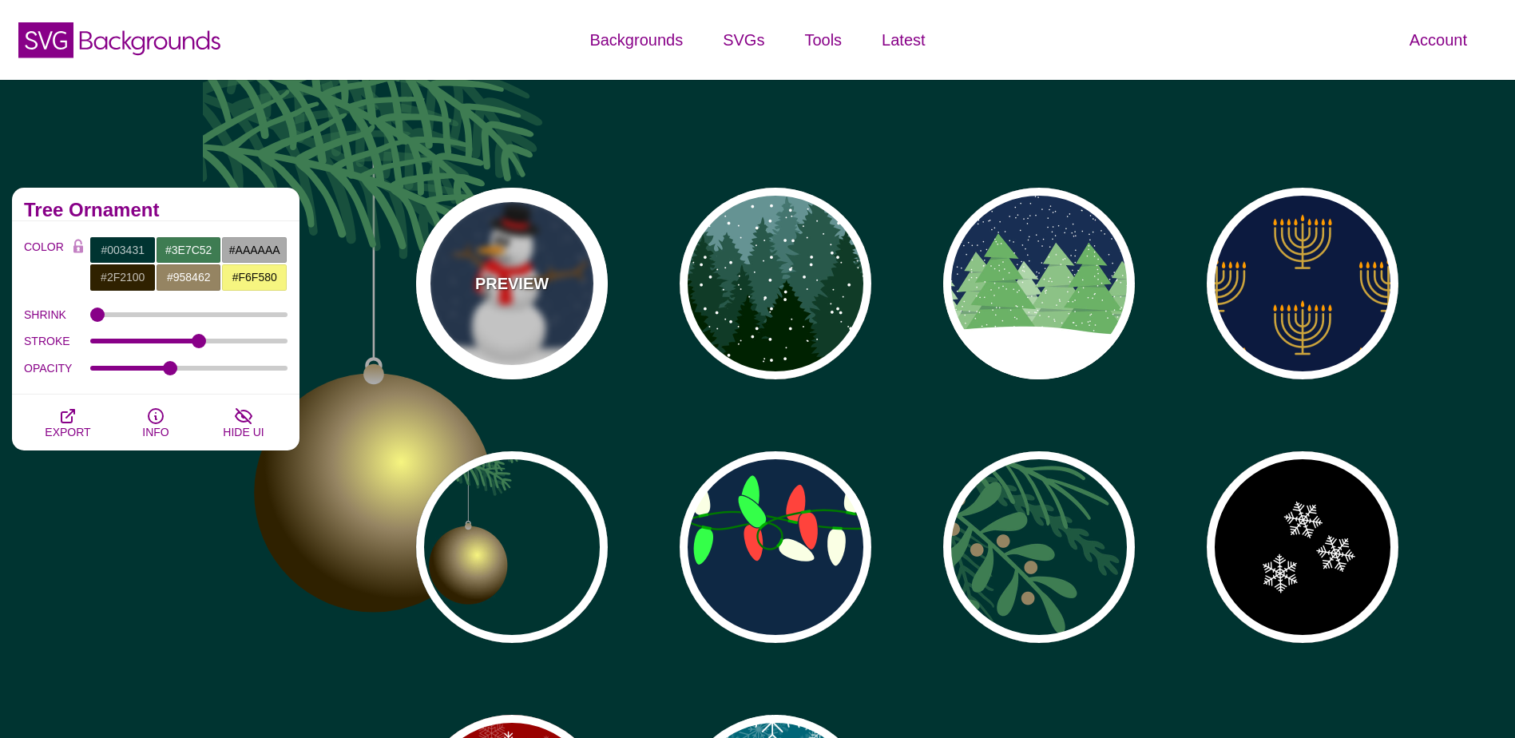
type input "10"
type input "0"
type input "0.25"
type input "0.5"
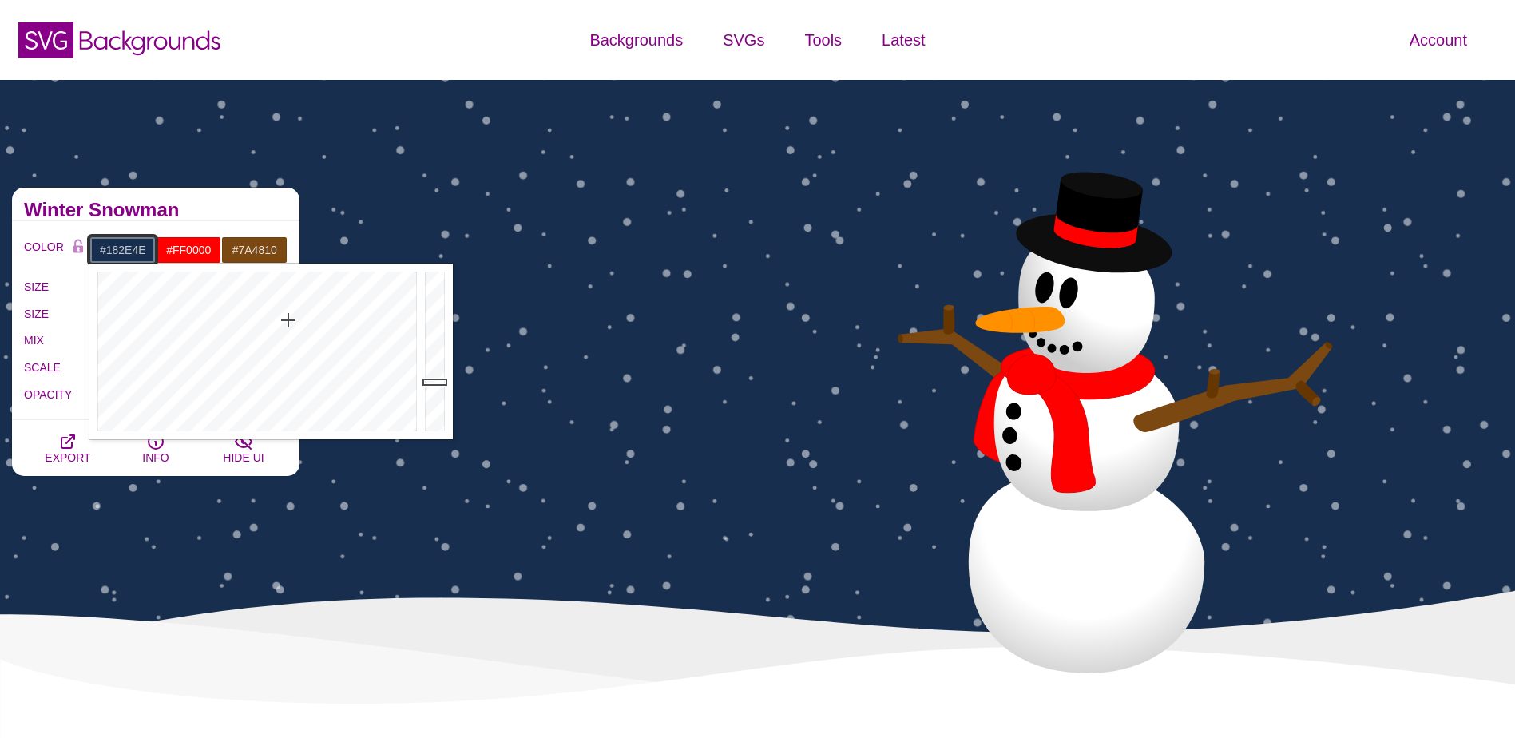
click at [105, 253] on input "#182E4E" at bounding box center [122, 249] width 66 height 27
drag, startPoint x: 111, startPoint y: 251, endPoint x: 150, endPoint y: 251, distance: 39.1
click at [150, 251] on input "#182E4E" at bounding box center [122, 249] width 66 height 27
paste input "FF0000"
type input "#FF0000"
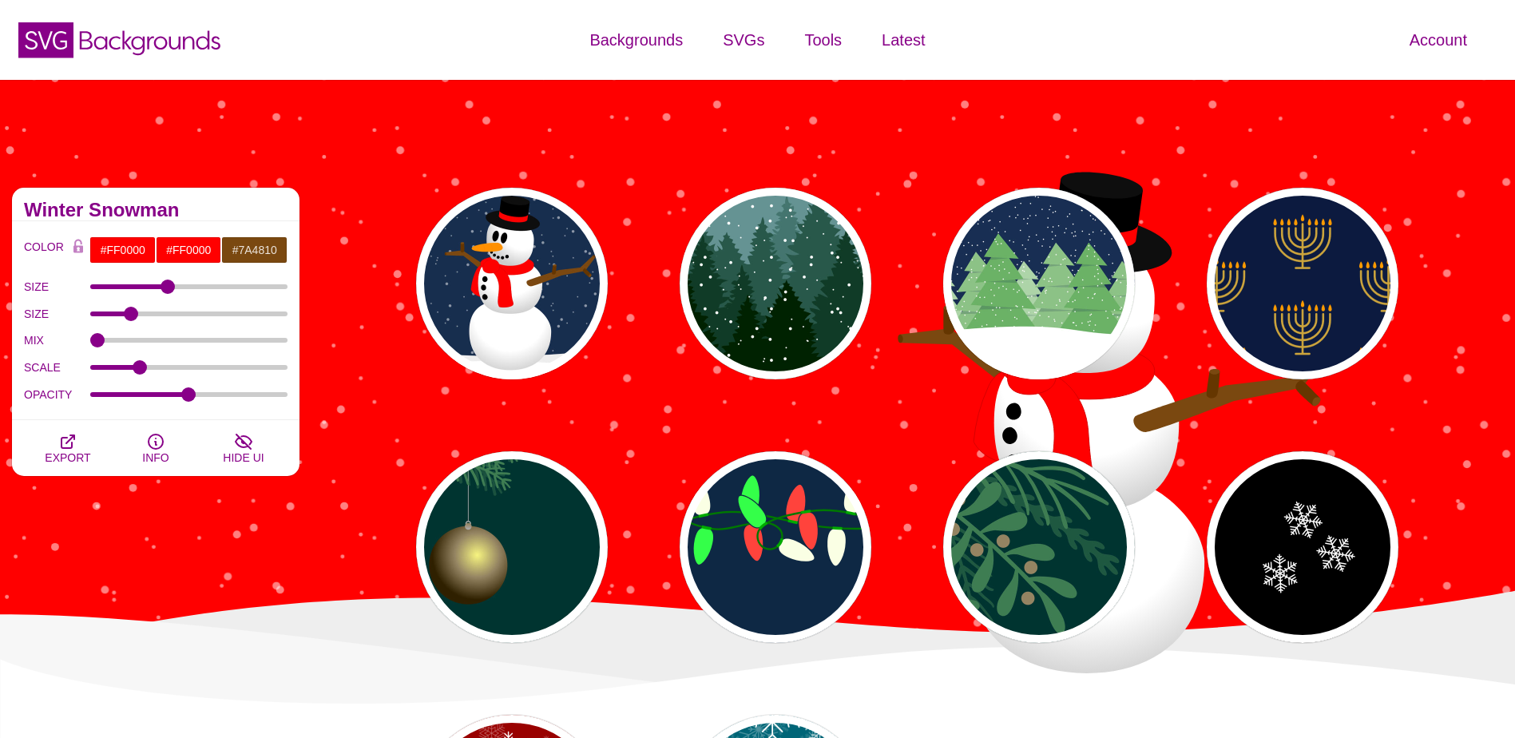
click at [1305, 45] on div "Account Dashboard Member info Plan and billing Payment history Support Color ma…" at bounding box center [1262, 40] width 505 height 80
click at [1436, 172] on div "Holiday Season Backgrounds This collection is full of holiday cheer and include…" at bounding box center [757, 595] width 1515 height 1030
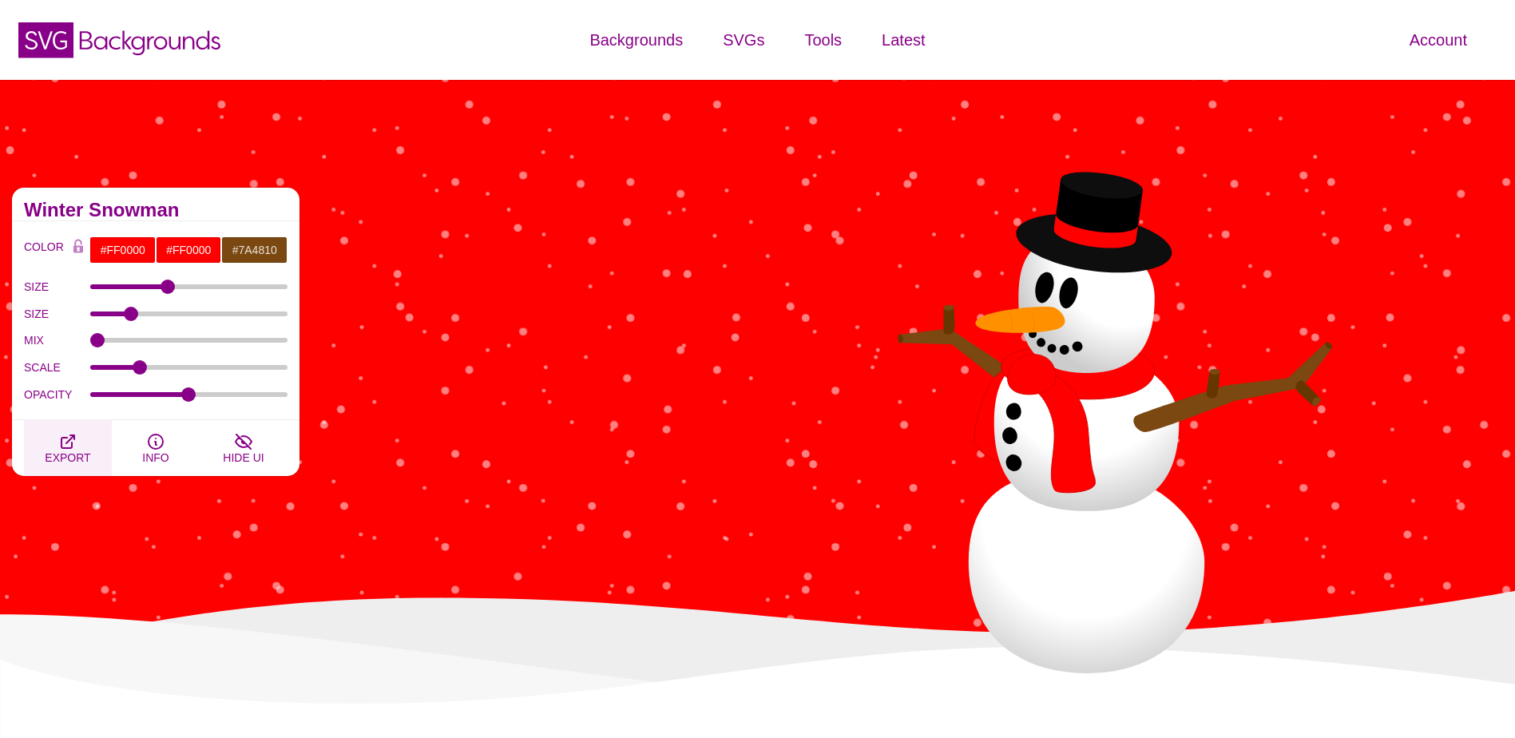
click at [68, 448] on icon "button" at bounding box center [67, 441] width 13 height 13
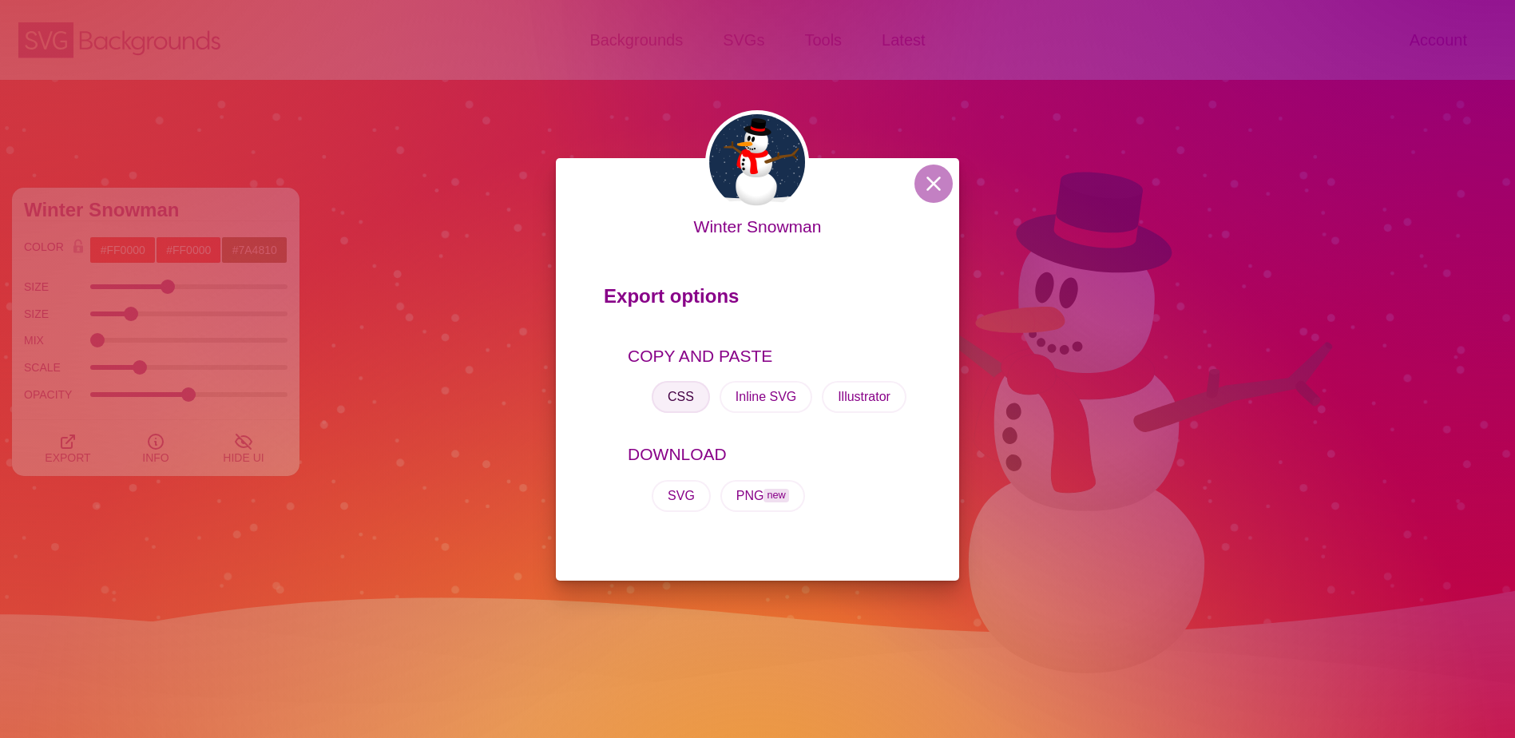
click at [678, 402] on button "CSS" at bounding box center [681, 397] width 58 height 32
click at [942, 174] on button at bounding box center [933, 184] width 38 height 38
